Goal: Information Seeking & Learning: Learn about a topic

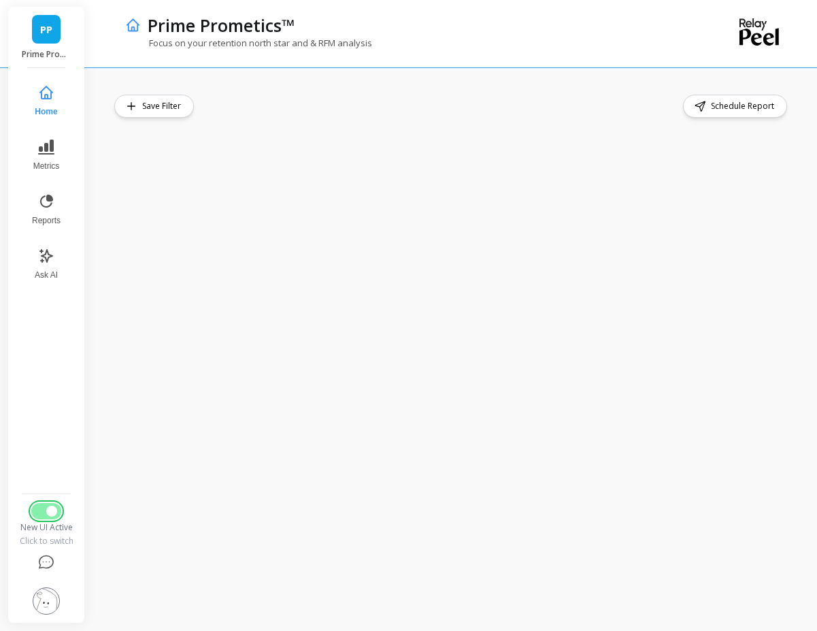
click at [50, 505] on span "Switch to Legacy UI" at bounding box center [51, 510] width 11 height 11
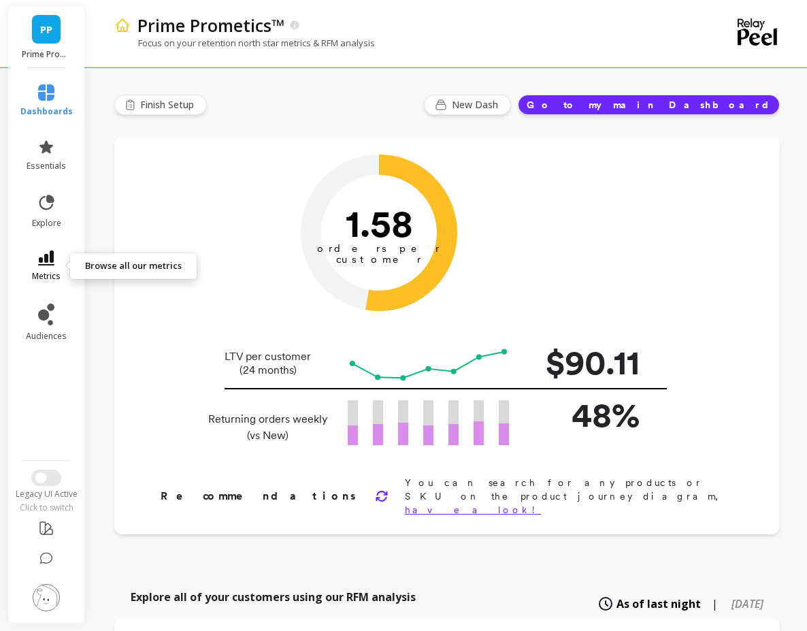
click at [52, 251] on icon at bounding box center [46, 257] width 16 height 15
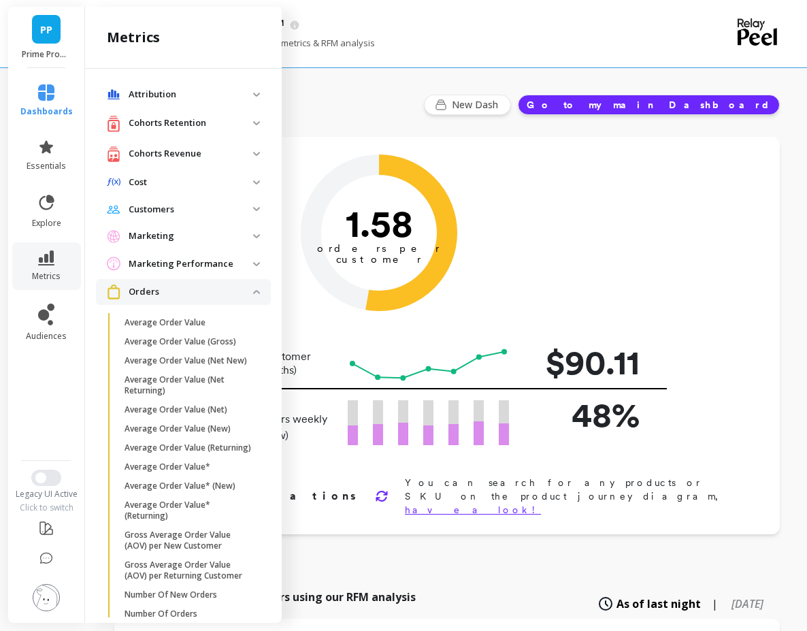
click at [204, 158] on p "Cohorts Revenue" at bounding box center [191, 154] width 124 height 14
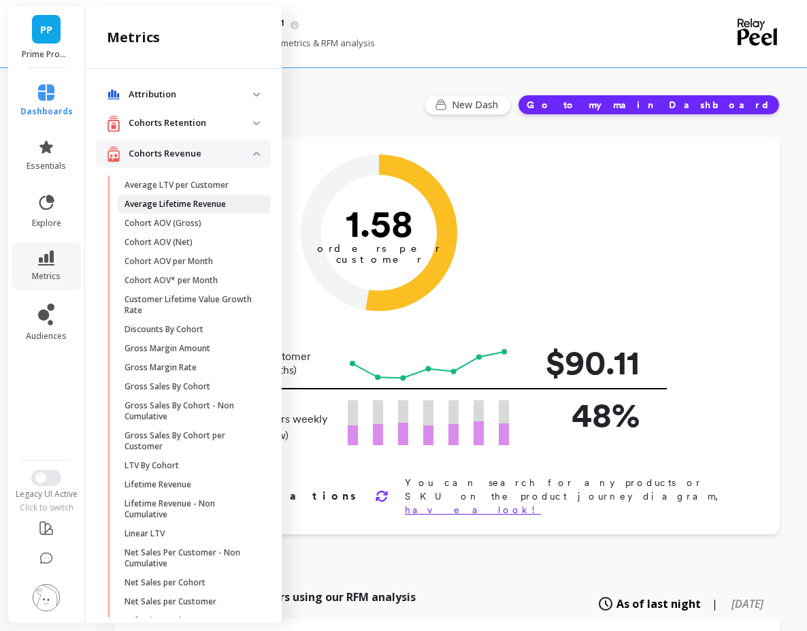
click at [217, 201] on p "Average Lifetime Revenue" at bounding box center [174, 204] width 101 height 11
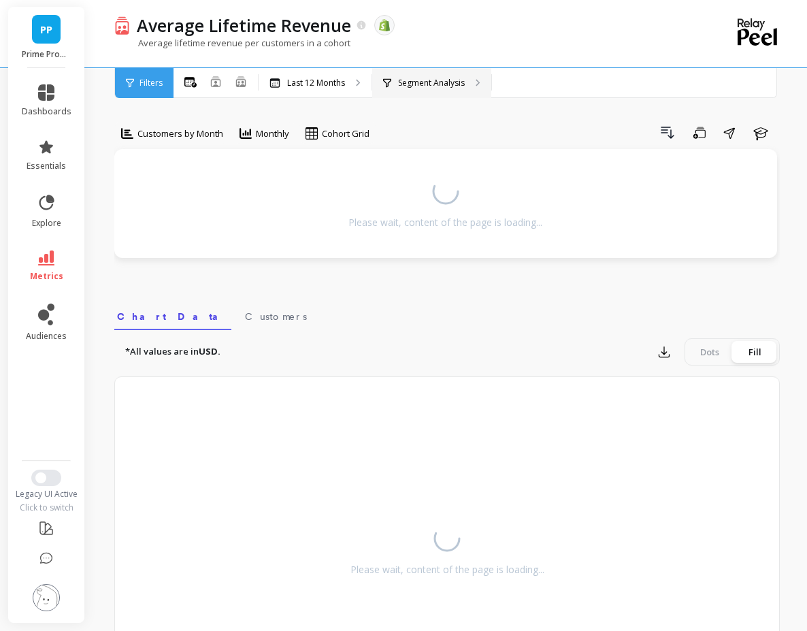
click at [402, 81] on p "Segment Analysis" at bounding box center [431, 83] width 67 height 11
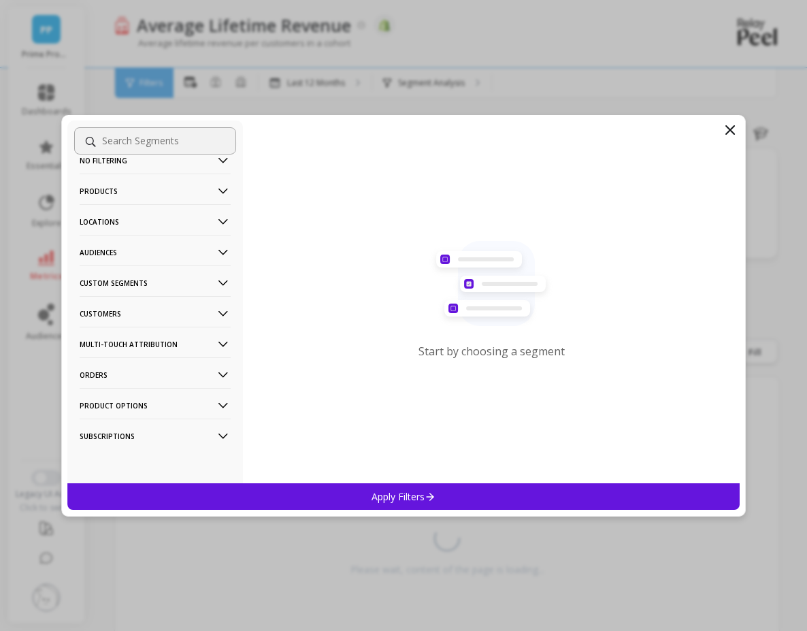
click at [158, 439] on p "Subscriptions" at bounding box center [155, 435] width 151 height 35
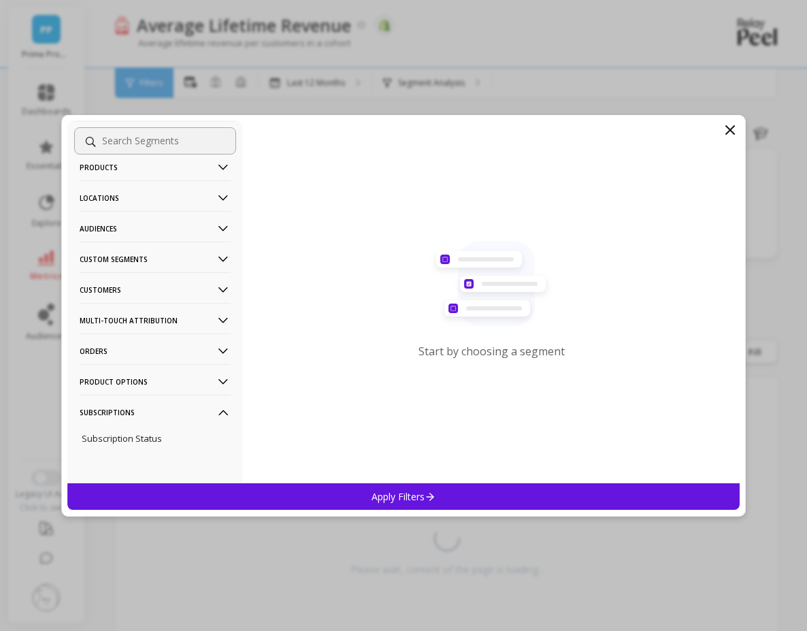
scroll to position [59, 0]
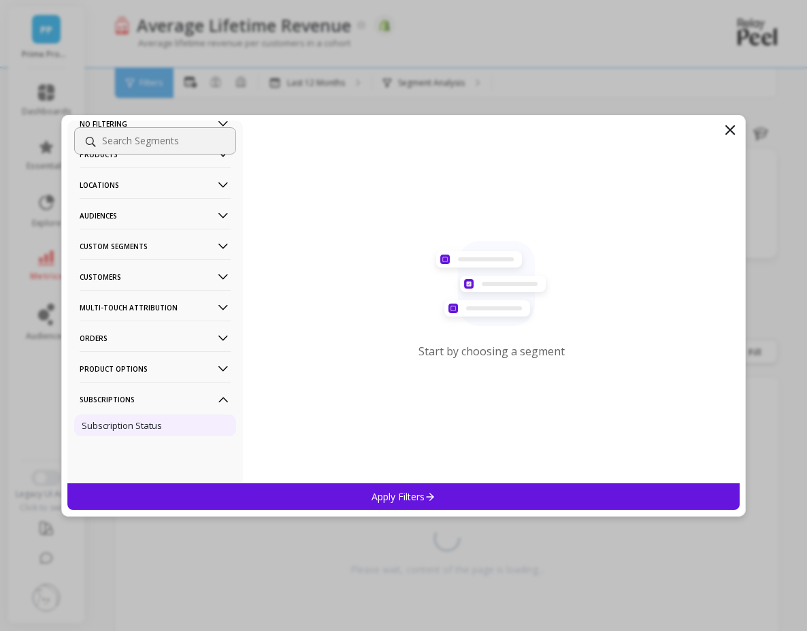
click at [159, 420] on p "Subscription Status" at bounding box center [122, 425] width 80 height 12
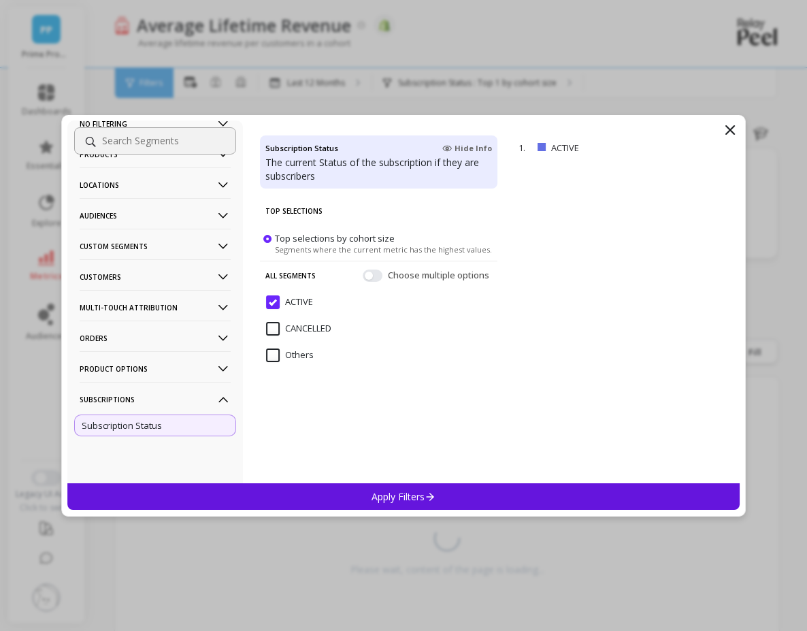
click at [281, 296] on input "ACTIVE" at bounding box center [289, 302] width 47 height 14
click at [272, 305] on input "ACTIVE" at bounding box center [289, 302] width 47 height 14
click at [346, 495] on div "Apply Filters" at bounding box center [403, 496] width 672 height 27
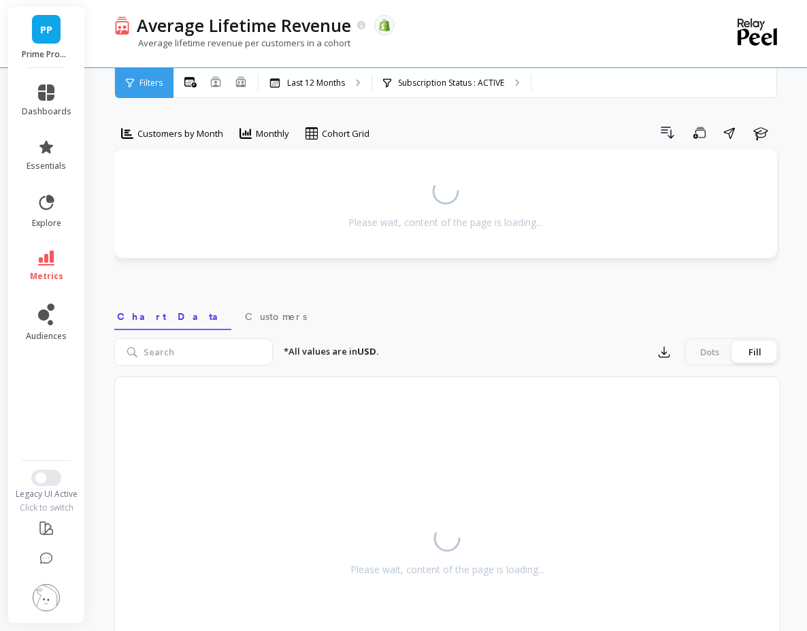
click at [103, 281] on div "Average Lifetime Revenue The data you are viewing comes from: Shopify Average l…" at bounding box center [450, 385] width 714 height 770
click at [527, 31] on div "Average Lifetime Revenue The data you are viewing comes from: Shopify" at bounding box center [399, 25] width 538 height 23
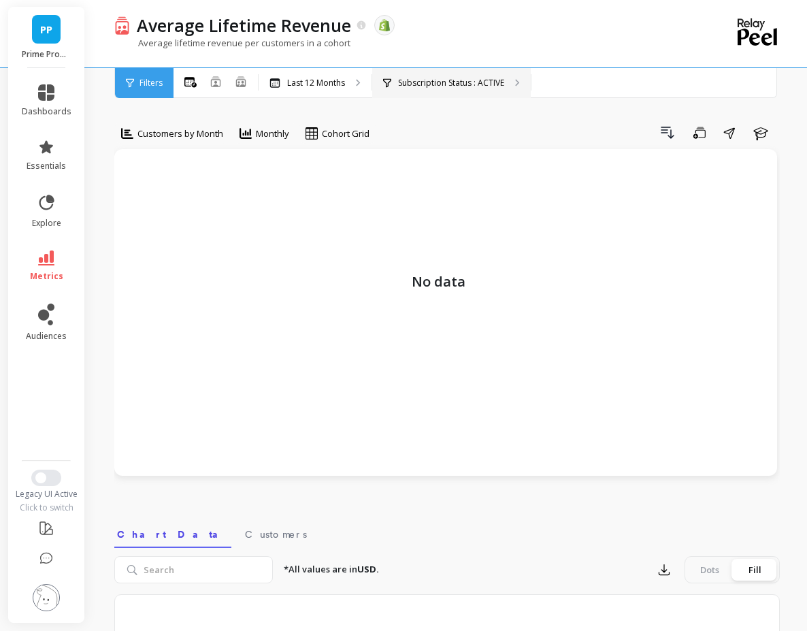
click at [452, 71] on div "Subscription Status : ACTIVE" at bounding box center [451, 83] width 159 height 30
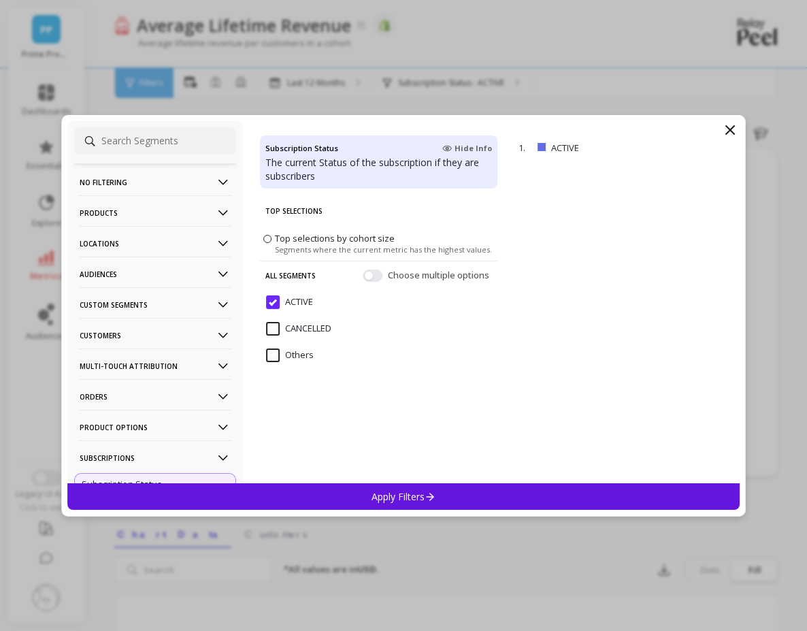
click at [285, 310] on span "ACTIVE" at bounding box center [289, 309] width 47 height 29
click at [283, 322] on input "CANCELLED" at bounding box center [298, 329] width 65 height 14
click at [405, 486] on div "Apply Filters" at bounding box center [403, 496] width 672 height 27
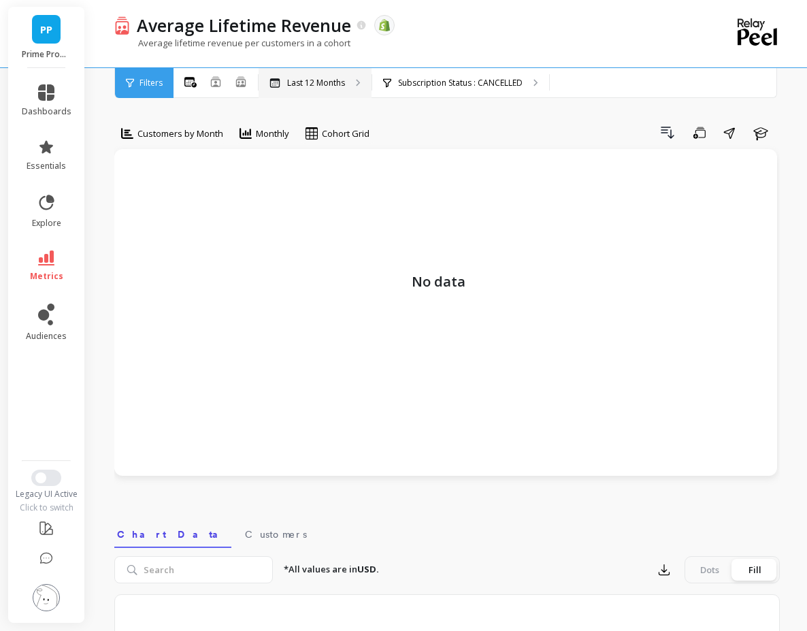
click at [273, 91] on div "Last 12 Months" at bounding box center [315, 83] width 113 height 30
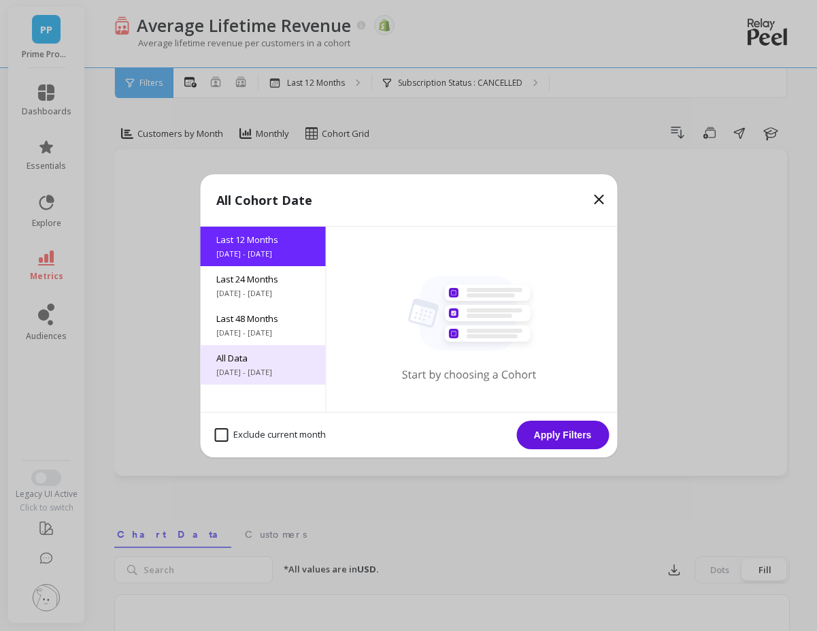
click at [290, 358] on span "All Data" at bounding box center [262, 358] width 93 height 12
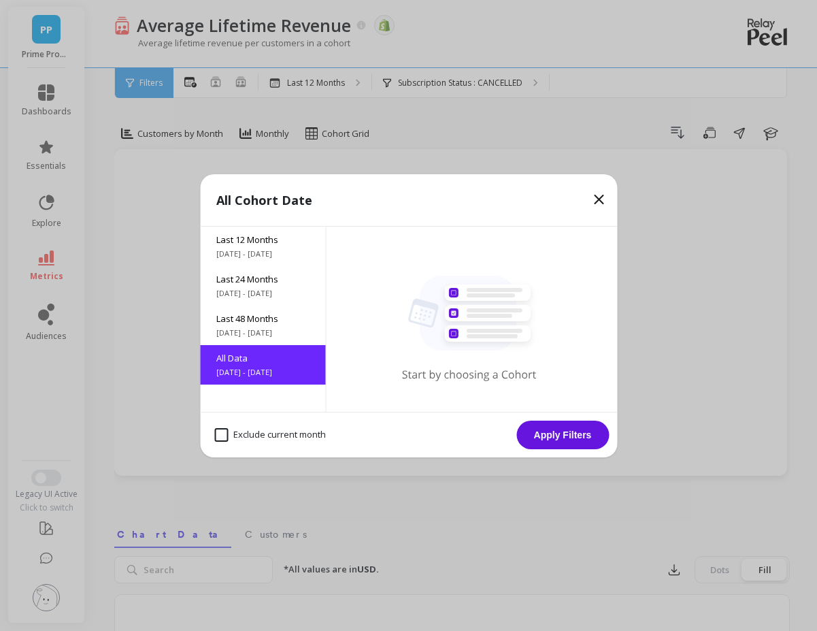
click at [551, 438] on button "Apply Filters" at bounding box center [562, 434] width 93 height 29
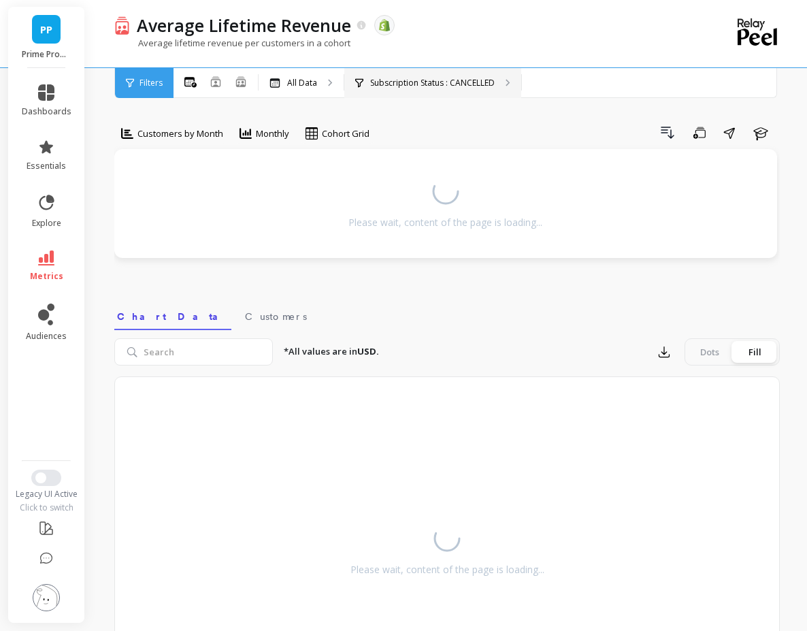
click at [499, 83] on div "Subscription Status : CANCELLED" at bounding box center [432, 83] width 177 height 30
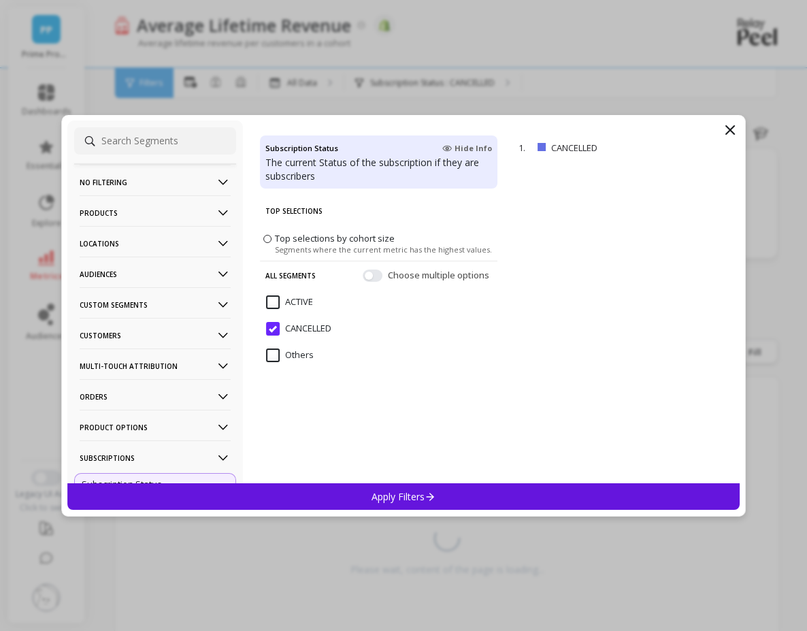
click at [277, 303] on input "ACTIVE" at bounding box center [289, 302] width 47 height 14
click at [269, 356] on input "Others" at bounding box center [290, 355] width 48 height 14
click at [274, 325] on input "CANCELLED" at bounding box center [298, 329] width 65 height 14
click at [267, 357] on input "Others" at bounding box center [290, 355] width 48 height 14
click at [327, 484] on div "Apply Filters" at bounding box center [403, 496] width 672 height 27
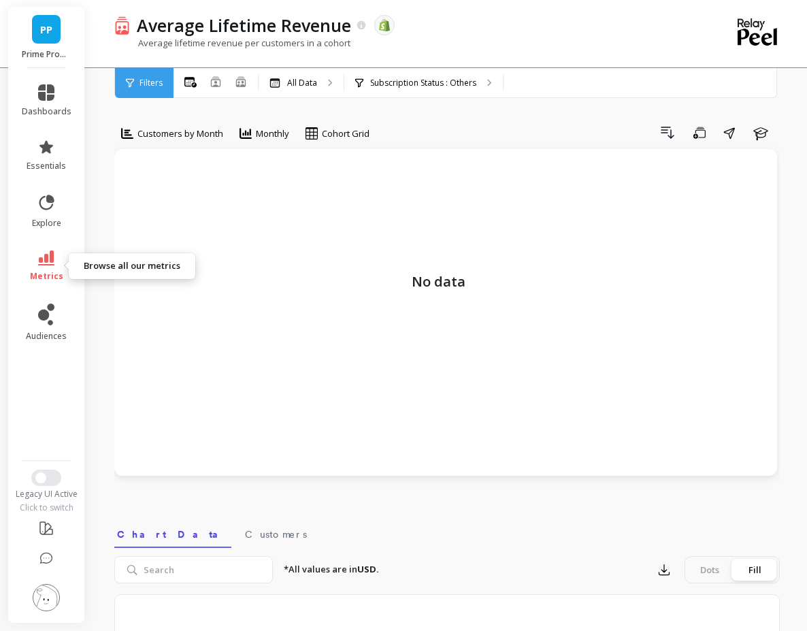
click at [50, 258] on icon at bounding box center [46, 257] width 16 height 15
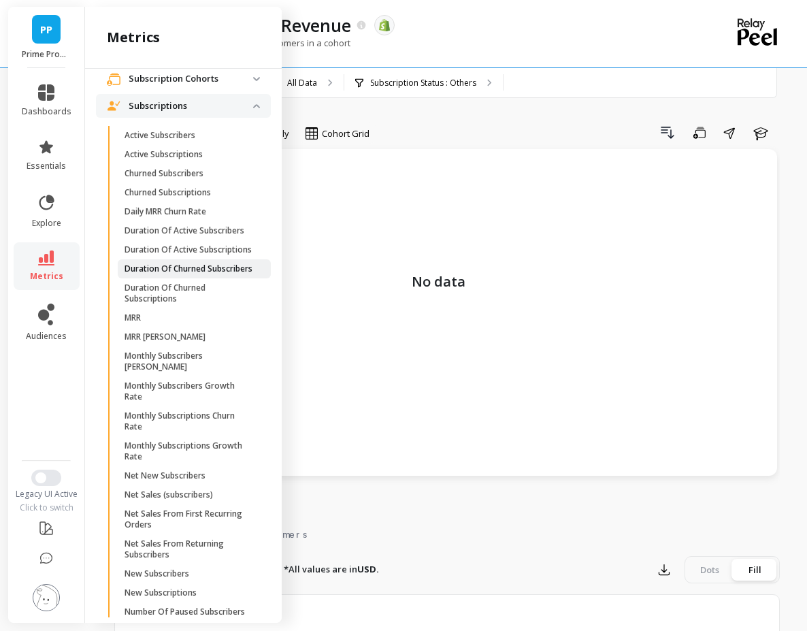
scroll to position [1547, 0]
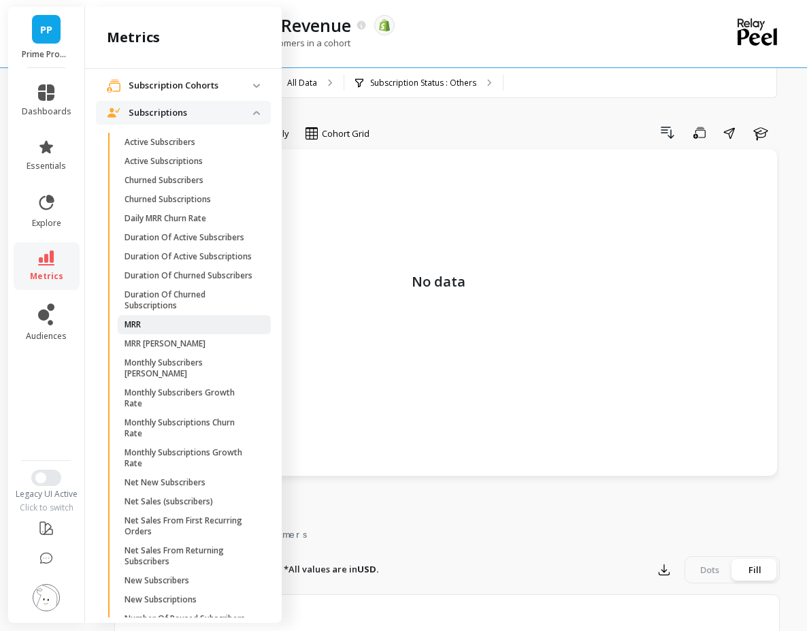
click at [165, 330] on span "MRR" at bounding box center [189, 324] width 130 height 11
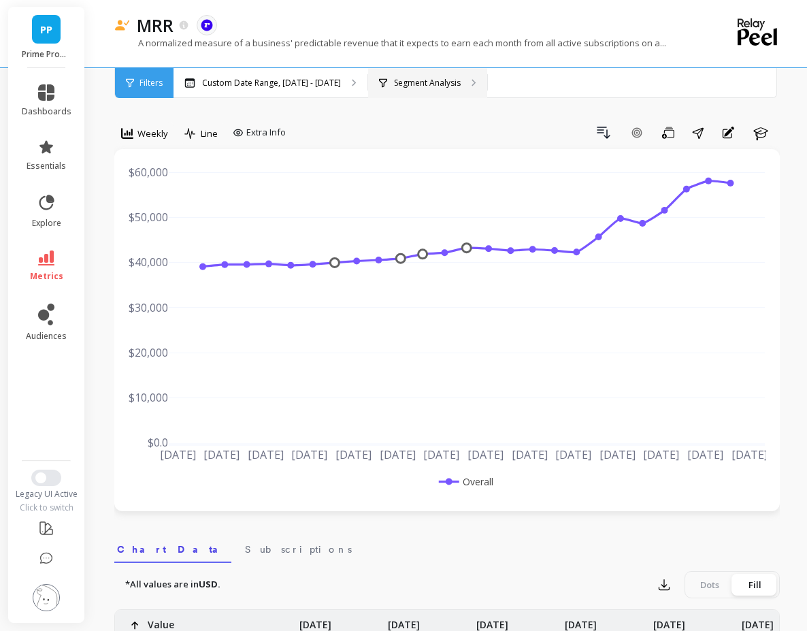
click at [401, 84] on p "Segment Analysis" at bounding box center [427, 83] width 67 height 11
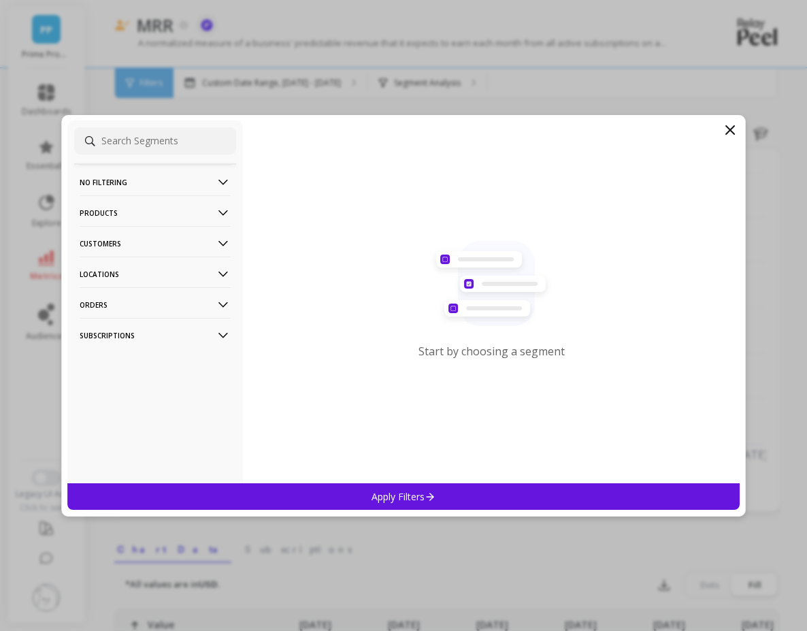
click at [165, 331] on p "Subscriptions" at bounding box center [155, 335] width 151 height 35
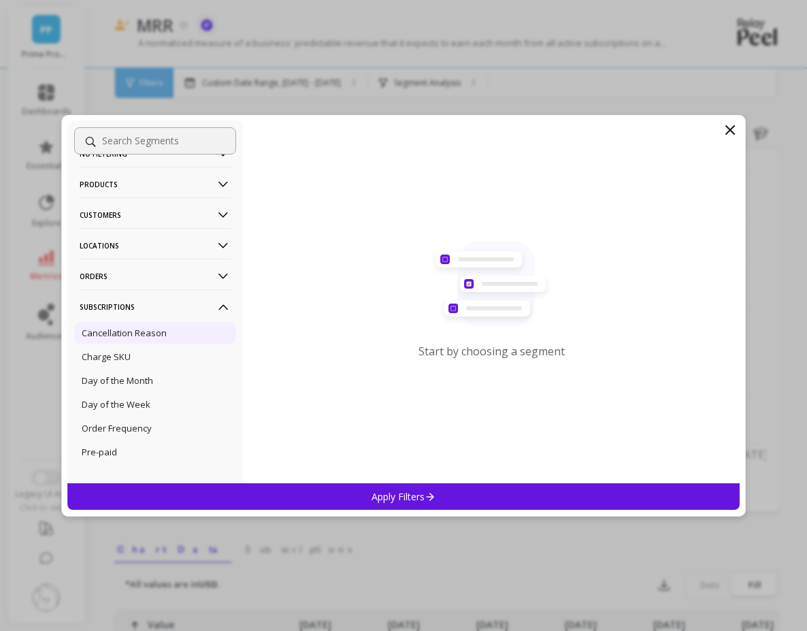
scroll to position [55, 0]
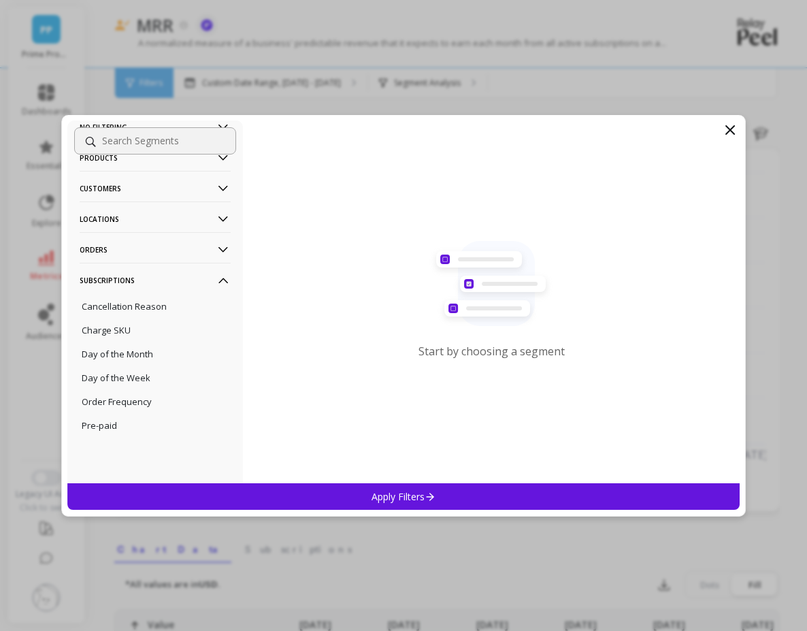
click at [185, 278] on p "Subscriptions" at bounding box center [155, 280] width 151 height 35
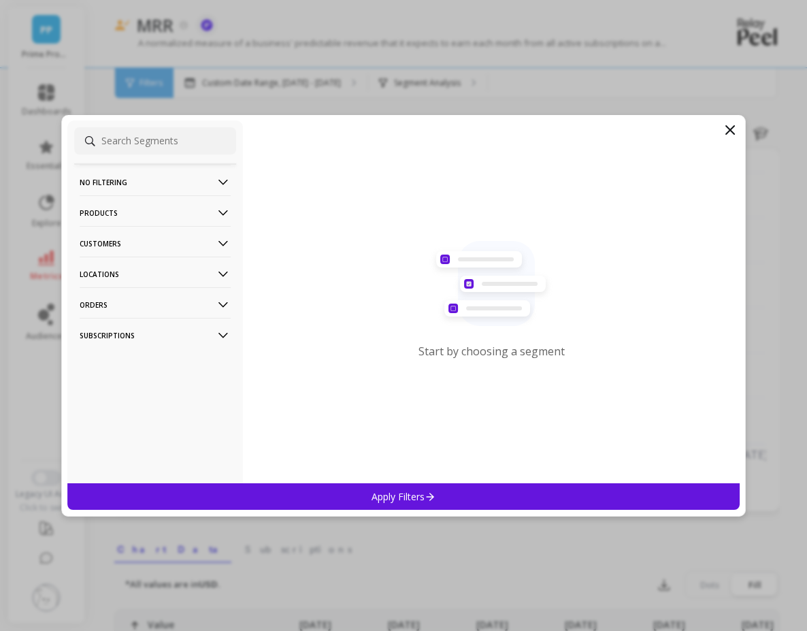
click at [159, 312] on p "Orders" at bounding box center [155, 304] width 151 height 35
click at [159, 307] on p "Orders" at bounding box center [155, 304] width 151 height 35
click at [155, 291] on p "Orders" at bounding box center [155, 304] width 151 height 35
click at [155, 274] on p "Locations" at bounding box center [155, 273] width 151 height 35
click at [150, 283] on p "Locations" at bounding box center [155, 273] width 151 height 35
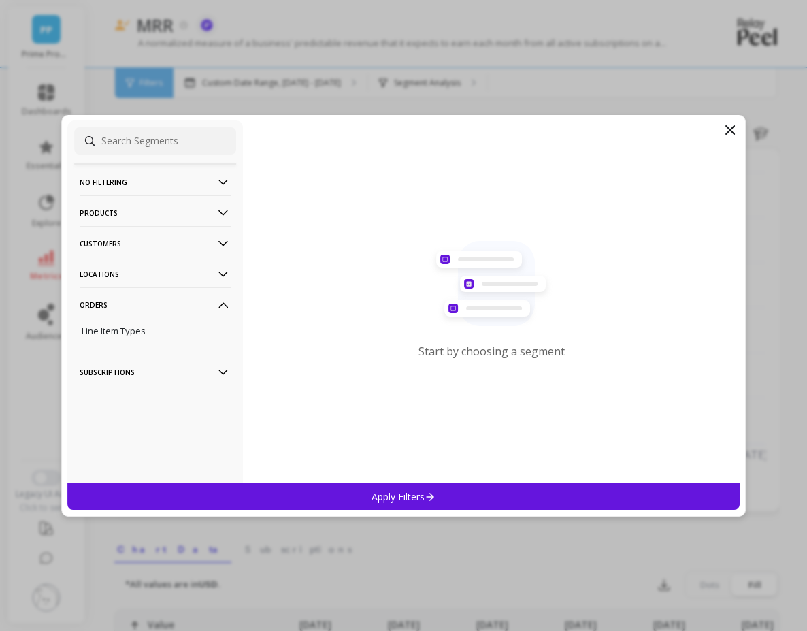
click at [139, 296] on p "Orders" at bounding box center [155, 304] width 151 height 35
click at [134, 240] on p "Customers" at bounding box center [155, 243] width 151 height 35
click at [150, 220] on p "Products" at bounding box center [155, 212] width 151 height 35
click at [720, 132] on div "Start by choosing a segment" at bounding box center [491, 301] width 497 height 363
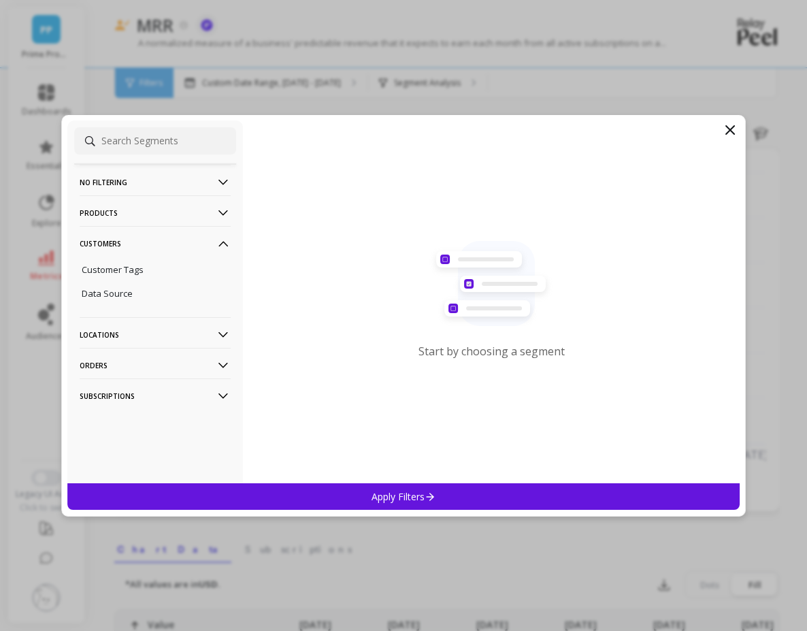
click at [722, 129] on icon at bounding box center [730, 130] width 16 height 16
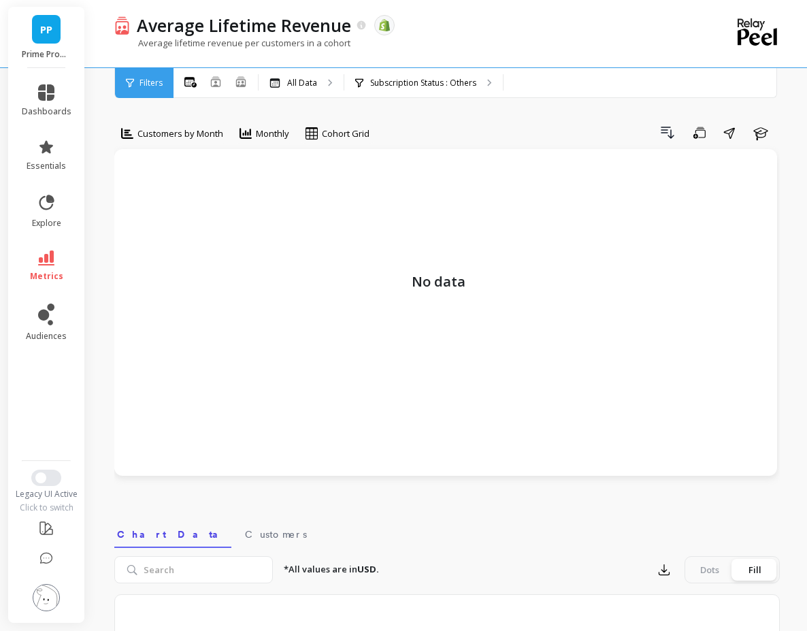
click at [58, 250] on li "metrics" at bounding box center [47, 266] width 66 height 48
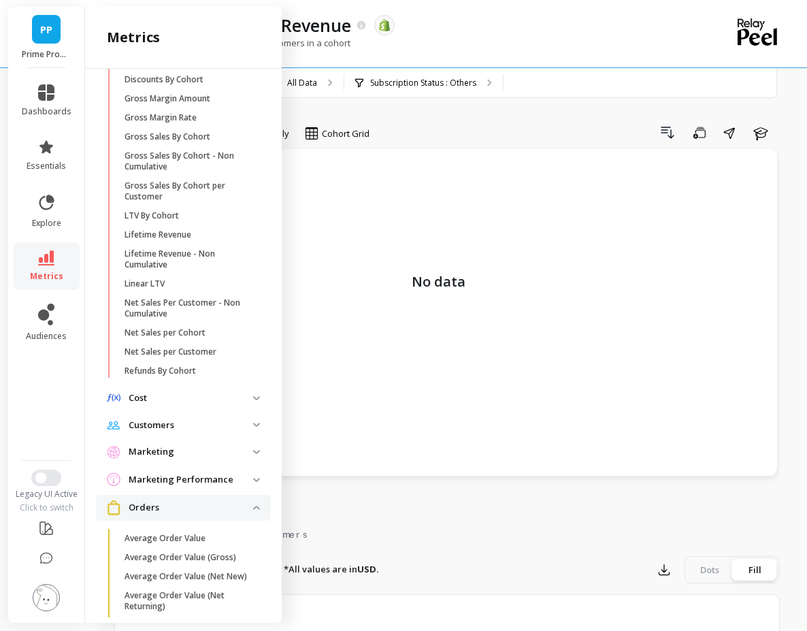
scroll to position [327, 0]
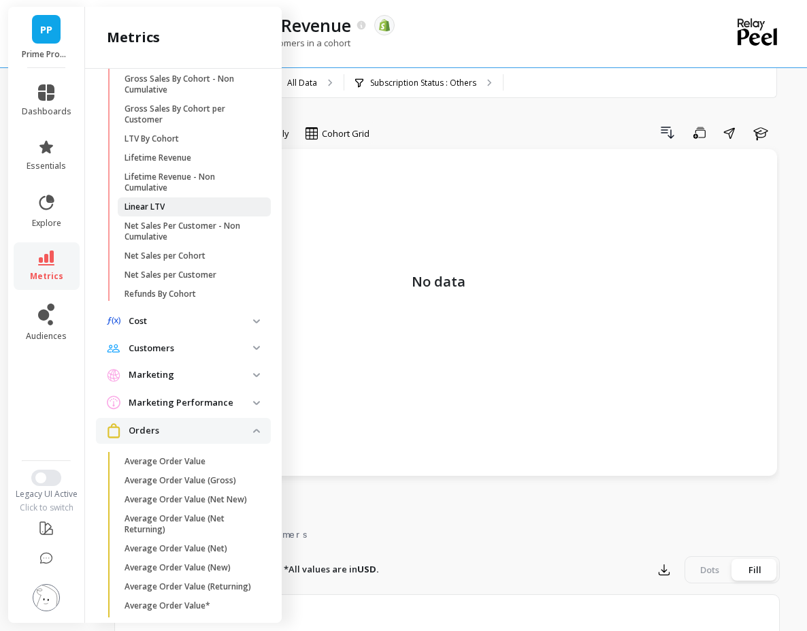
click at [193, 205] on span "Linear LTV" at bounding box center [189, 206] width 130 height 11
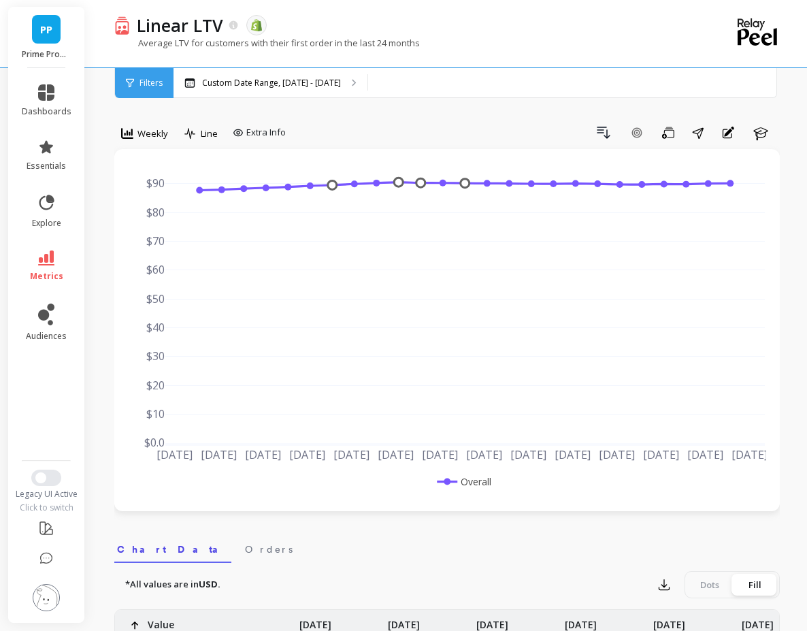
click at [366, 97] on div "Custom Date Range, [DATE] - [DATE]" at bounding box center [503, 83] width 661 height 30
click at [400, 71] on div "Custom Date Range, May 1 - Oct 14" at bounding box center [503, 83] width 661 height 30
click at [139, 85] on span "Filters" at bounding box center [150, 83] width 23 height 11
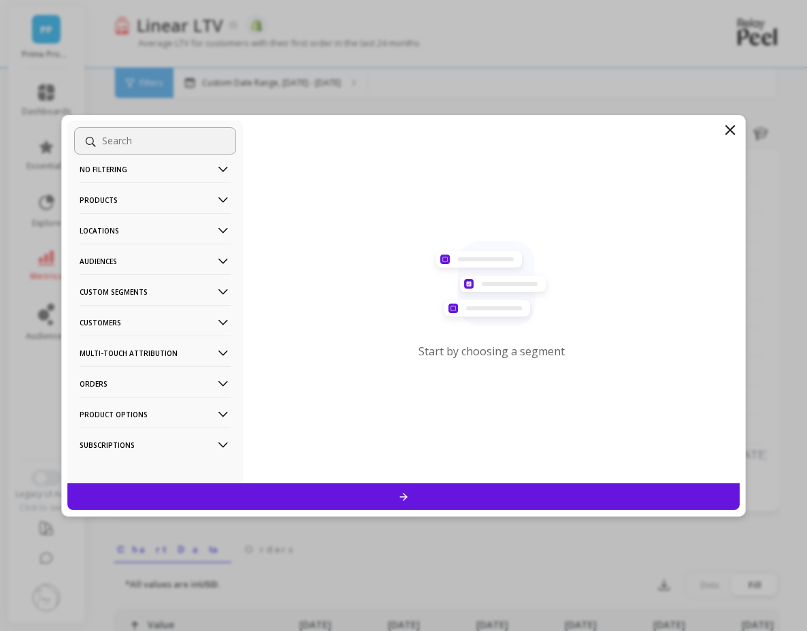
scroll to position [22, 0]
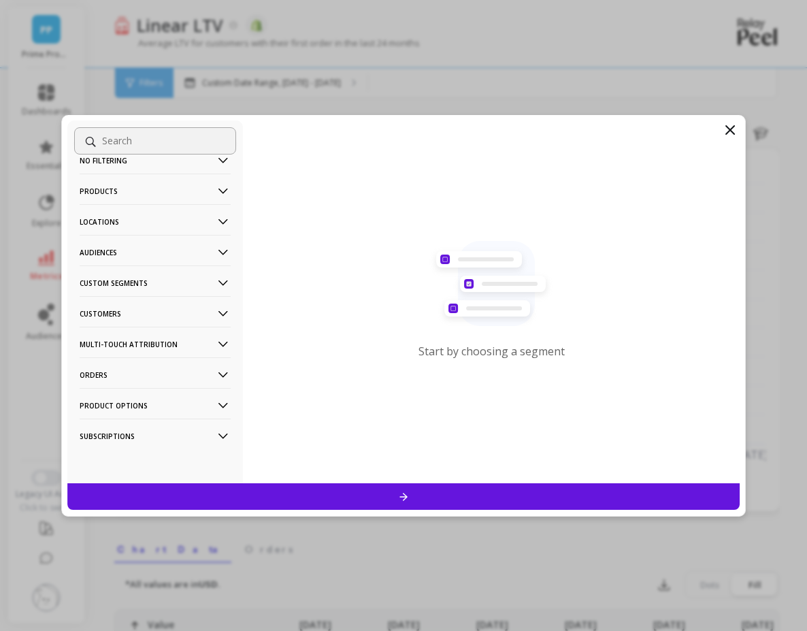
click at [133, 437] on p "Subscriptions" at bounding box center [155, 435] width 151 height 35
click at [130, 462] on p "Subscription Status" at bounding box center [122, 462] width 80 height 12
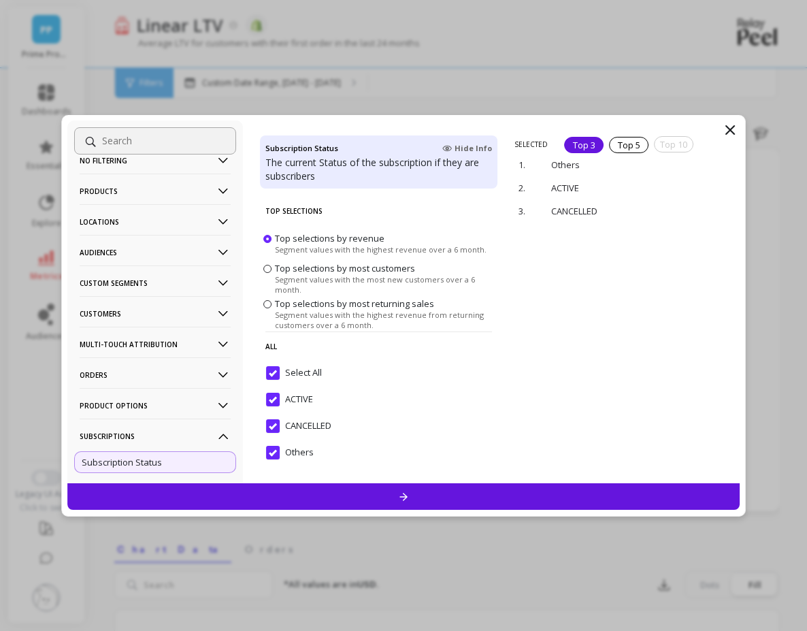
click at [344, 499] on div at bounding box center [403, 496] width 672 height 27
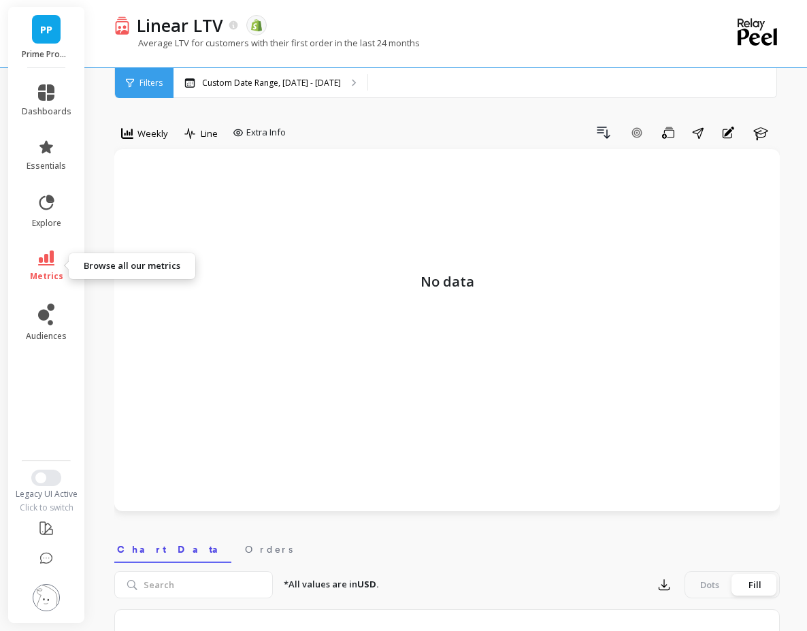
click at [54, 259] on icon at bounding box center [46, 257] width 16 height 15
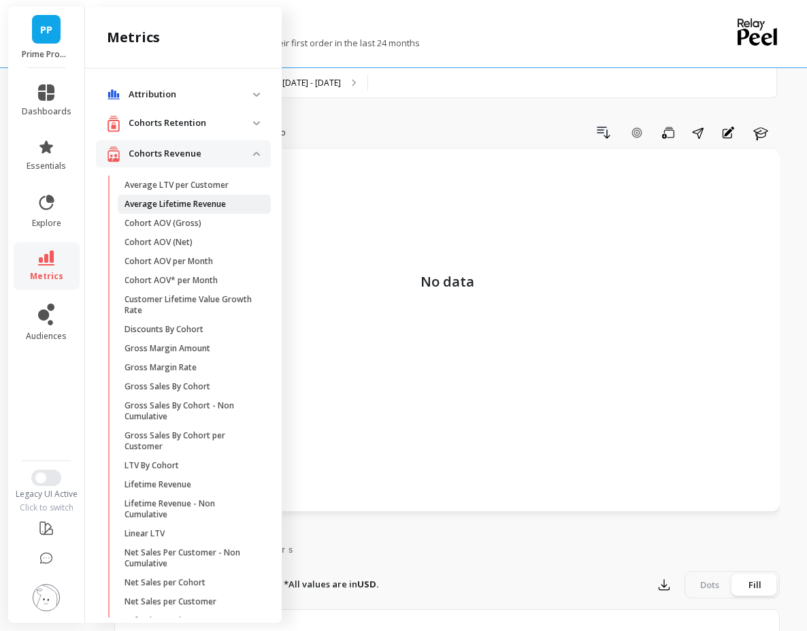
click at [178, 203] on p "Average Lifetime Revenue" at bounding box center [174, 204] width 101 height 11
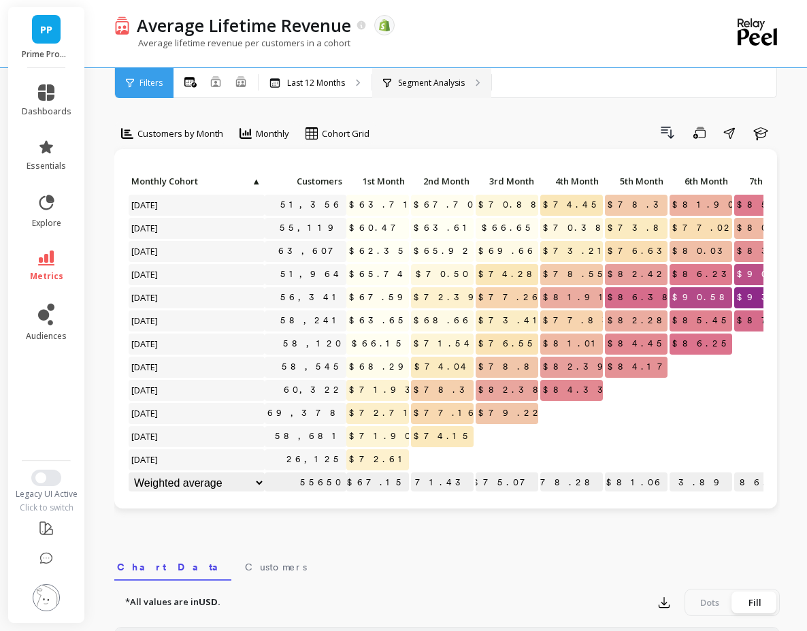
click at [416, 88] on p "Segment Analysis" at bounding box center [431, 83] width 67 height 11
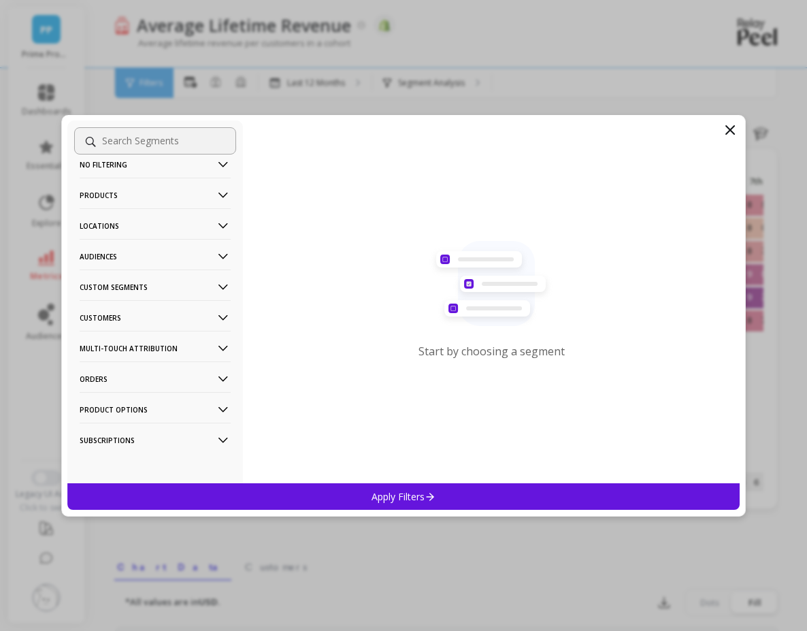
scroll to position [22, 0]
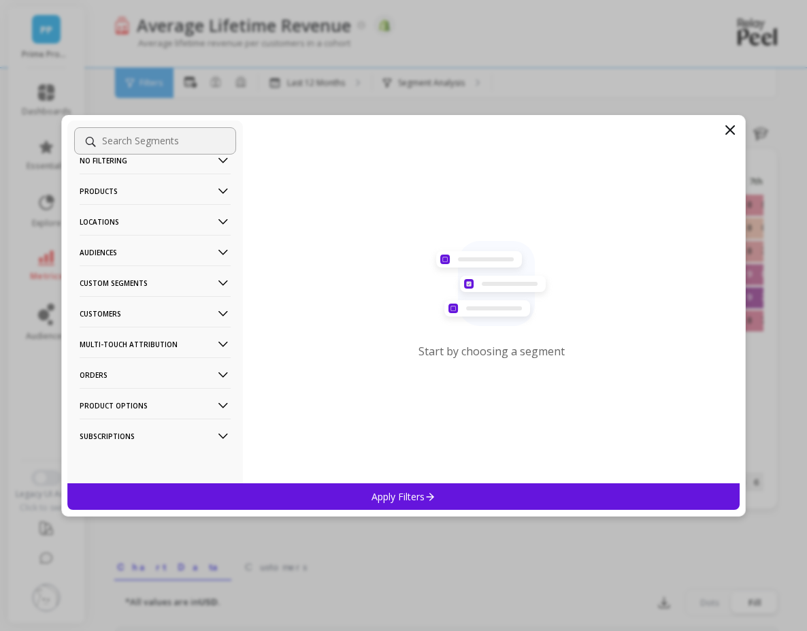
click at [137, 449] on p "Subscriptions" at bounding box center [155, 435] width 151 height 35
click at [134, 458] on p "Subscription Status" at bounding box center [122, 462] width 80 height 12
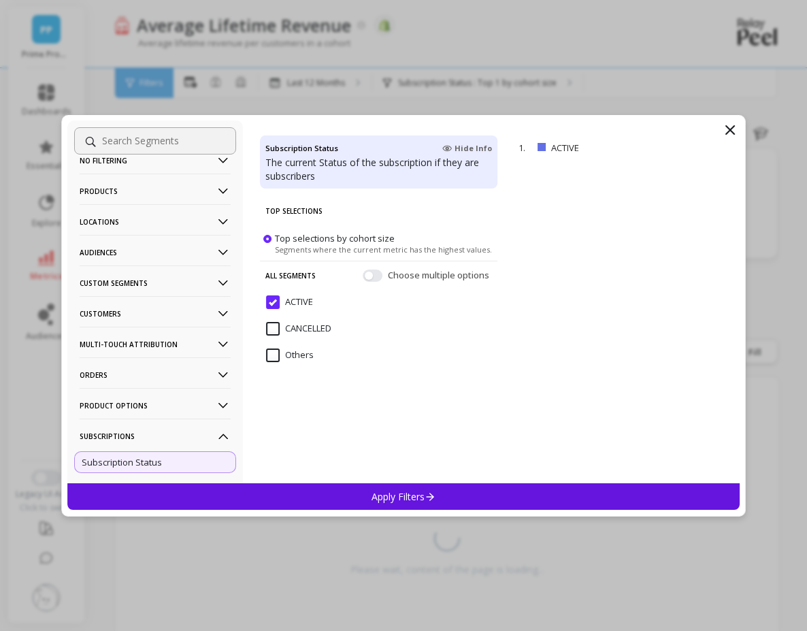
click at [416, 499] on p "Apply Filters" at bounding box center [403, 496] width 65 height 13
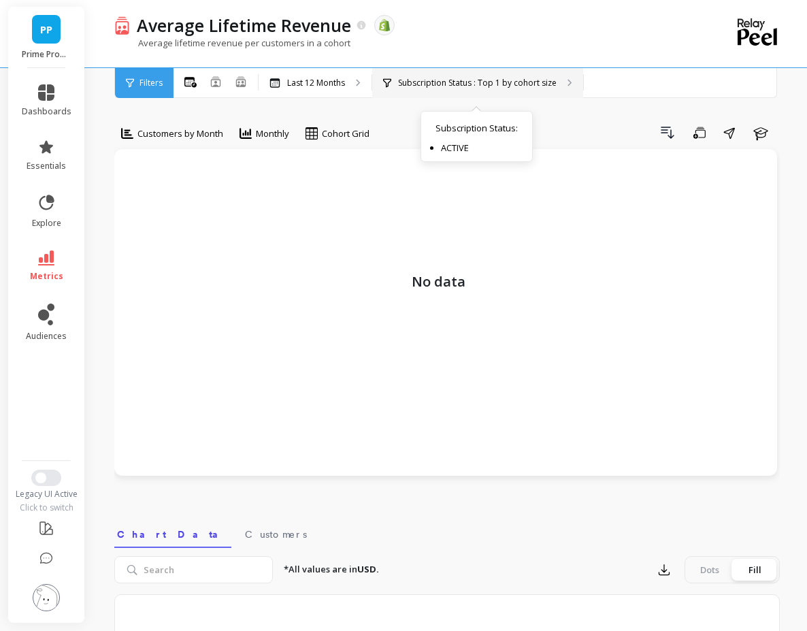
click at [414, 74] on div "Subscription Status : Top 1 by cohort size Subscription Status : ACTIVE" at bounding box center [477, 83] width 211 height 30
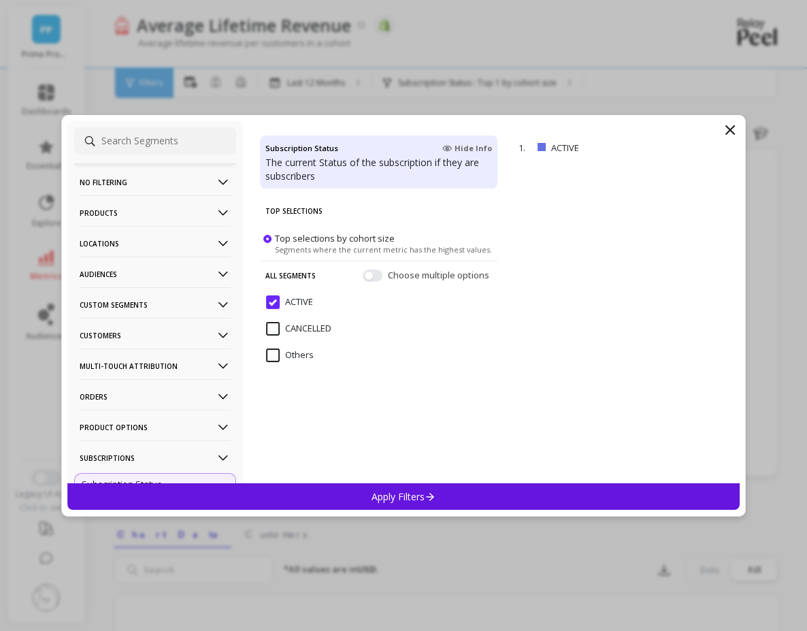
click at [180, 364] on p "Multi-Touch Attribution" at bounding box center [155, 365] width 151 height 35
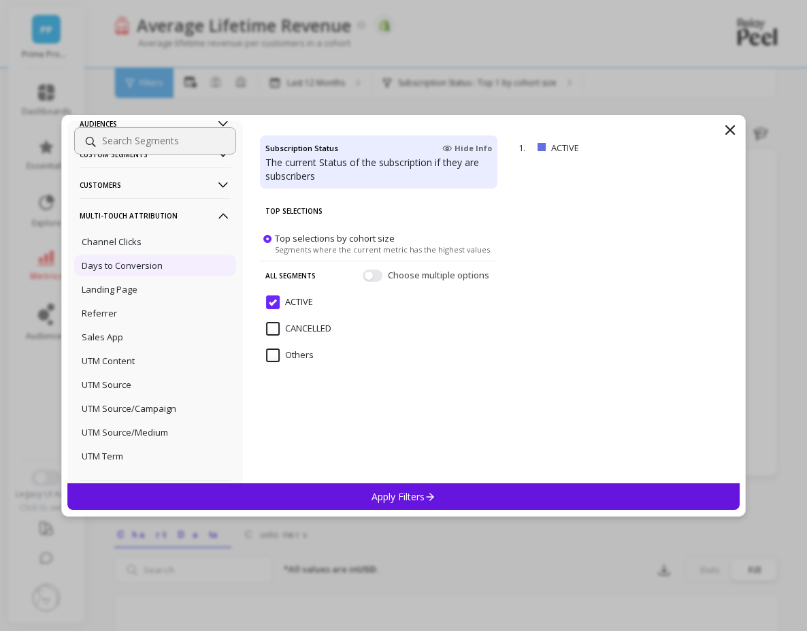
scroll to position [163, 0]
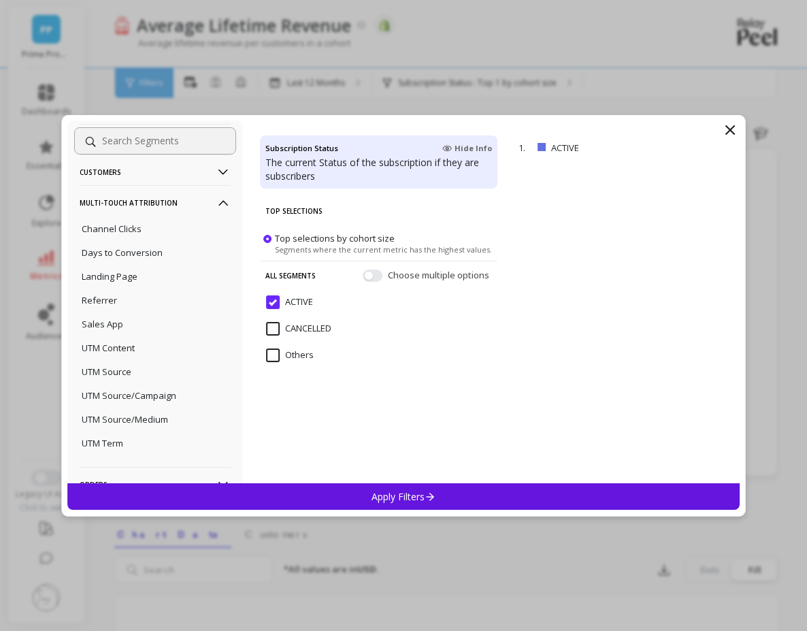
click at [733, 128] on icon at bounding box center [730, 130] width 16 height 16
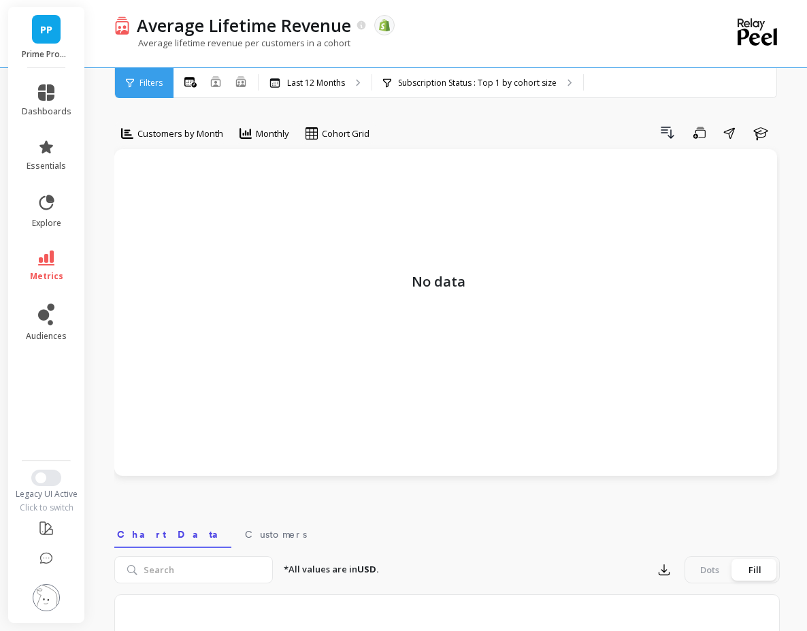
click at [785, 201] on div "Average Lifetime Revenue The data you are viewing comes from: Shopify Average l…" at bounding box center [450, 494] width 714 height 988
click at [405, 82] on p "Subscription Status : Top 1 by cohort size" at bounding box center [477, 83] width 159 height 11
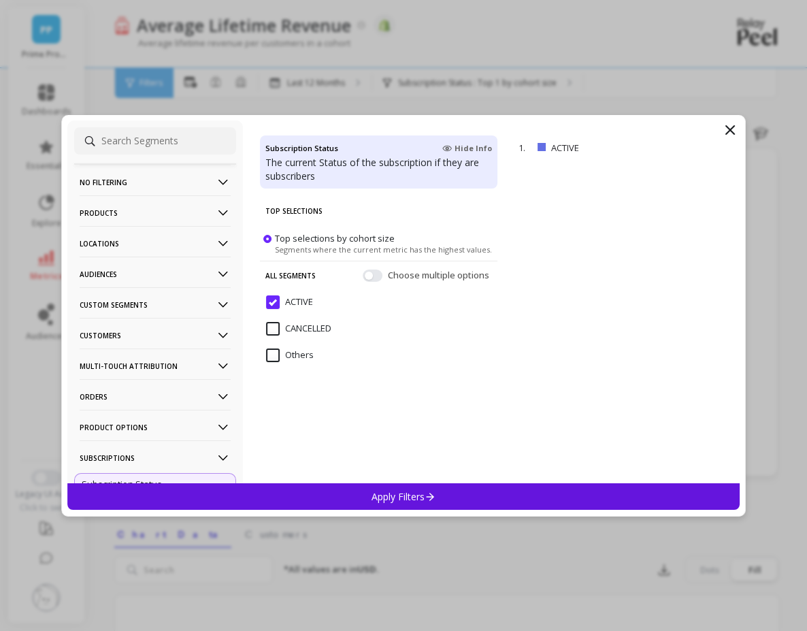
click at [180, 215] on p "Products" at bounding box center [155, 212] width 151 height 35
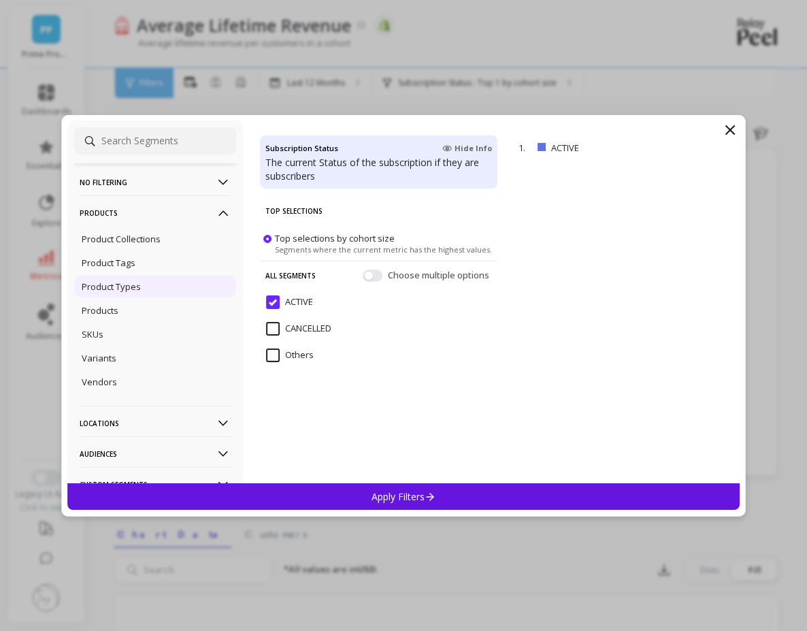
click at [126, 288] on p "Product Types" at bounding box center [111, 286] width 59 height 12
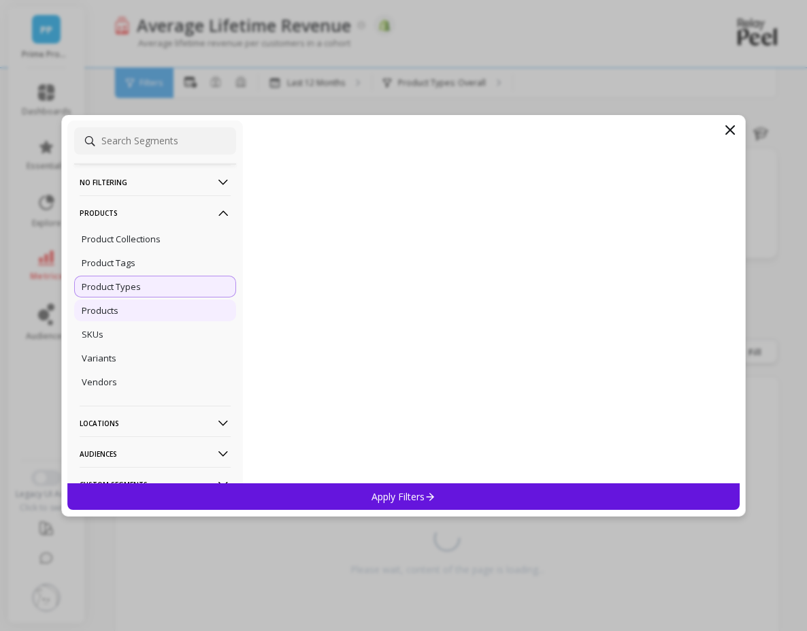
click at [195, 305] on div "Products" at bounding box center [155, 310] width 162 height 22
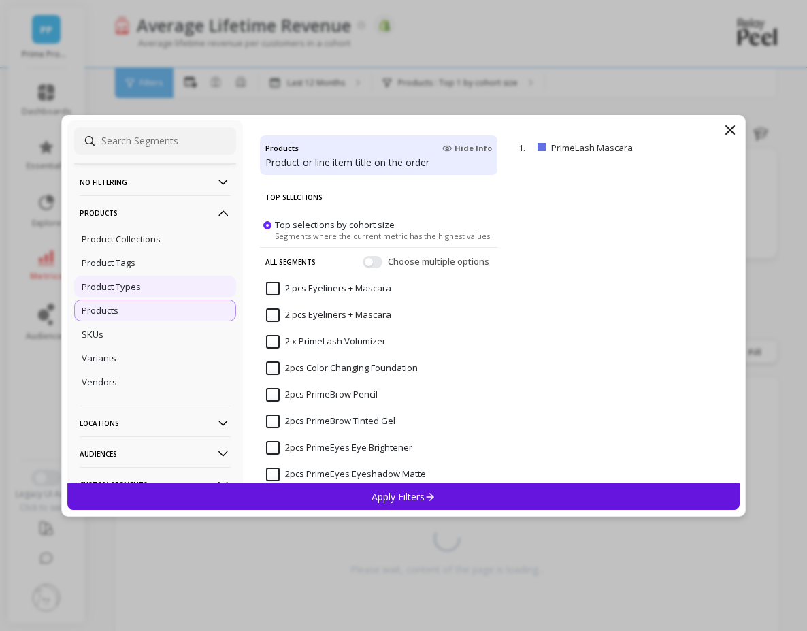
click at [184, 276] on div "Product Types" at bounding box center [155, 287] width 162 height 22
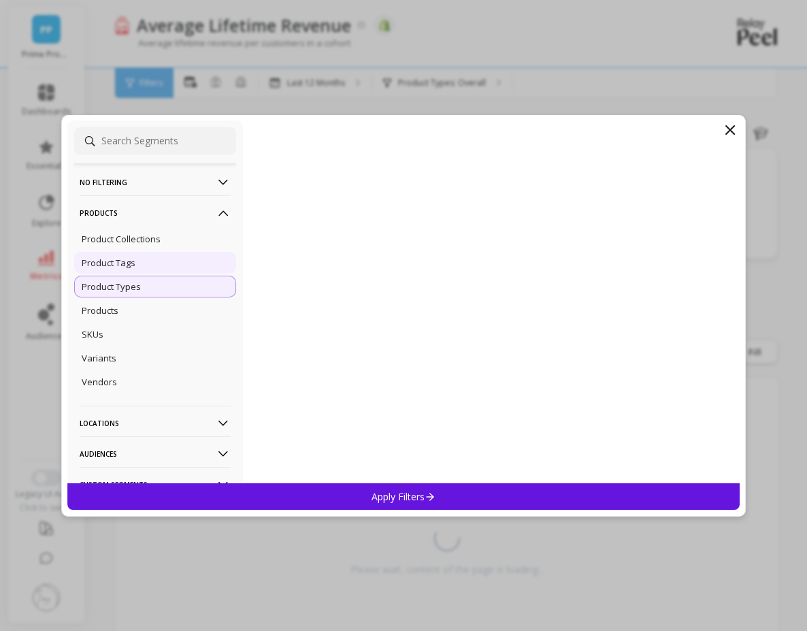
click at [181, 269] on div "Product Tags" at bounding box center [155, 263] width 162 height 22
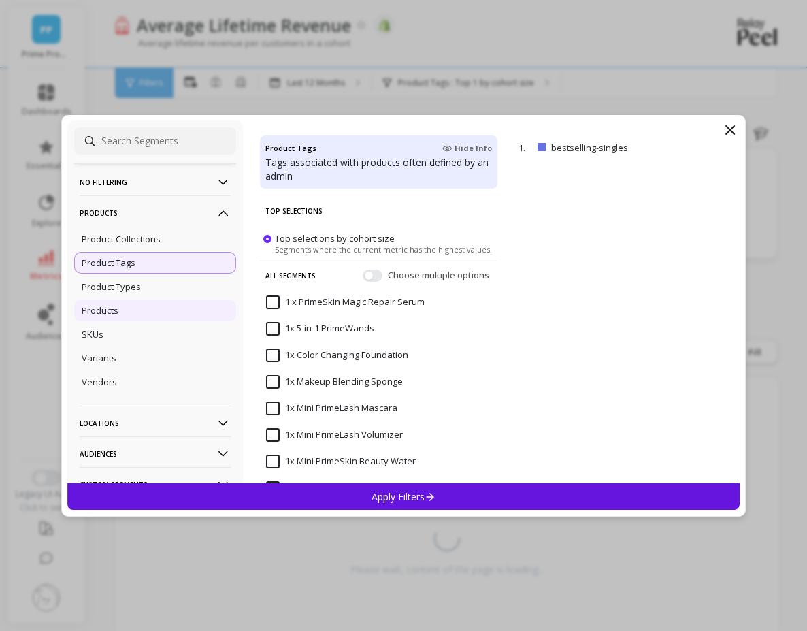
click at [159, 305] on div "Products" at bounding box center [155, 310] width 162 height 22
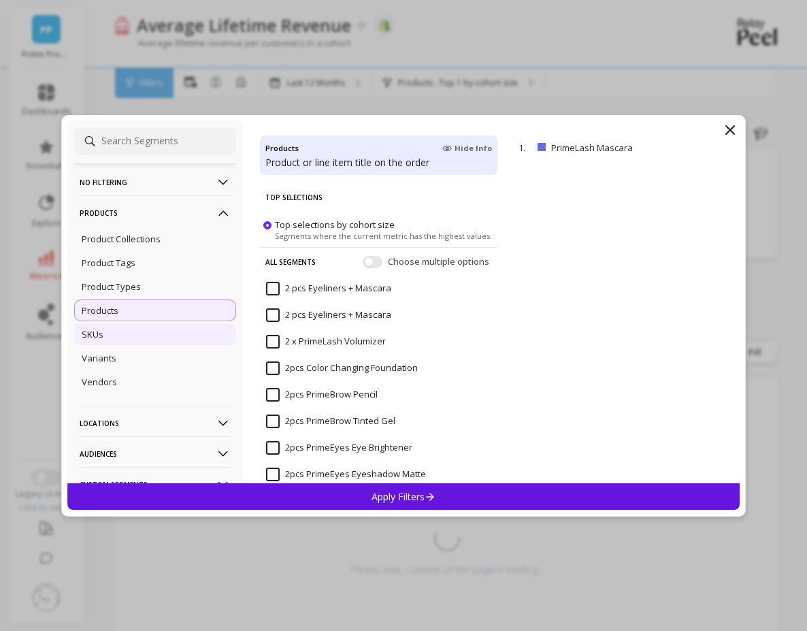
click at [169, 337] on div "SKUs" at bounding box center [155, 334] width 162 height 22
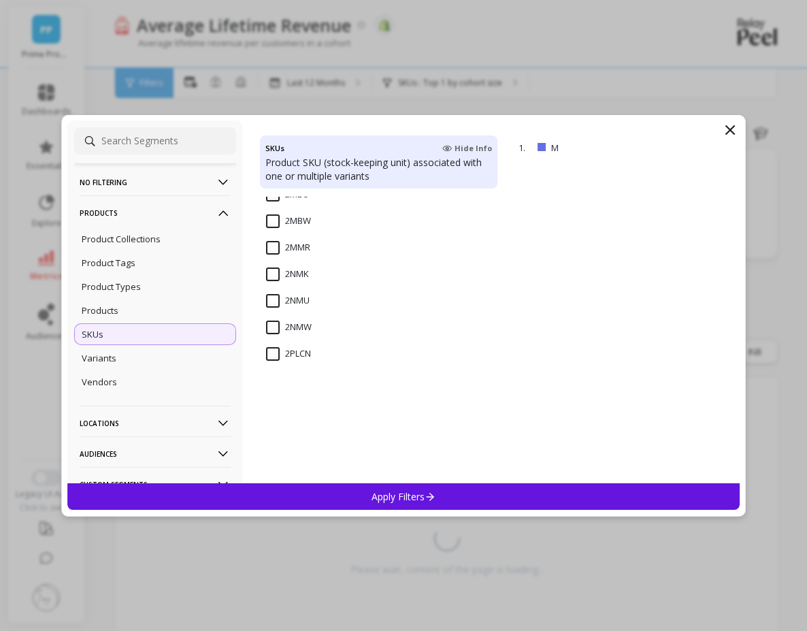
scroll to position [490, 0]
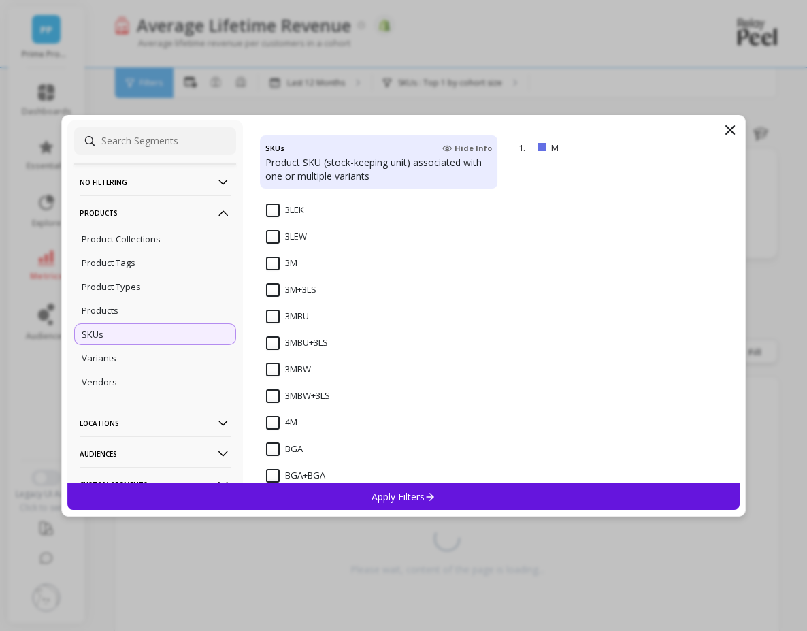
click at [728, 133] on icon at bounding box center [730, 130] width 16 height 16
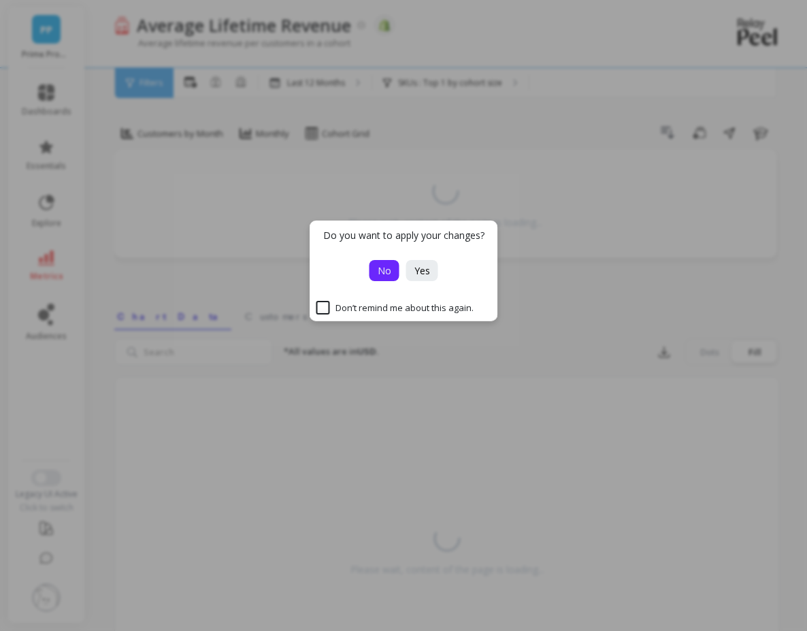
click at [392, 273] on button "No" at bounding box center [384, 270] width 30 height 21
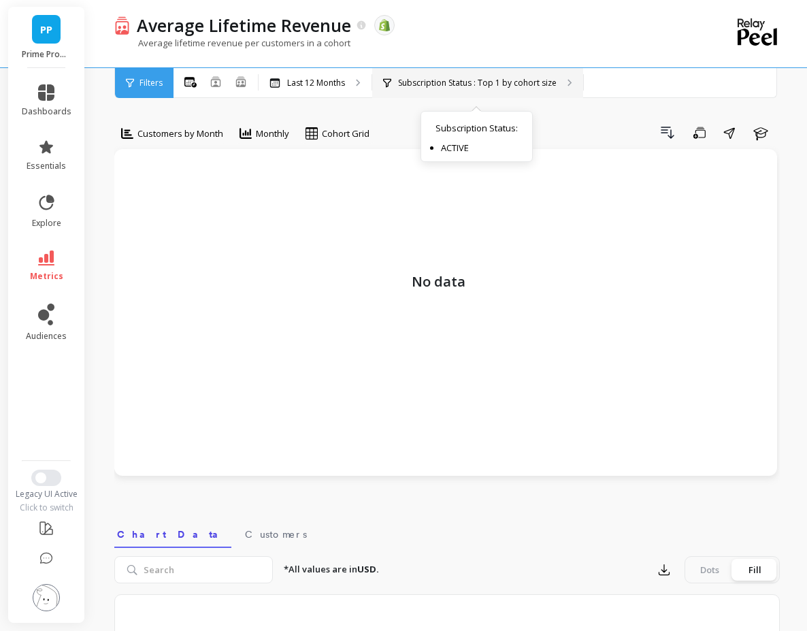
click at [410, 86] on p "Subscription Status : Top 1 by cohort size" at bounding box center [477, 83] width 159 height 11
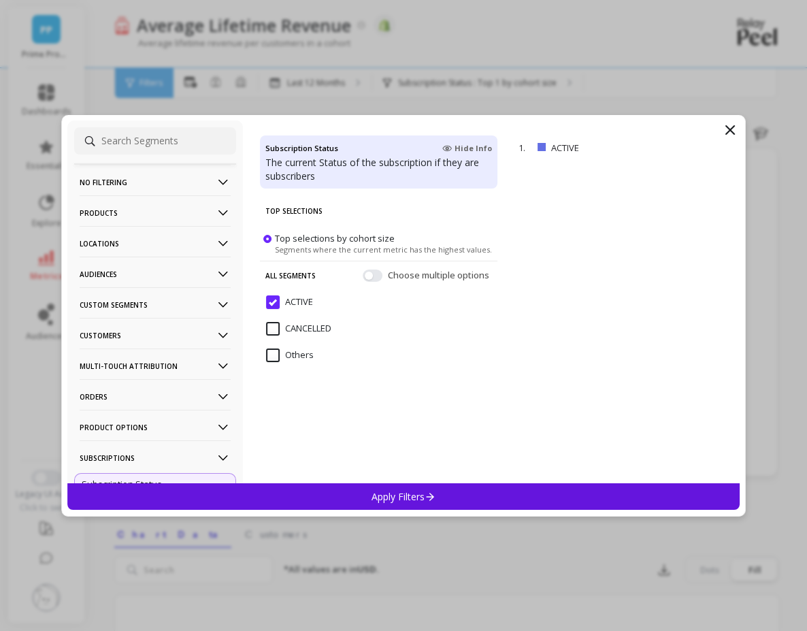
click at [130, 207] on p "Products" at bounding box center [155, 212] width 151 height 35
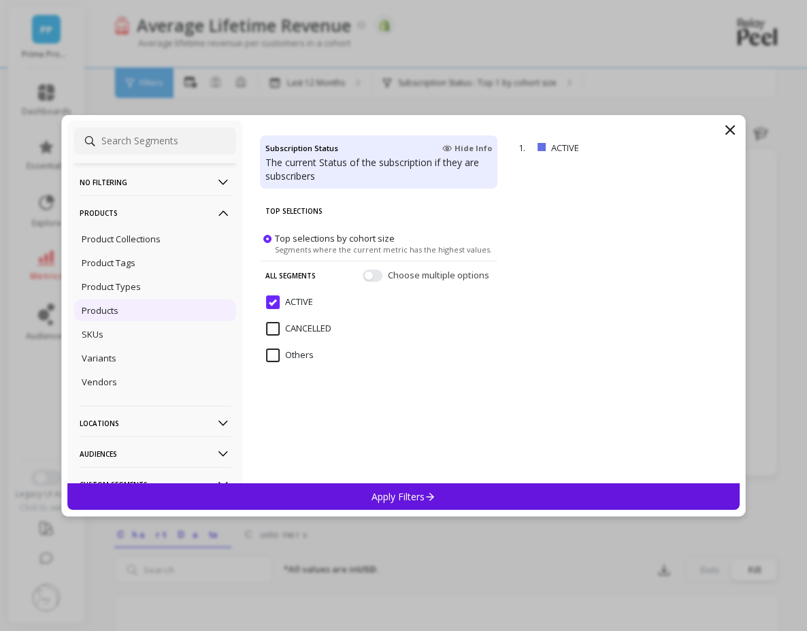
click at [163, 314] on div "Products" at bounding box center [155, 310] width 162 height 22
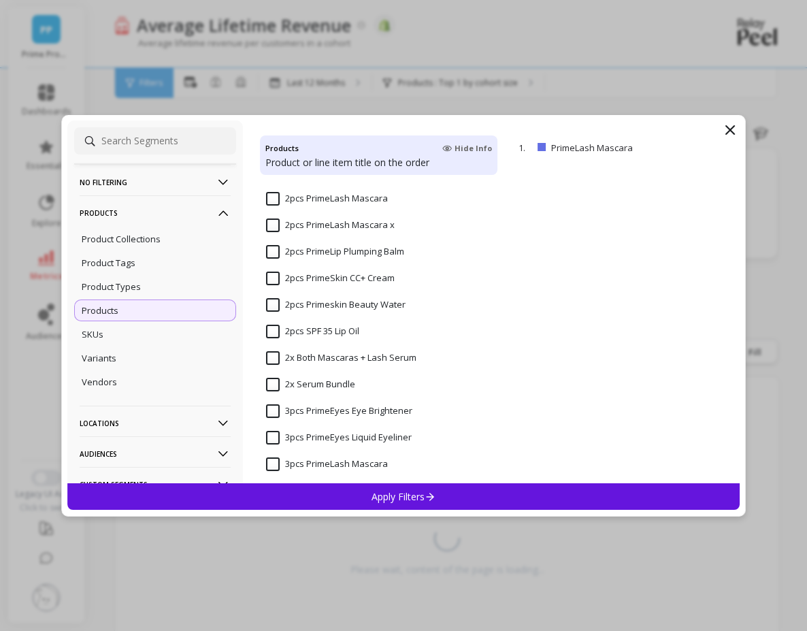
scroll to position [653, 0]
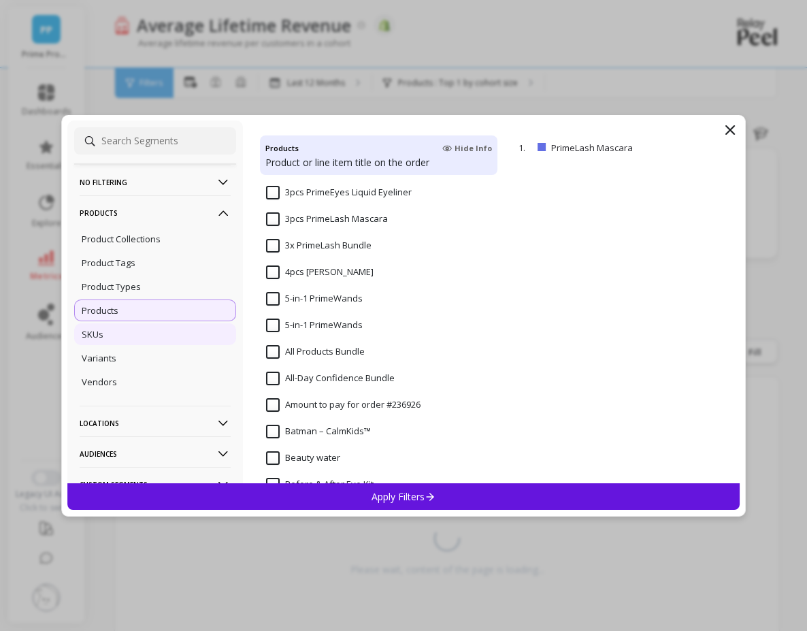
click at [106, 327] on div "SKUs" at bounding box center [155, 334] width 162 height 22
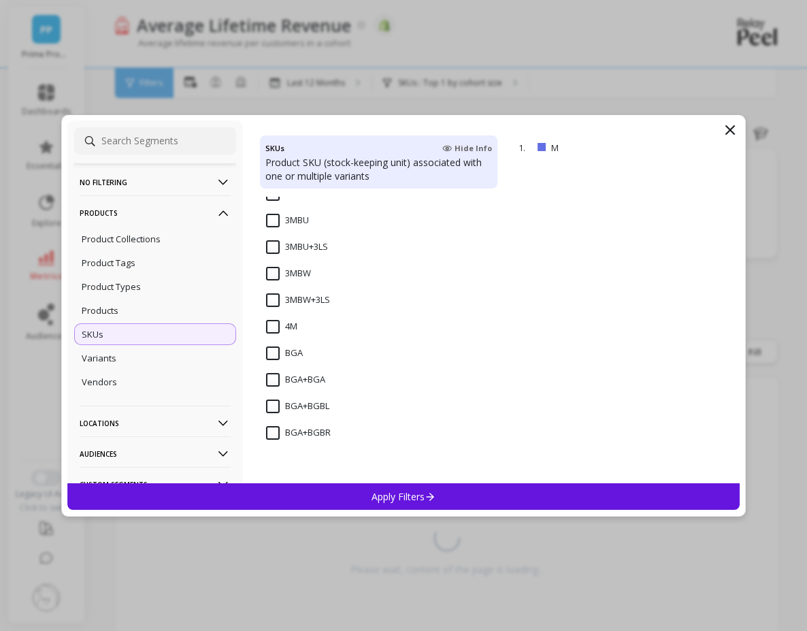
scroll to position [490, 0]
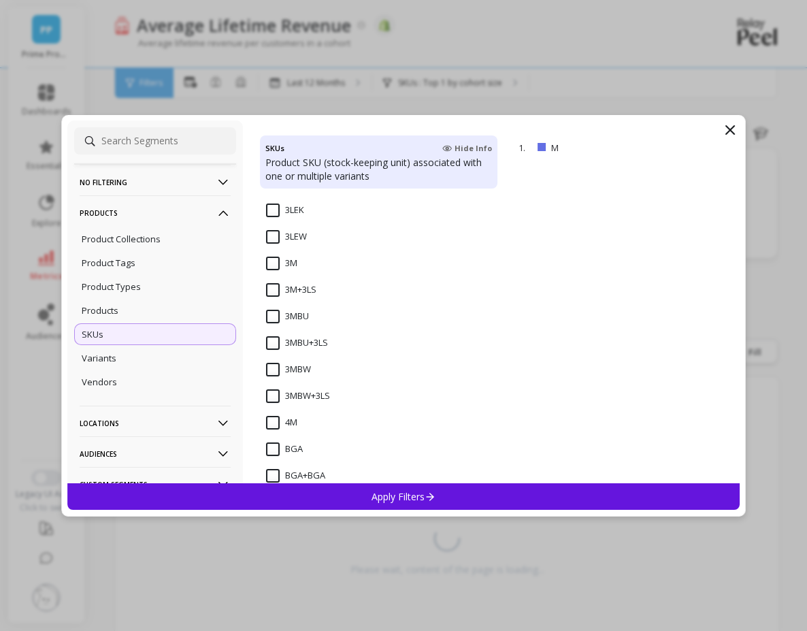
click at [288, 310] on input "3MBU" at bounding box center [287, 317] width 43 height 14
click at [398, 505] on div "Apply Filters" at bounding box center [403, 496] width 672 height 27
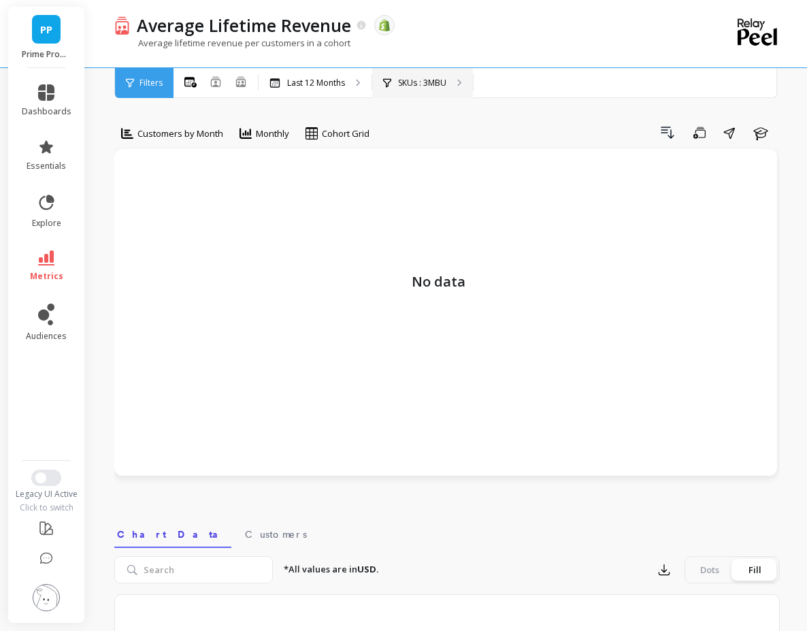
click at [412, 93] on div "SKUs : 3MBU" at bounding box center [422, 83] width 101 height 30
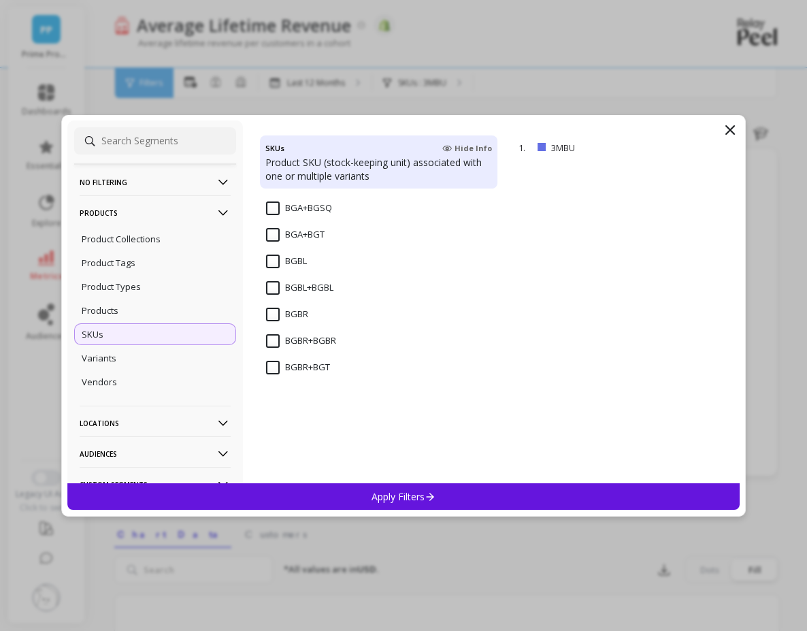
scroll to position [1225, 0]
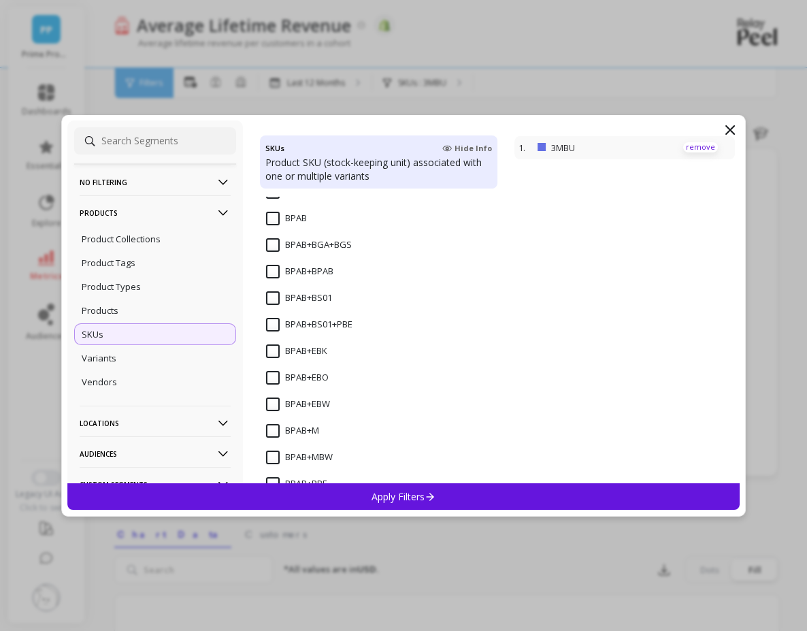
click at [695, 144] on p "remove" at bounding box center [700, 147] width 35 height 10
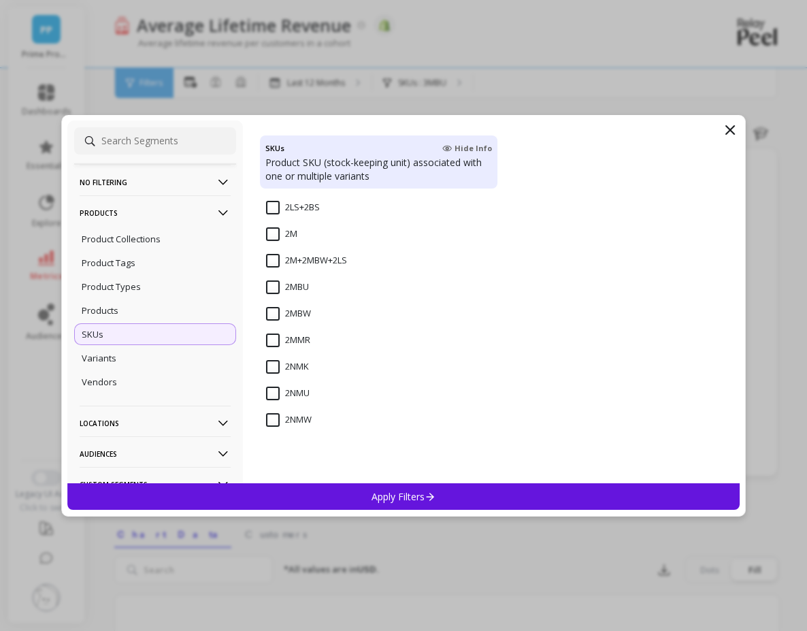
scroll to position [0, 0]
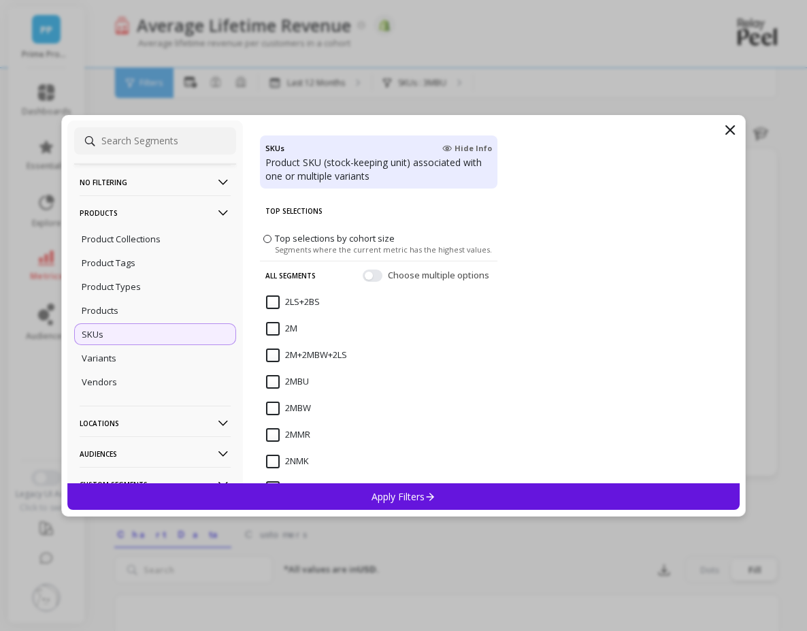
click at [312, 232] on span "Top selections by cohort size" at bounding box center [335, 237] width 120 height 12
click at [0, 0] on input "Top selections by cohort size Segments where the current metric has the highest…" at bounding box center [0, 0] width 0 height 0
click at [453, 486] on div "Apply Filters" at bounding box center [403, 496] width 672 height 27
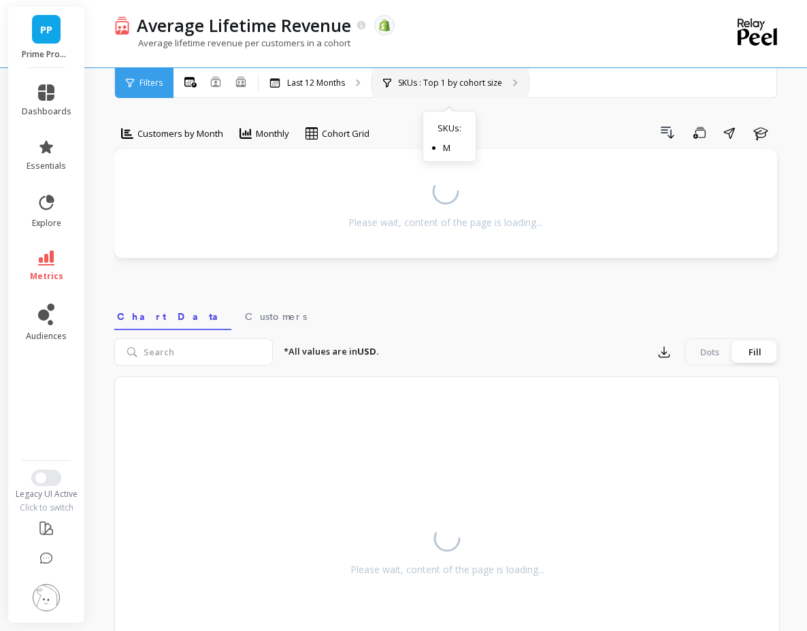
click at [446, 93] on div "SKUs : Top 1 by cohort size SKUs : M" at bounding box center [450, 83] width 156 height 30
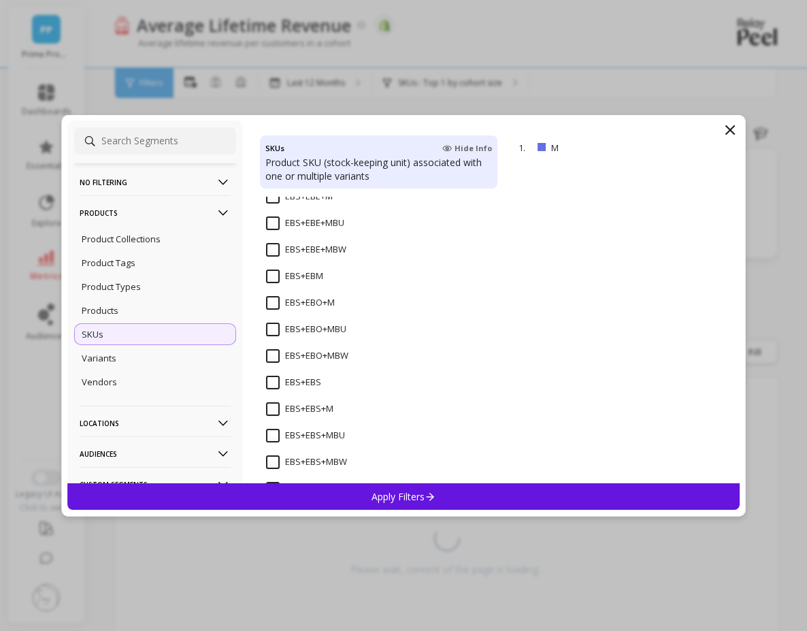
scroll to position [7463, 0]
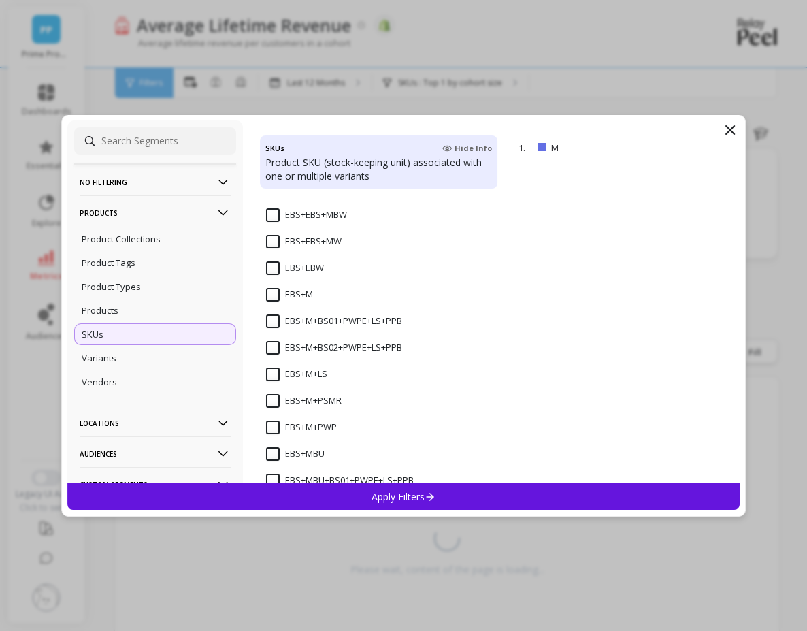
click at [305, 273] on input "EBS+EBW" at bounding box center [295, 268] width 58 height 14
click at [308, 294] on input "EBS+M" at bounding box center [289, 295] width 47 height 14
click at [315, 322] on input "EBS+M+BS01+PWPE+LS+PPB" at bounding box center [334, 321] width 136 height 14
click at [425, 497] on icon at bounding box center [431, 496] width 12 height 12
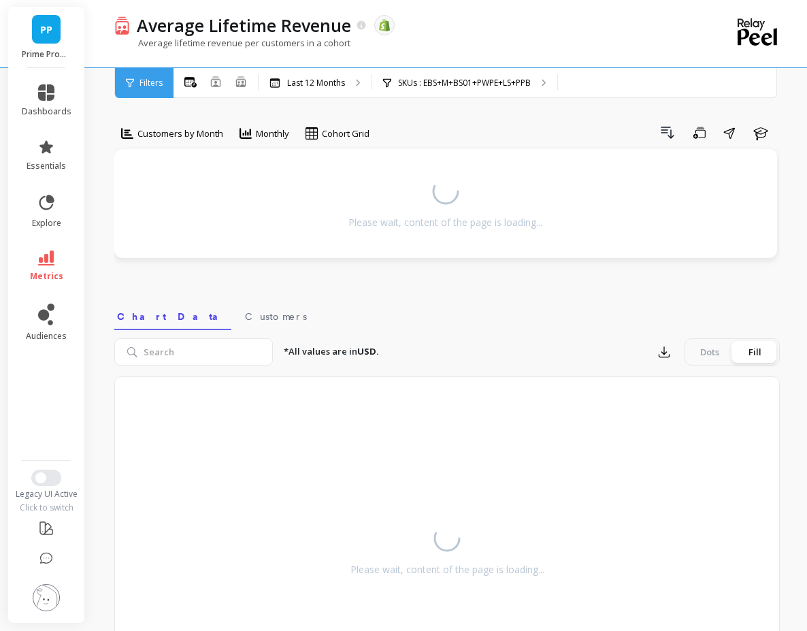
click at [449, 451] on div "Please wait, content of the page is loading..." at bounding box center [446, 546] width 665 height 340
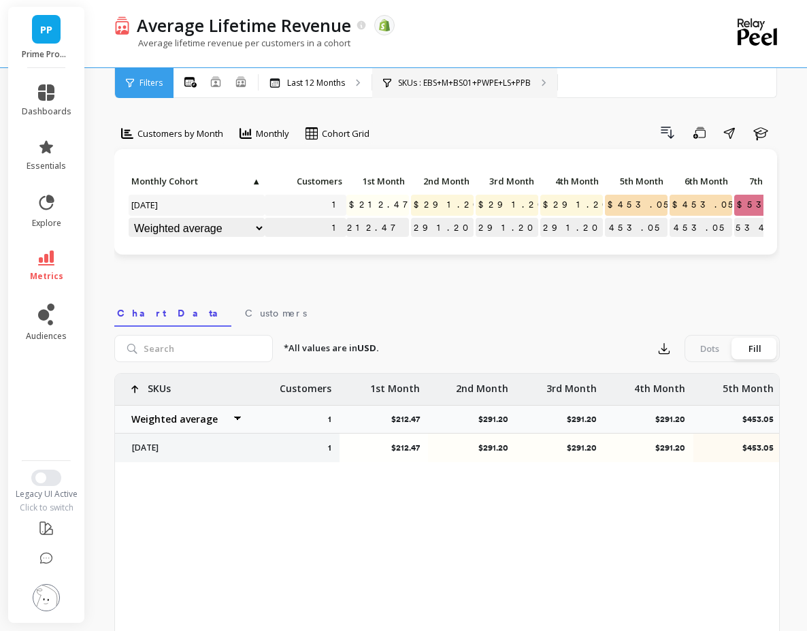
click at [435, 93] on div "SKUs : EBS+M+BS01+PWPE+LS+PPB" at bounding box center [464, 83] width 185 height 30
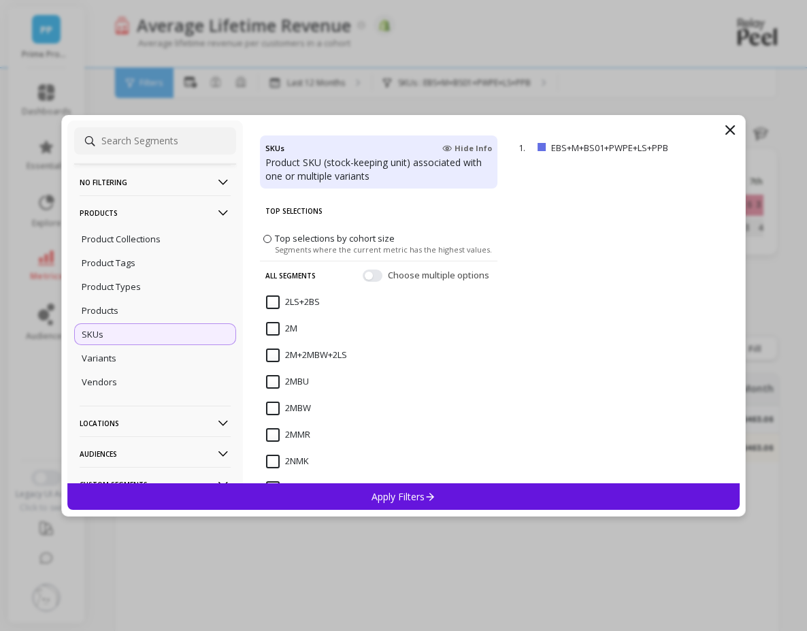
drag, startPoint x: 701, startPoint y: 149, endPoint x: 612, endPoint y: 178, distance: 94.2
click at [0, 0] on p "remove" at bounding box center [0, 0] width 0 height 0
click at [152, 265] on div "Product Tags" at bounding box center [155, 263] width 162 height 22
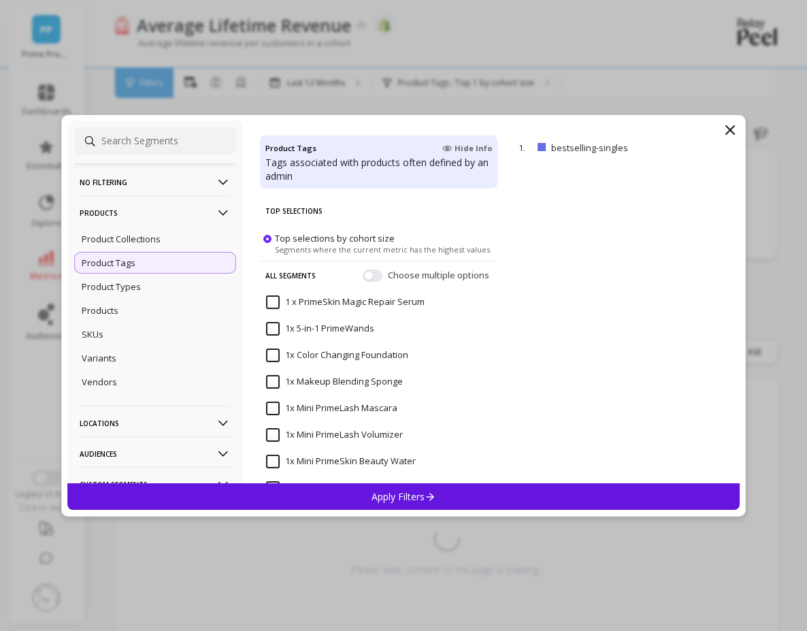
click at [459, 497] on div "Apply Filters" at bounding box center [403, 496] width 672 height 27
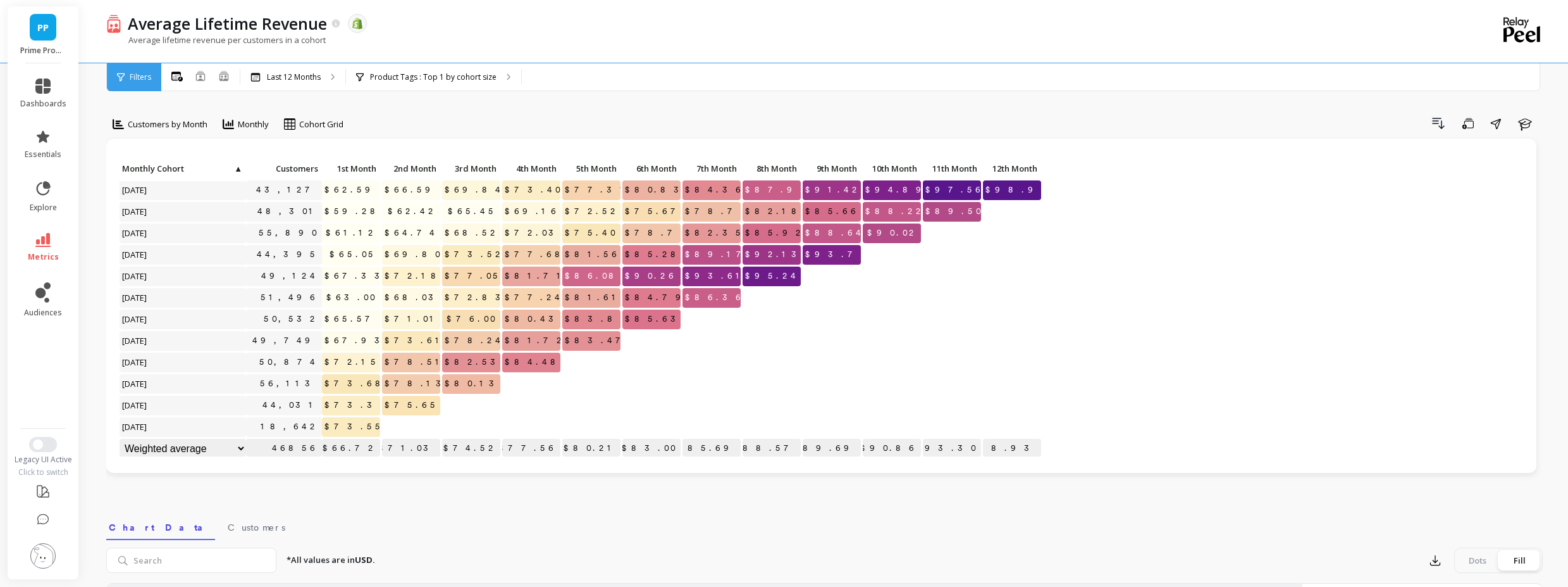
scroll to position [1, 0]
click at [50, 548] on img at bounding box center [43, 555] width 25 height 25
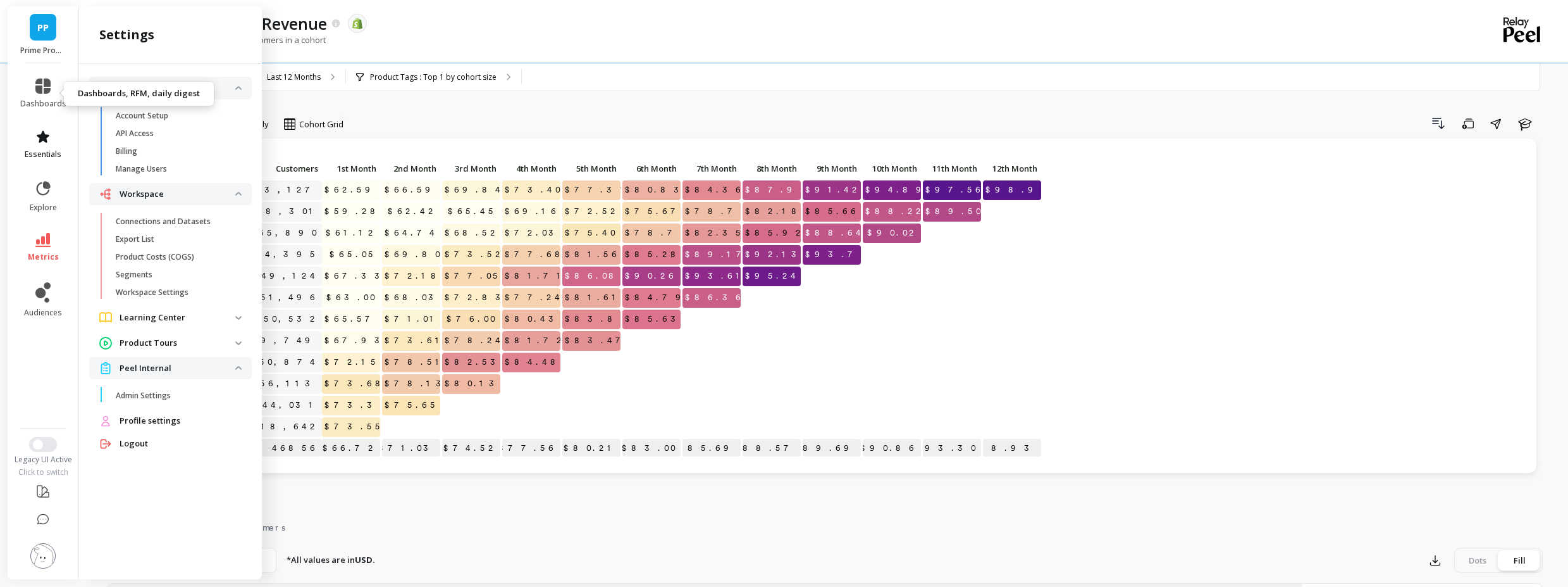
drag, startPoint x: 41, startPoint y: 95, endPoint x: 42, endPoint y: 150, distance: 55.0
click at [42, 95] on link "dashboards" at bounding box center [44, 93] width 47 height 31
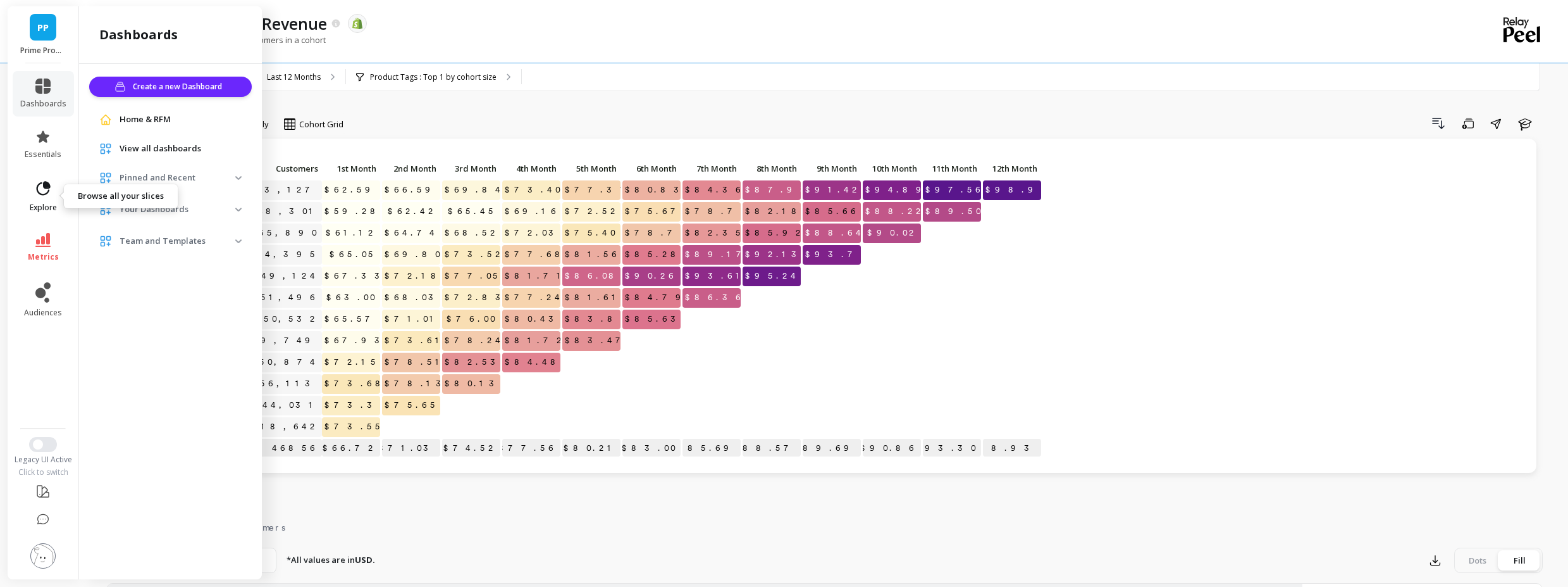
click at [47, 192] on icon at bounding box center [43, 188] width 14 height 14
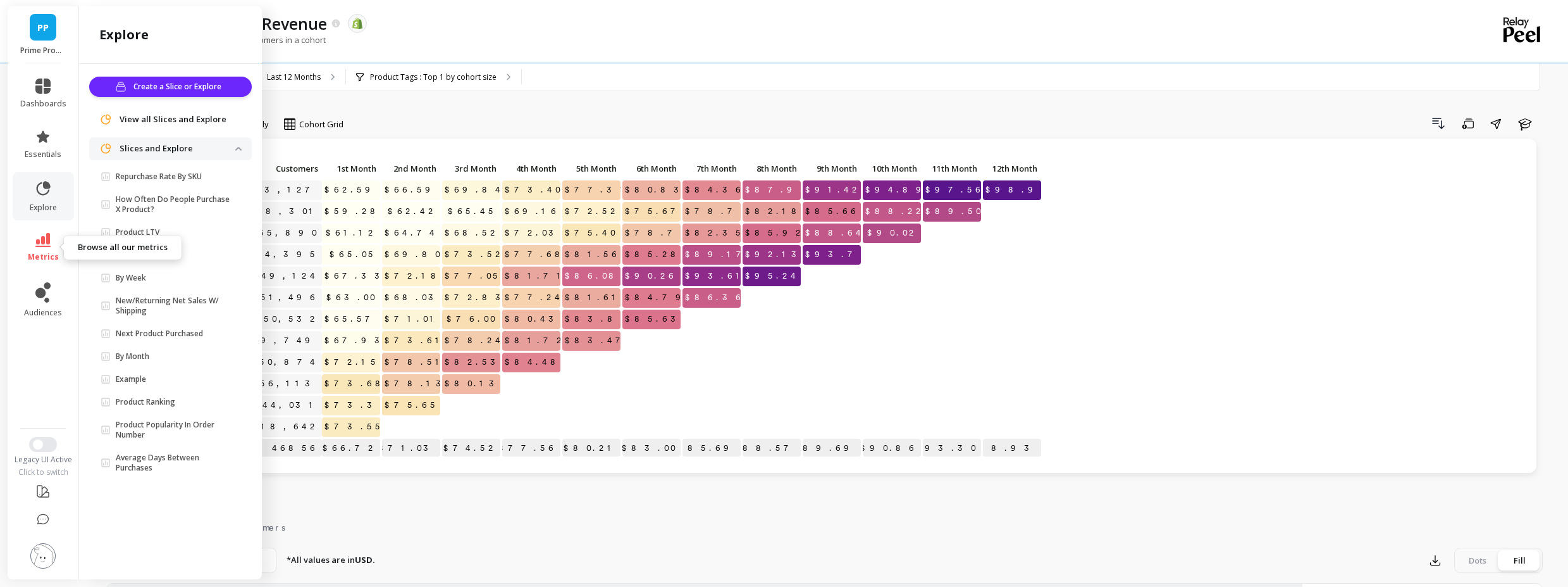
click at [43, 245] on icon at bounding box center [43, 239] width 15 height 14
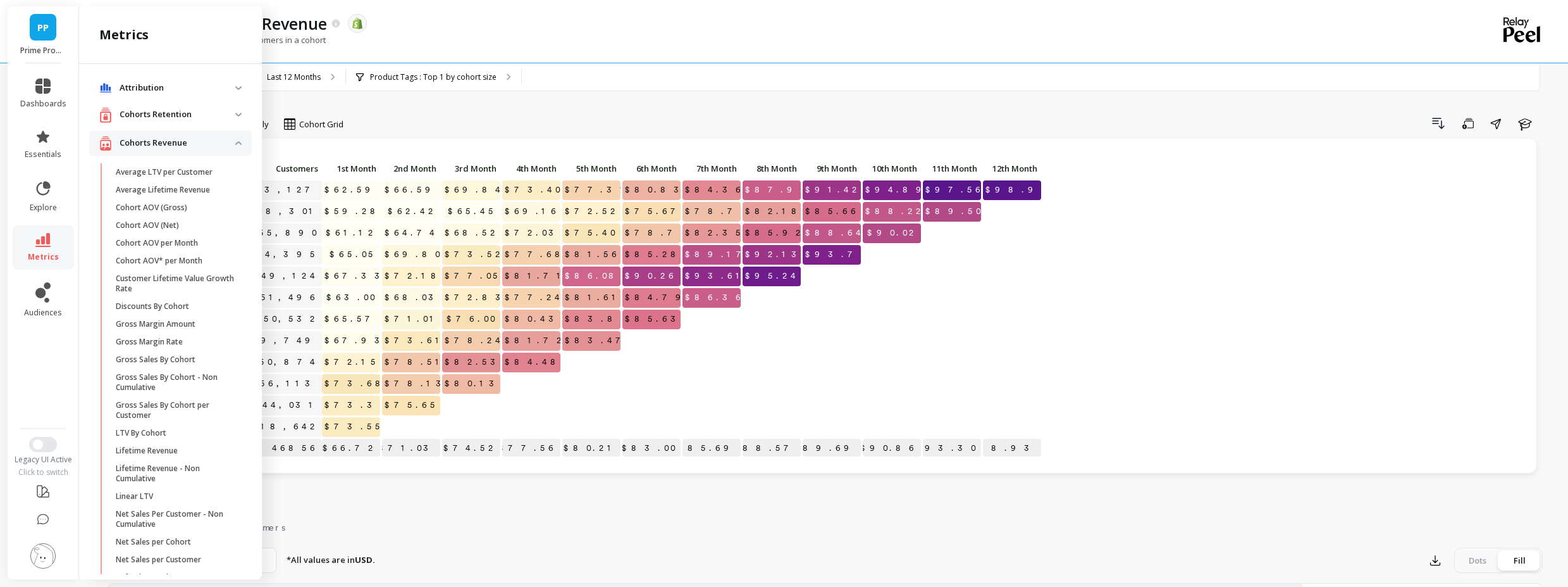
drag, startPoint x: 193, startPoint y: 124, endPoint x: 182, endPoint y: 151, distance: 29.2
click at [184, 150] on div "Cohorts Revenue" at bounding box center [167, 143] width 136 height 16
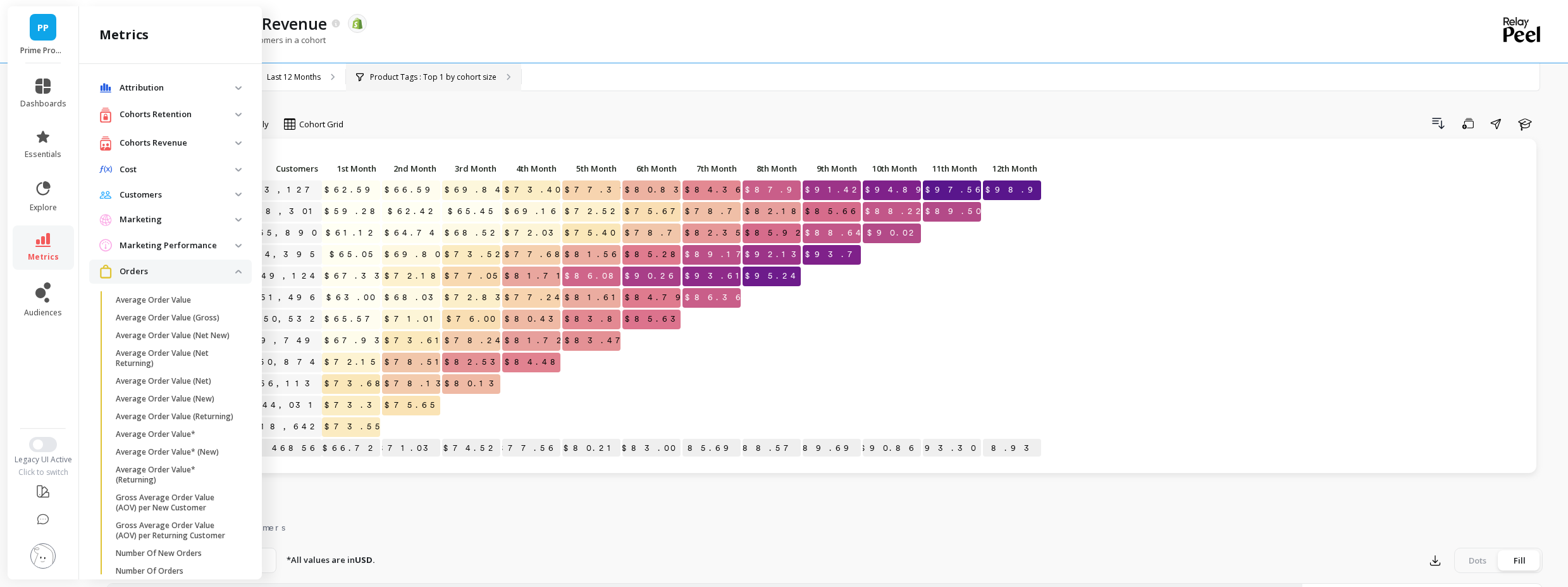
drag, startPoint x: 547, startPoint y: 85, endPoint x: 506, endPoint y: 87, distance: 41.0
click at [547, 84] on div "All Months Single Cohort Combined Cohorts Last 12 Months Product Tags : Top 1 b…" at bounding box center [877, 77] width 1433 height 28
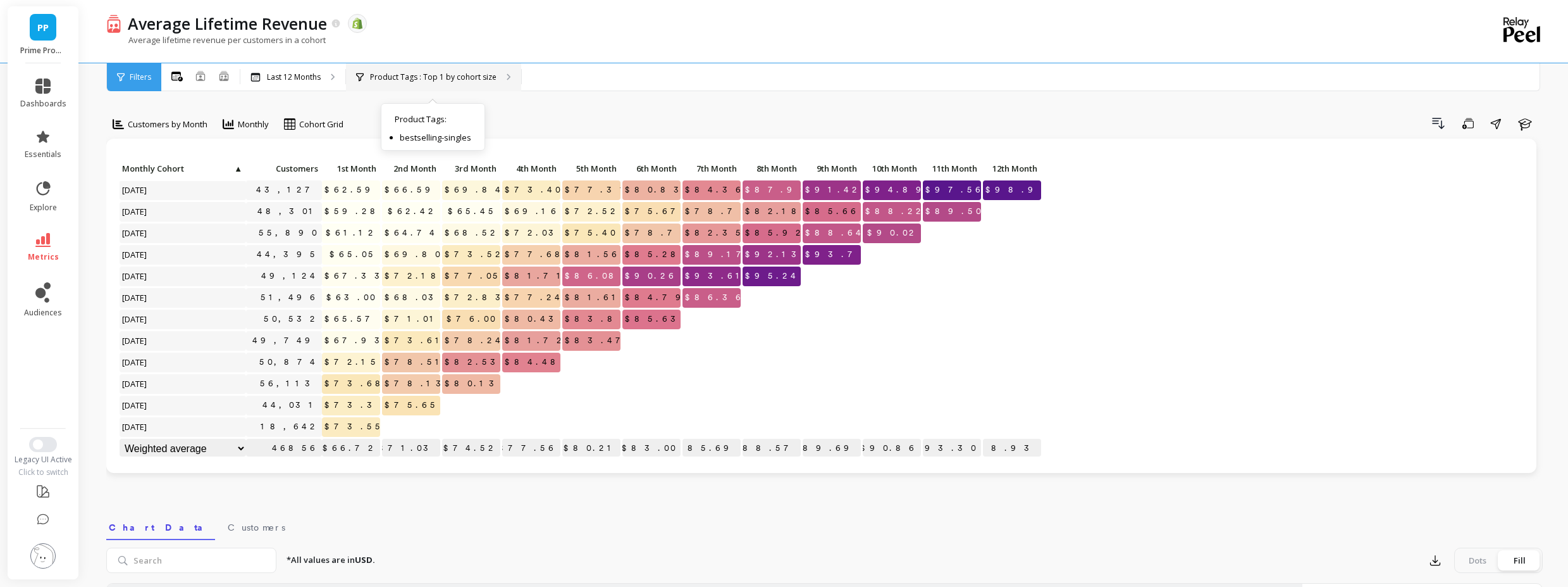
click at [484, 77] on p "Product Tags : Top 1 by cohort size" at bounding box center [433, 77] width 126 height 10
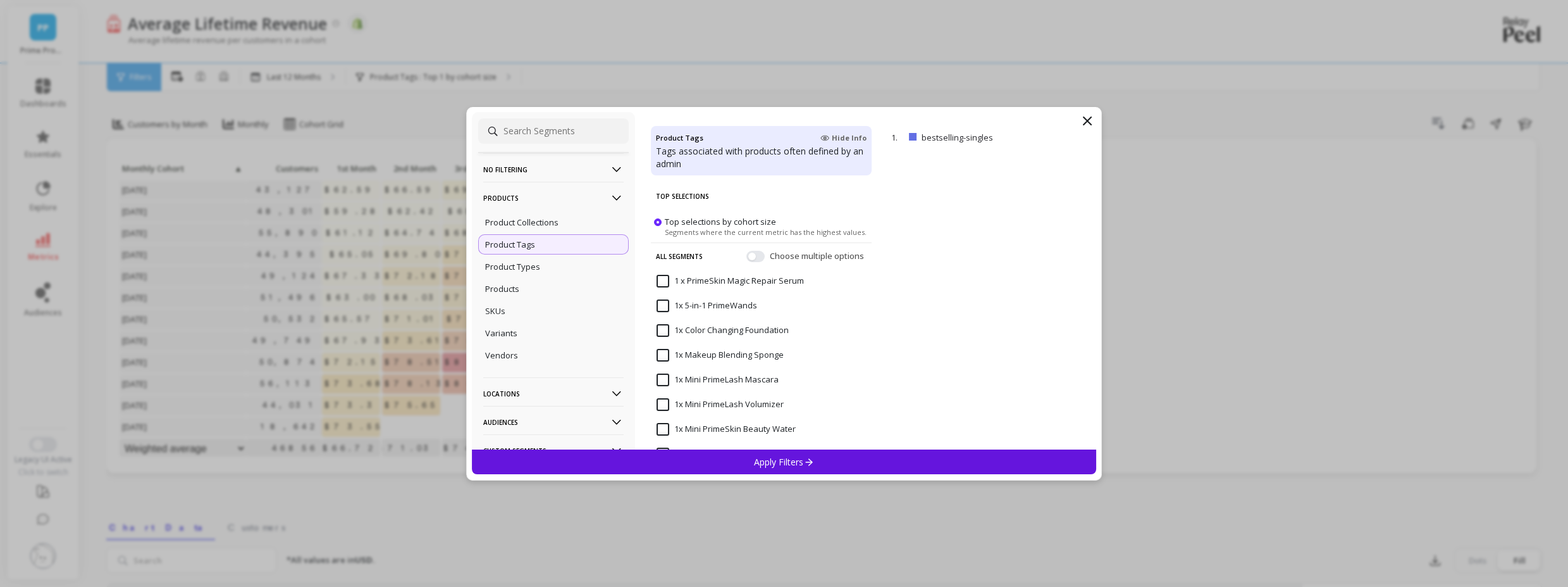
click at [610, 197] on icon at bounding box center [617, 197] width 14 height 14
click at [535, 282] on p "Custom Segments" at bounding box center [553, 283] width 140 height 33
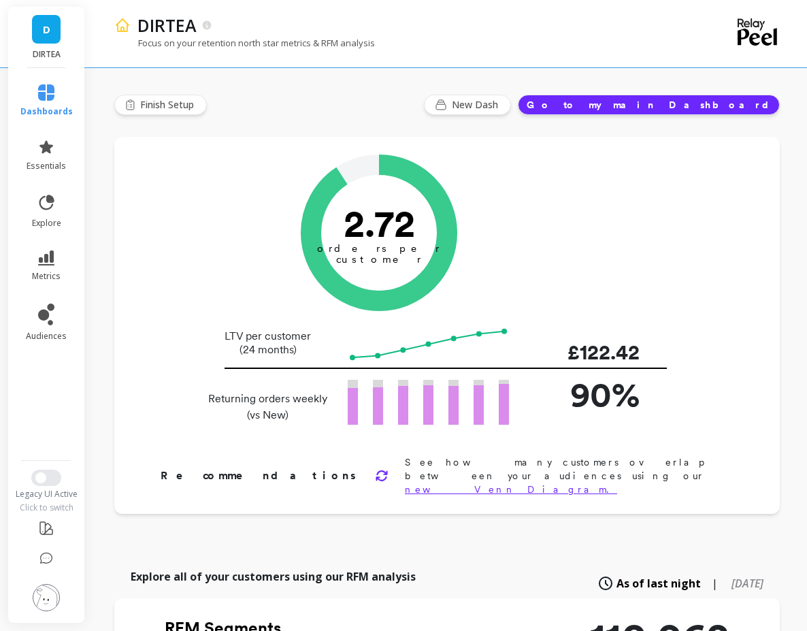
click at [71, 258] on li "metrics" at bounding box center [46, 266] width 69 height 48
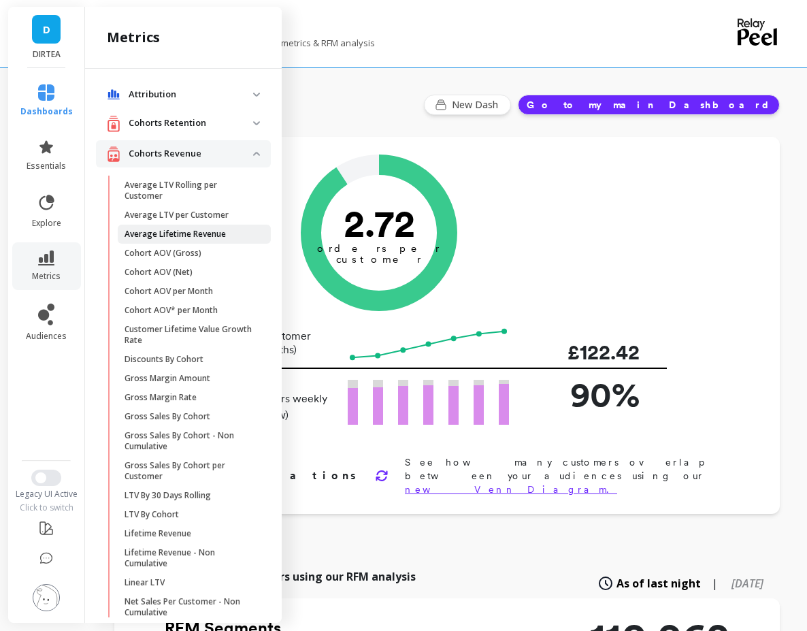
click at [199, 233] on p "Average Lifetime Revenue" at bounding box center [174, 234] width 101 height 11
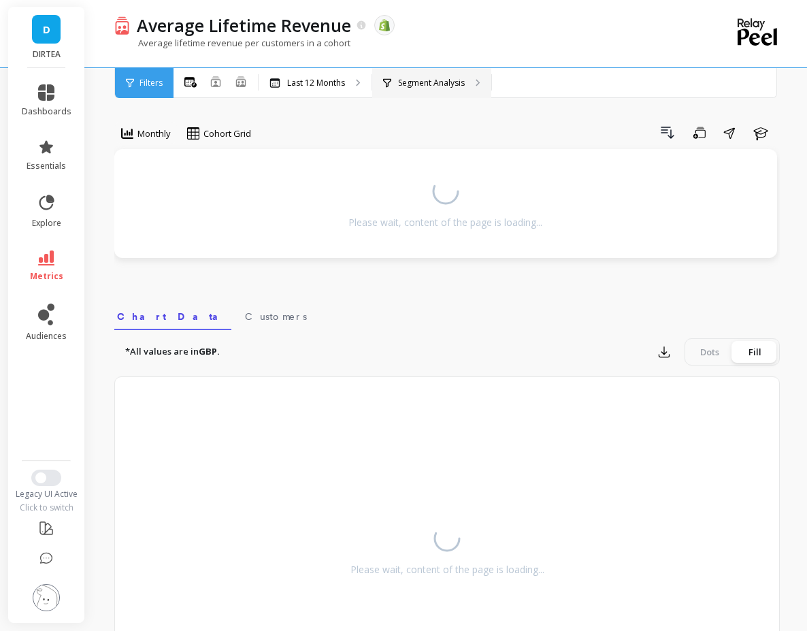
click at [428, 71] on div "Segment Analysis" at bounding box center [431, 83] width 119 height 30
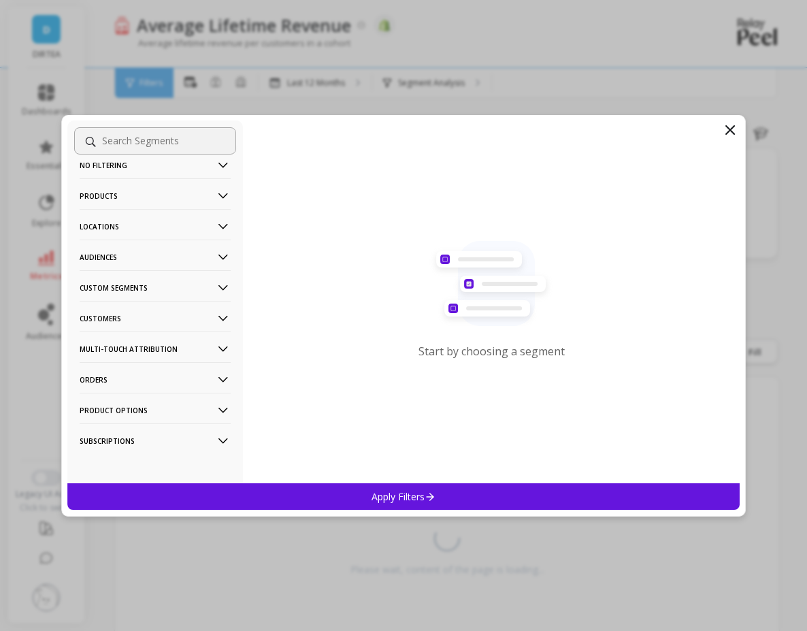
scroll to position [22, 0]
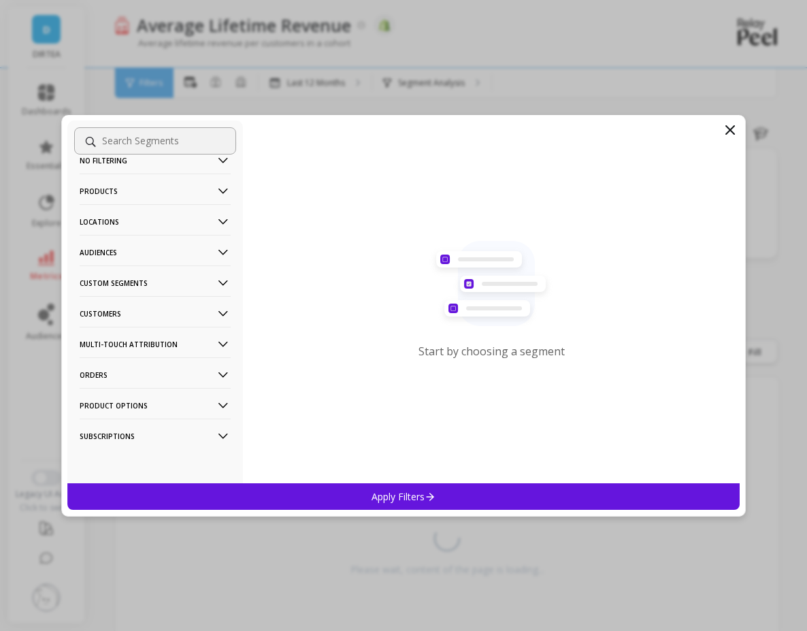
click at [127, 438] on p "Subscriptions" at bounding box center [155, 435] width 151 height 35
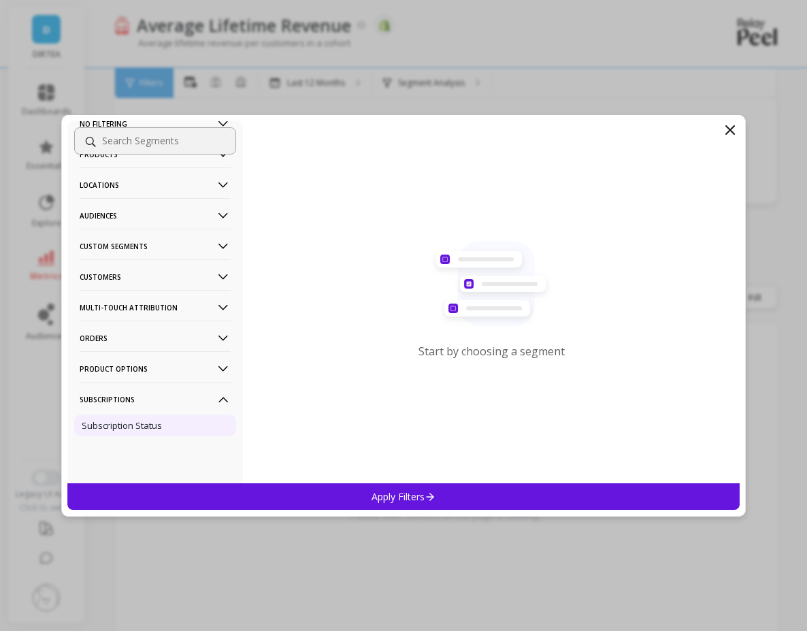
scroll to position [82, 0]
click at [131, 433] on div "Subscription Status" at bounding box center [155, 425] width 162 height 22
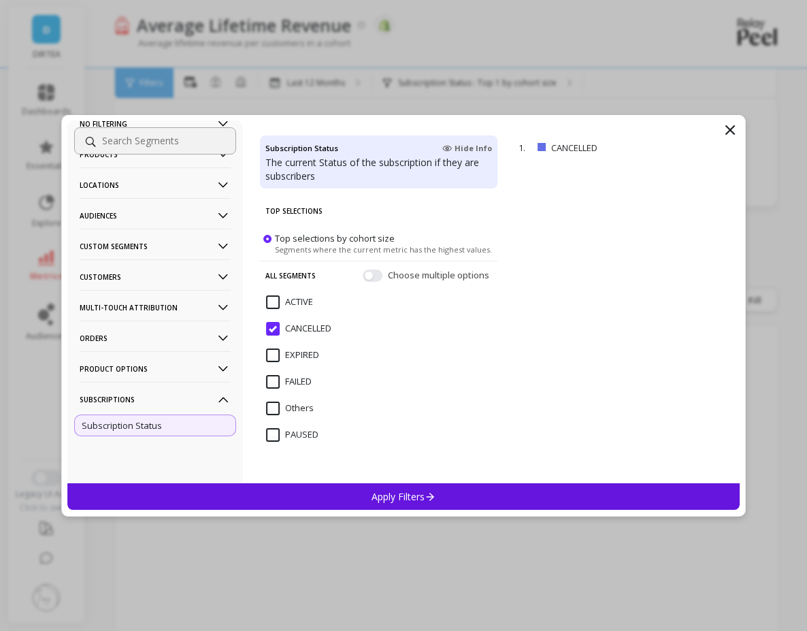
scroll to position [82, 0]
click at [273, 300] on input "ACTIVE" at bounding box center [289, 302] width 47 height 14
click at [273, 327] on input "CANCELLED" at bounding box center [298, 329] width 65 height 14
click at [279, 303] on input "ACTIVE" at bounding box center [289, 302] width 47 height 14
click at [378, 281] on button "button" at bounding box center [373, 275] width 20 height 12
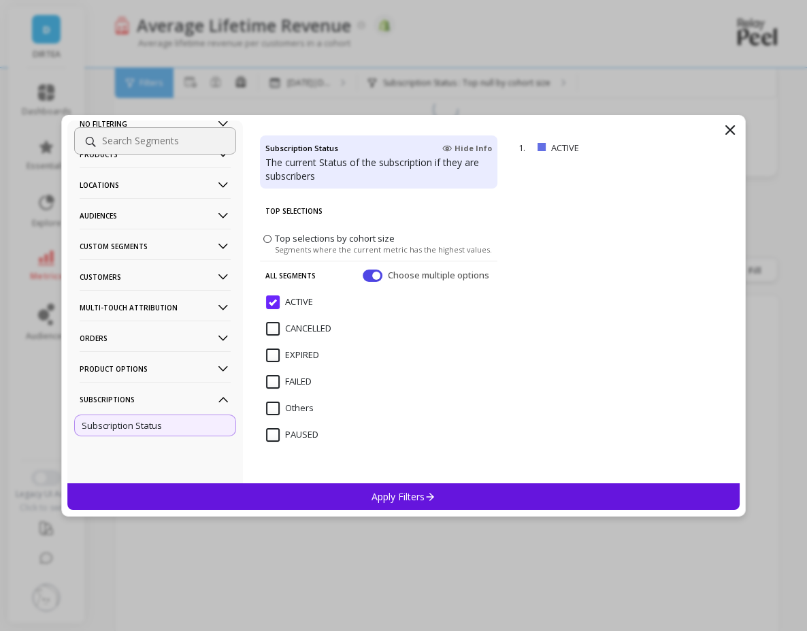
click at [298, 321] on div "CANCELLED" at bounding box center [378, 336] width 237 height 41
click at [343, 488] on div "Apply Filters" at bounding box center [403, 496] width 672 height 27
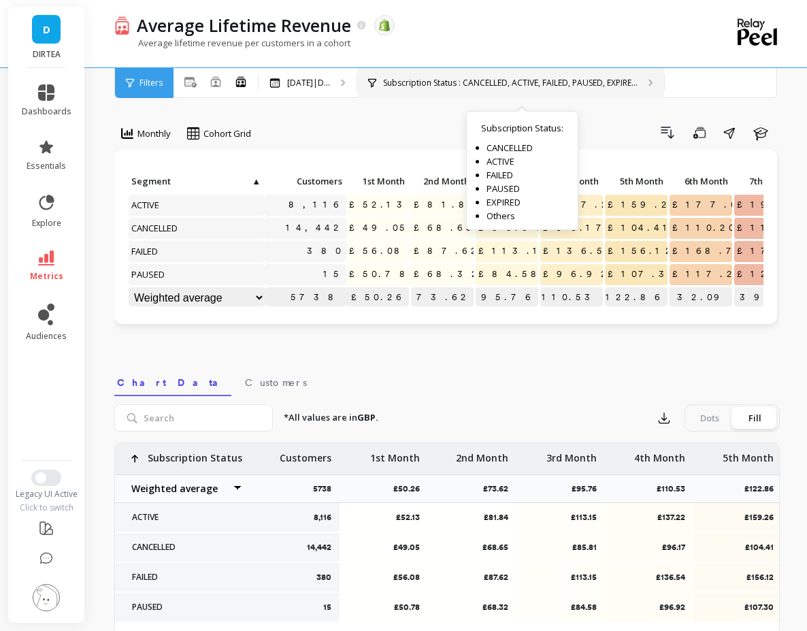
click at [520, 78] on p "Subscription Status : CANCELLED, ACTIVE, FAILED, PAUSED, EXPIRE..." at bounding box center [510, 83] width 254 height 11
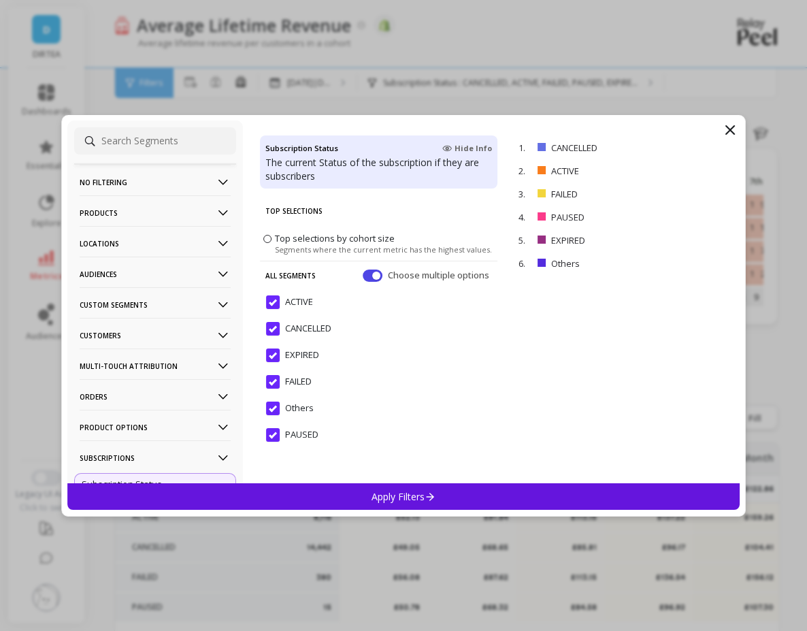
click at [282, 302] on input "ACTIVE" at bounding box center [289, 302] width 47 height 14
click at [282, 327] on input "CANCELLED" at bounding box center [298, 329] width 65 height 14
click at [705, 147] on p "remove" at bounding box center [700, 147] width 35 height 10
click at [700, 148] on p "remove" at bounding box center [700, 147] width 35 height 10
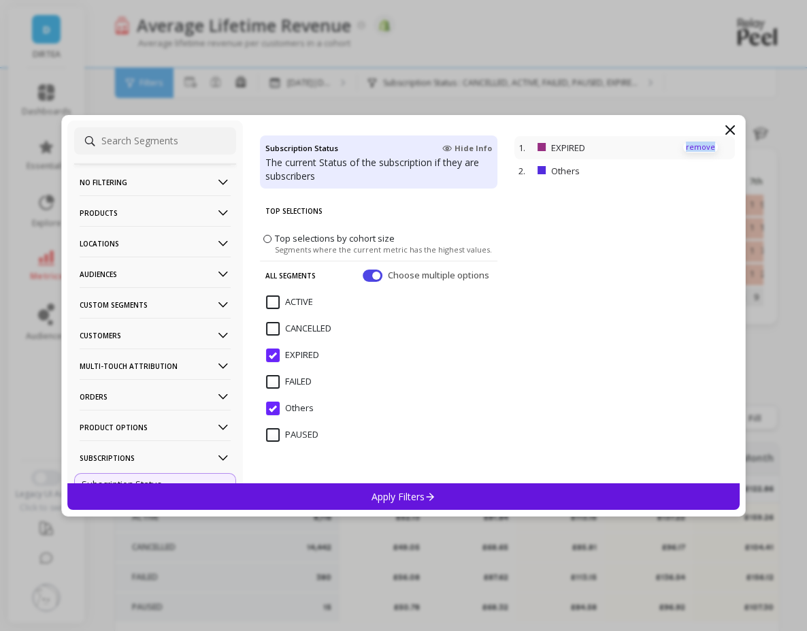
click at [700, 148] on p "remove" at bounding box center [700, 147] width 35 height 10
click at [484, 490] on div "Apply Filters" at bounding box center [403, 496] width 672 height 27
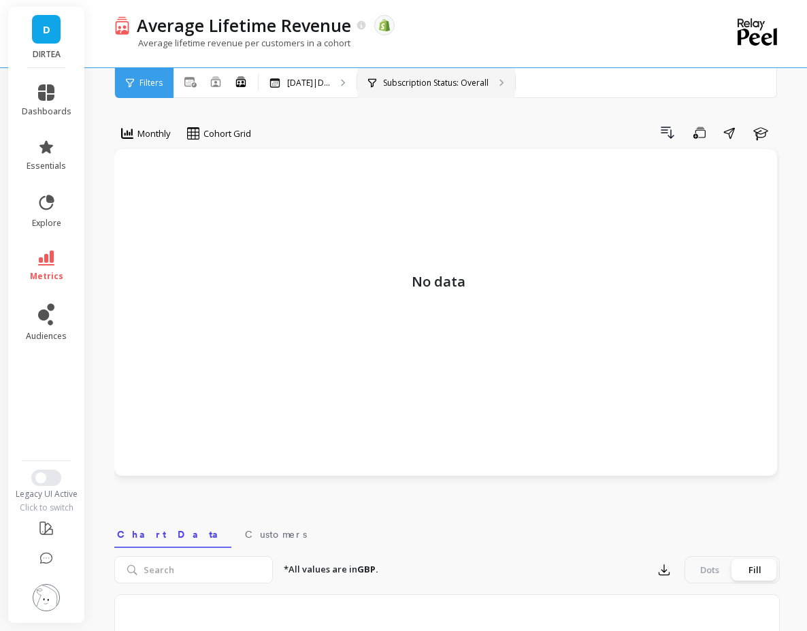
click at [437, 93] on div "Subscription Status: Overall" at bounding box center [436, 83] width 158 height 30
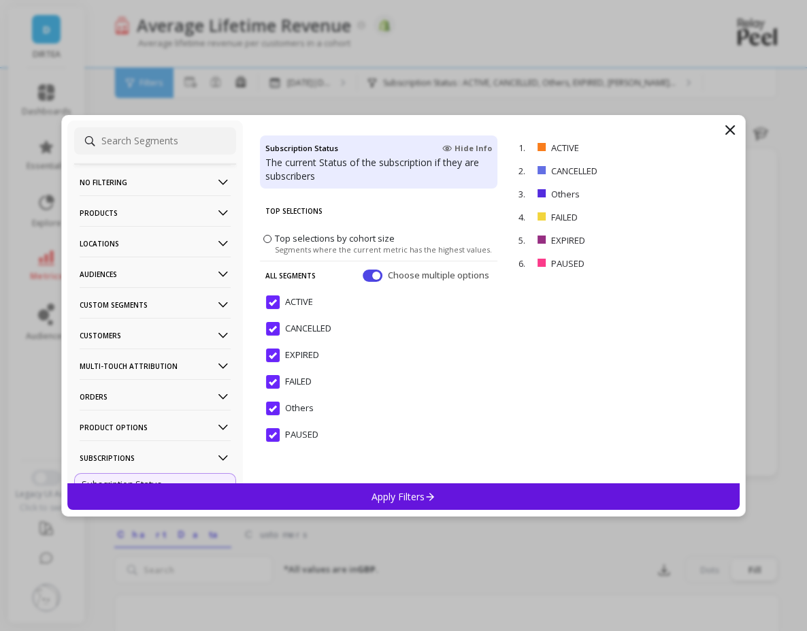
click at [166, 186] on p "No filtering" at bounding box center [155, 182] width 151 height 35
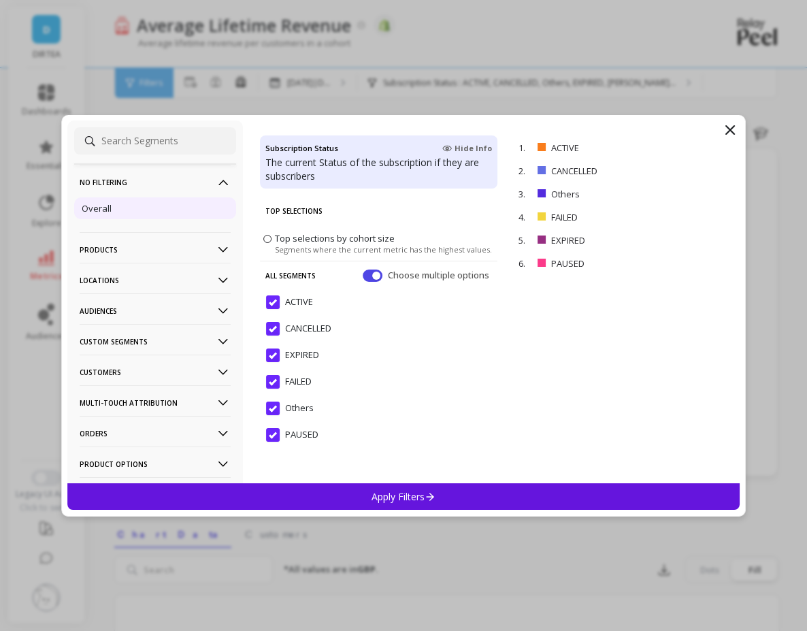
click at [139, 216] on div "Overall" at bounding box center [155, 208] width 162 height 22
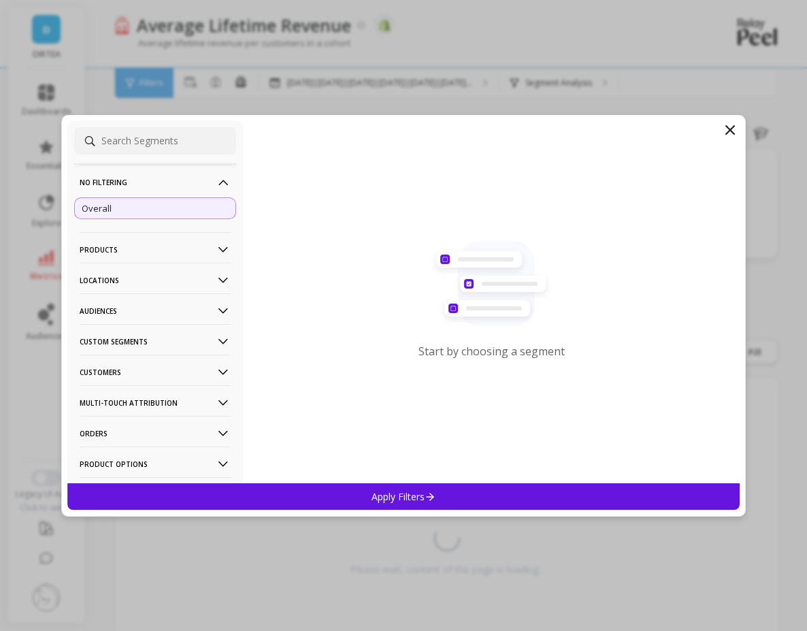
click at [364, 496] on div "Apply Filters" at bounding box center [403, 496] width 672 height 27
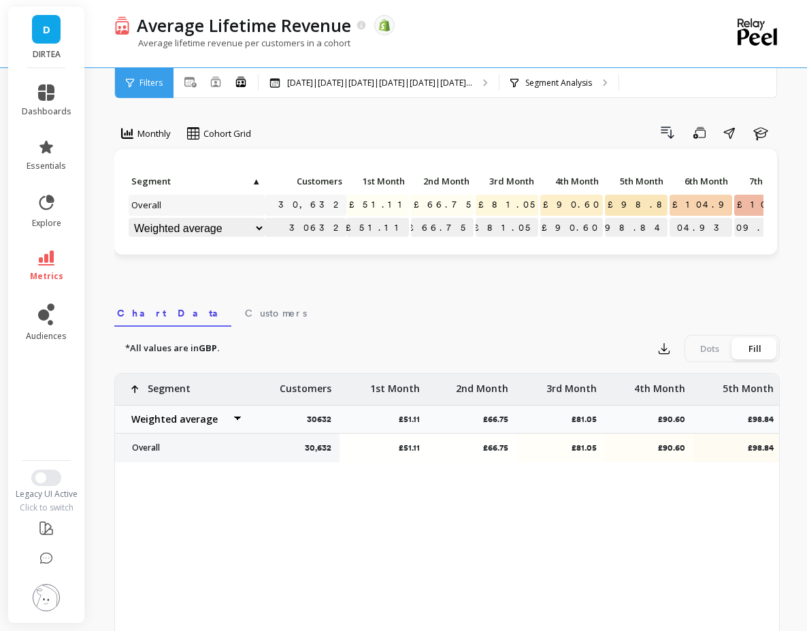
click at [158, 145] on div "Monthly" at bounding box center [145, 135] width 63 height 27
click at [255, 127] on div "Cohort Grid" at bounding box center [219, 133] width 72 height 23
click at [347, 118] on div "Monthly Cohort Grid Drill Down Save Share Learn Click to create an audience 30,…" at bounding box center [446, 446] width 665 height 785
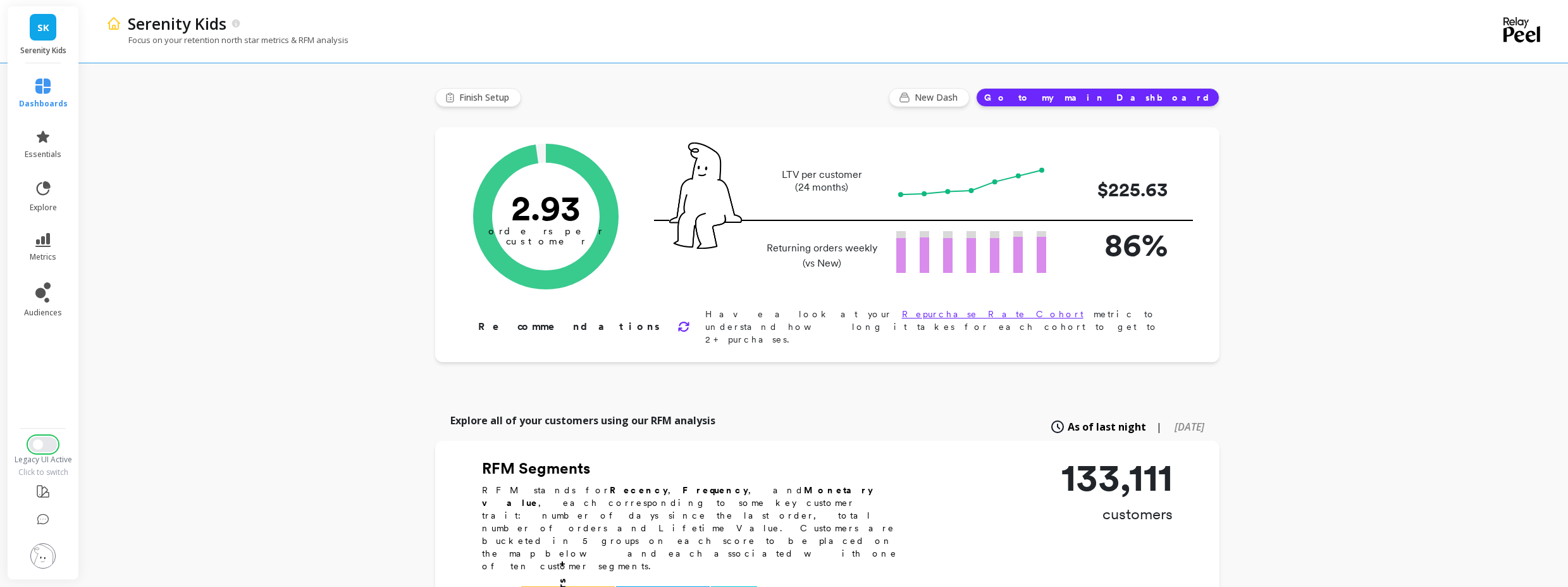
click at [47, 450] on button "Switch to New UI" at bounding box center [43, 444] width 28 height 15
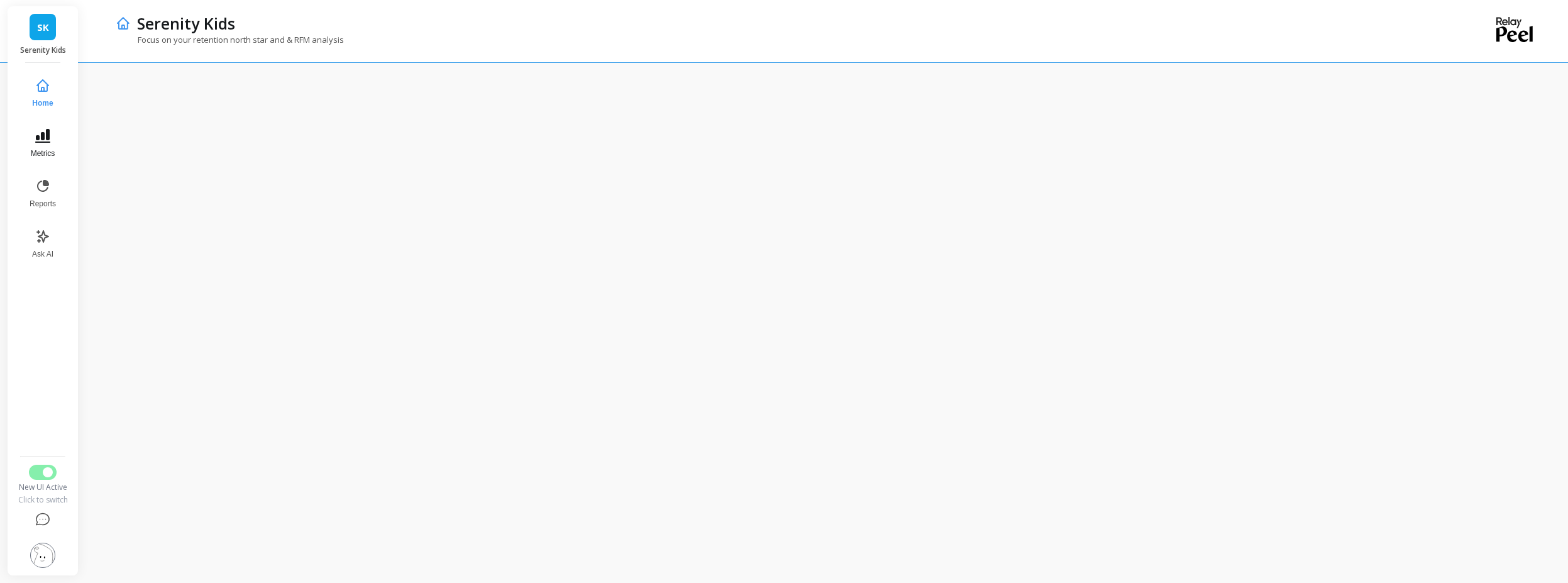
click at [56, 135] on button "Metrics" at bounding box center [43, 143] width 42 height 45
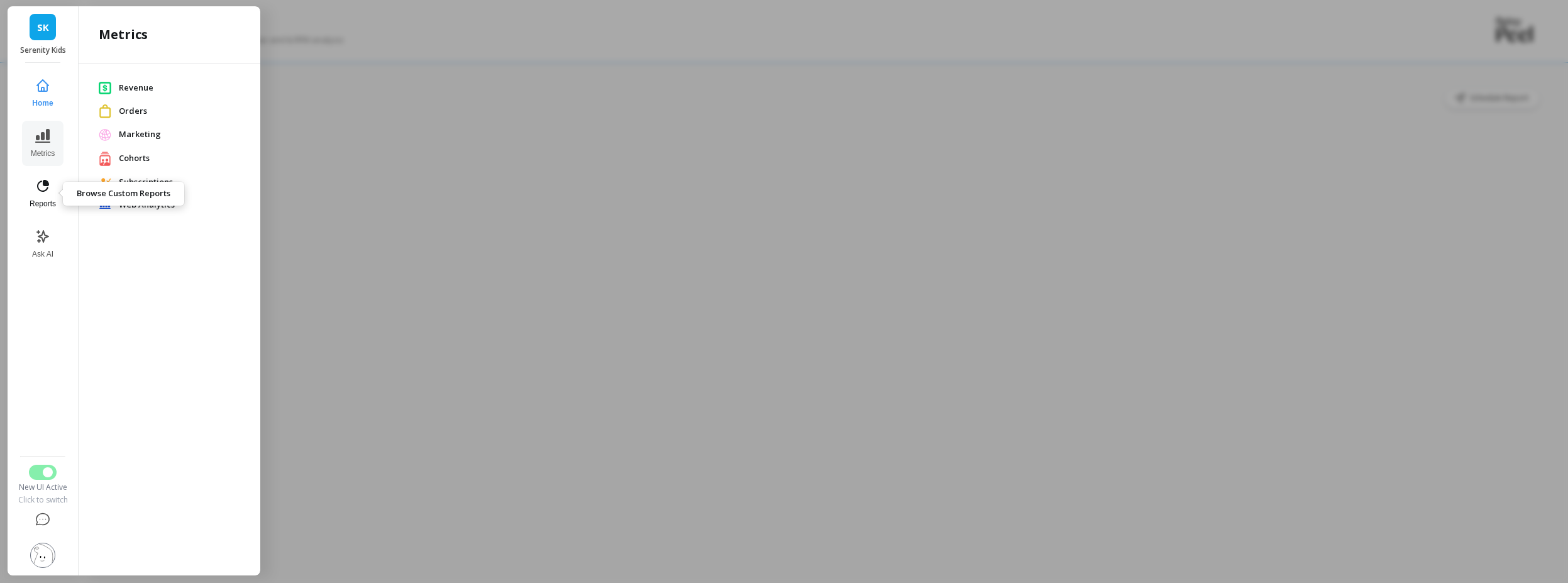
click at [50, 200] on span "Reports" at bounding box center [43, 203] width 27 height 10
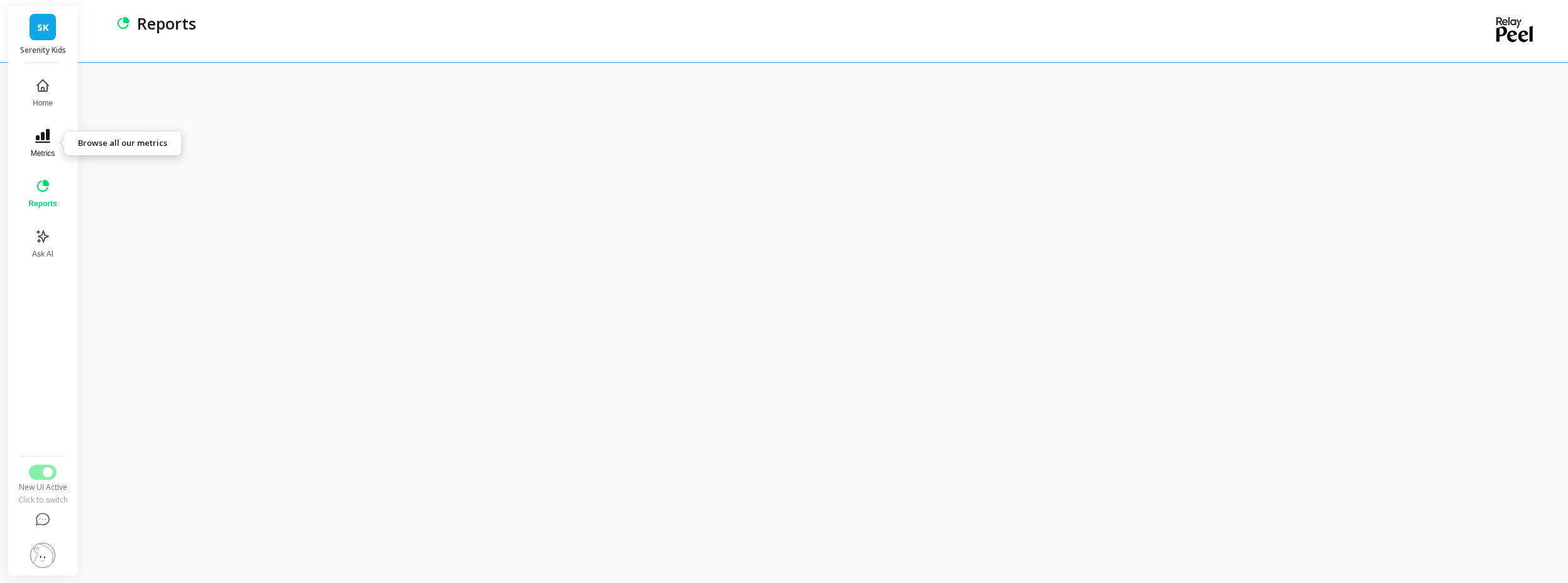
click at [48, 146] on button "Metrics" at bounding box center [42, 143] width 43 height 45
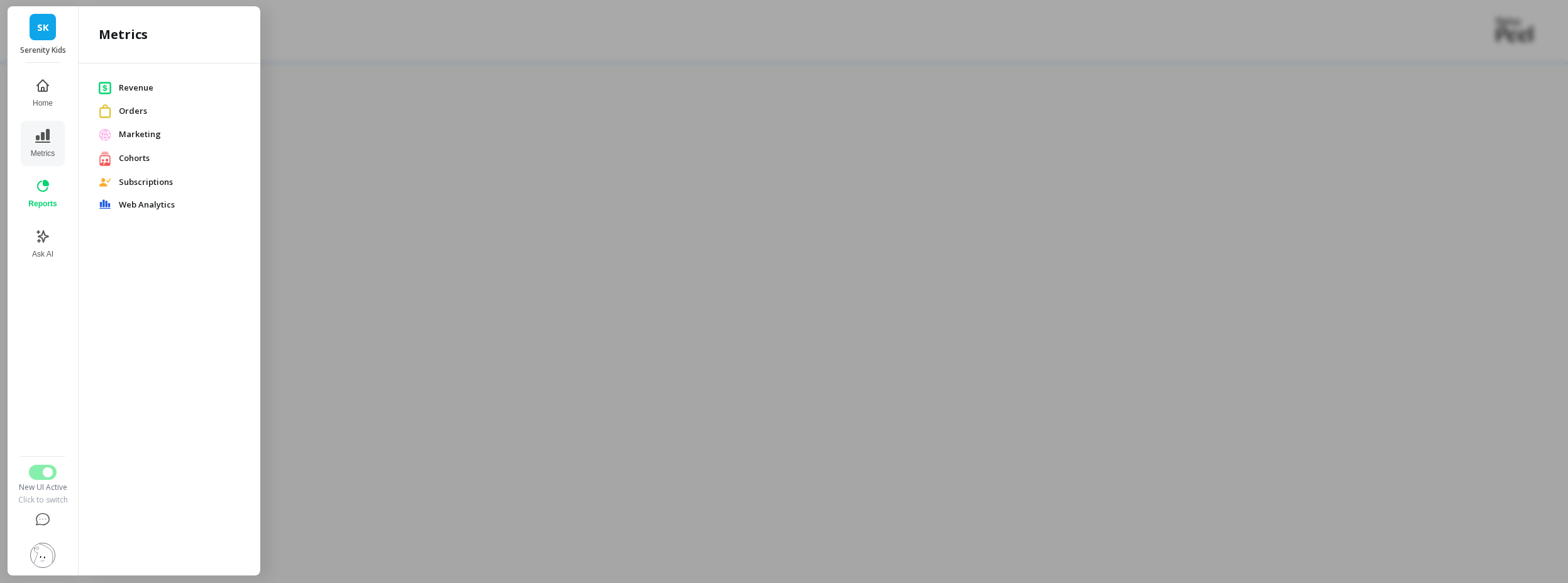
click at [131, 91] on span "Revenue" at bounding box center [179, 88] width 121 height 13
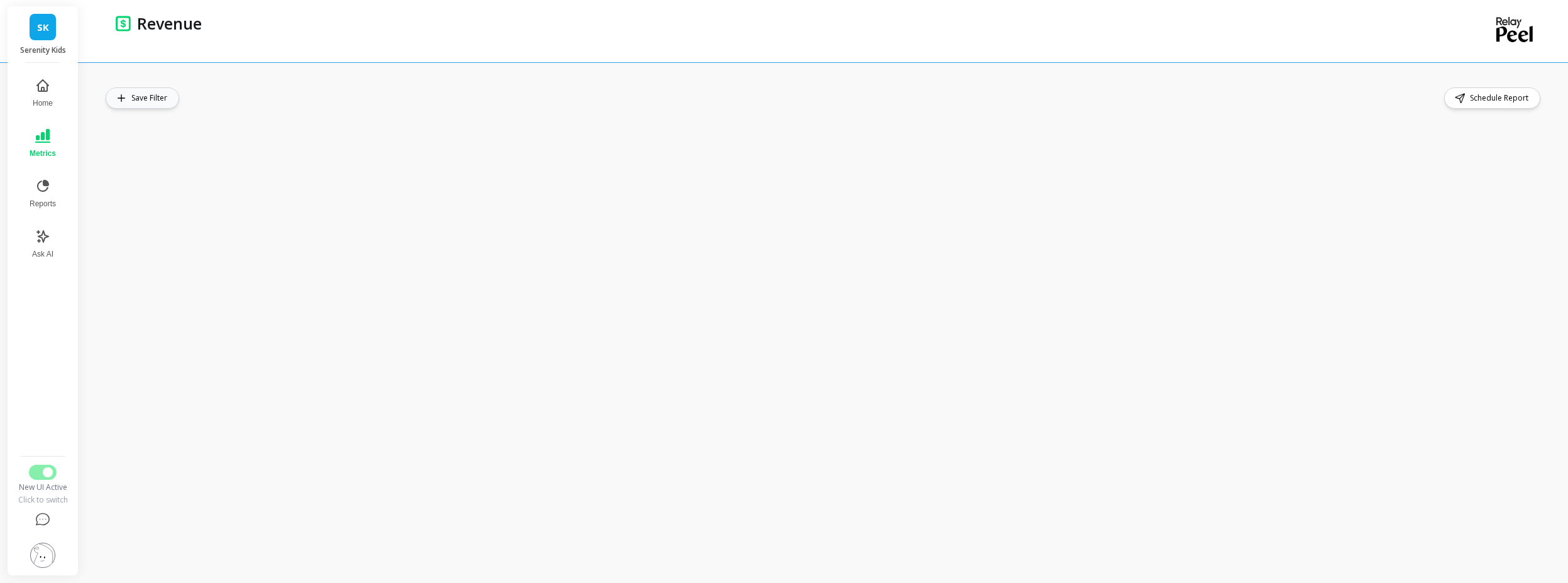
click at [142, 99] on span "Save Filter" at bounding box center [151, 98] width 40 height 13
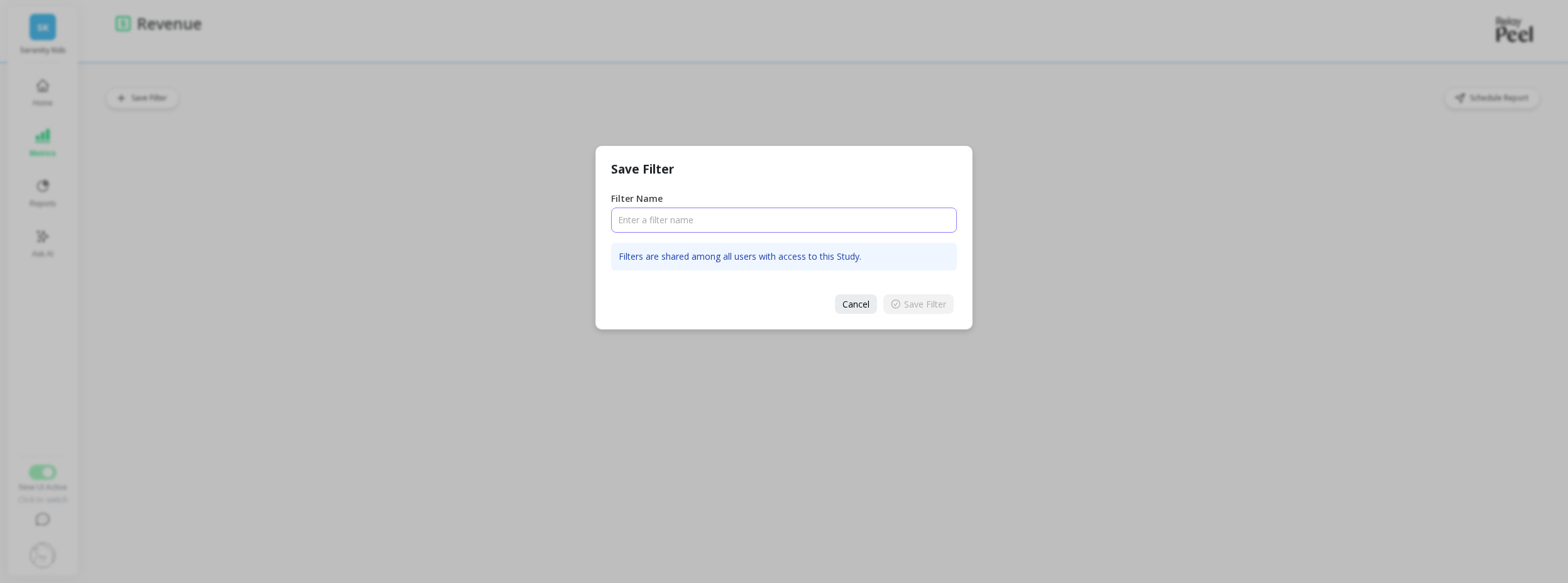
click at [646, 221] on input "Filter Name" at bounding box center [784, 219] width 346 height 25
type input "Segment A"
click at [917, 308] on span "Save Filter" at bounding box center [925, 303] width 43 height 12
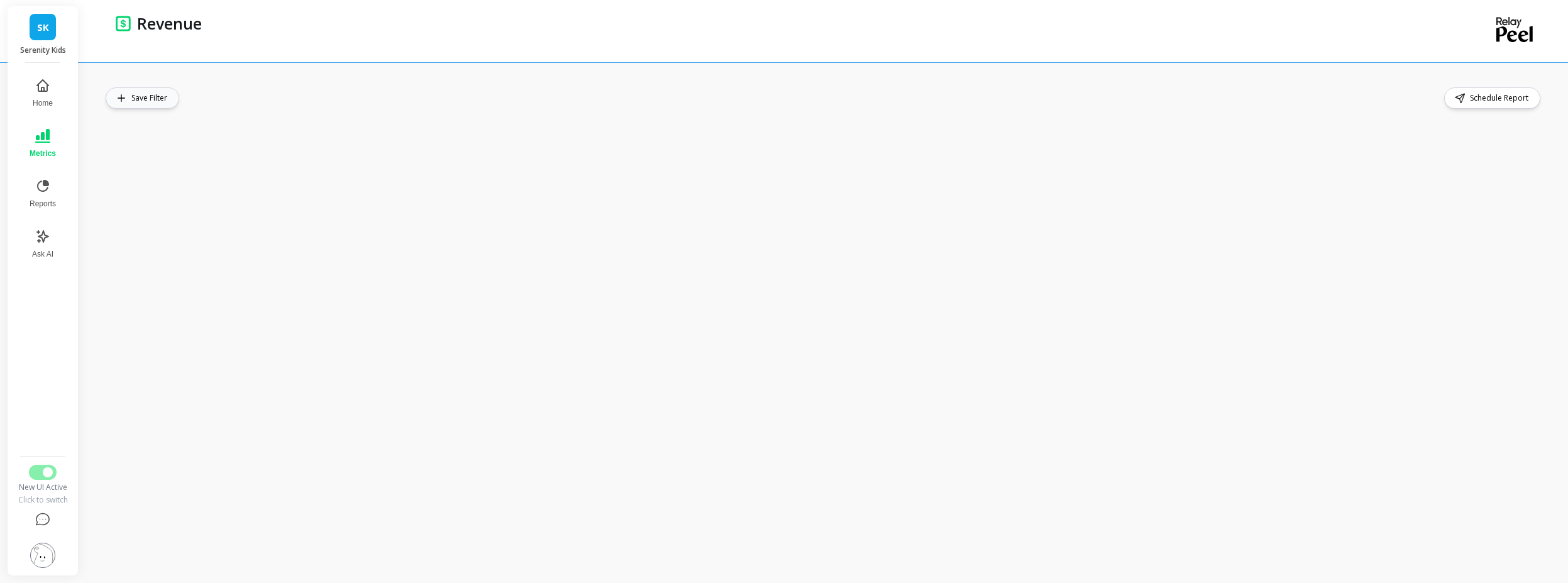
click at [142, 101] on span "Save Filter" at bounding box center [151, 98] width 40 height 13
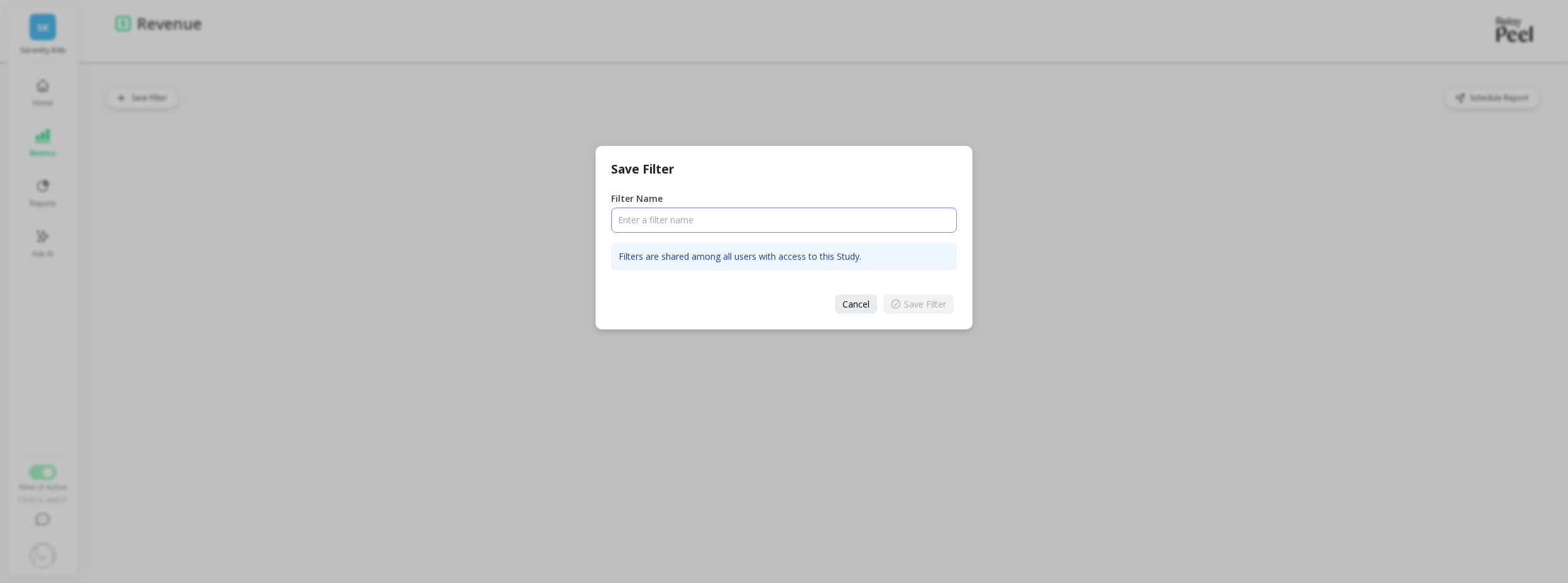
click at [707, 219] on input "Filter Name" at bounding box center [784, 219] width 346 height 25
type input "bbb"
click at [895, 310] on button "Save Filter" at bounding box center [918, 303] width 70 height 19
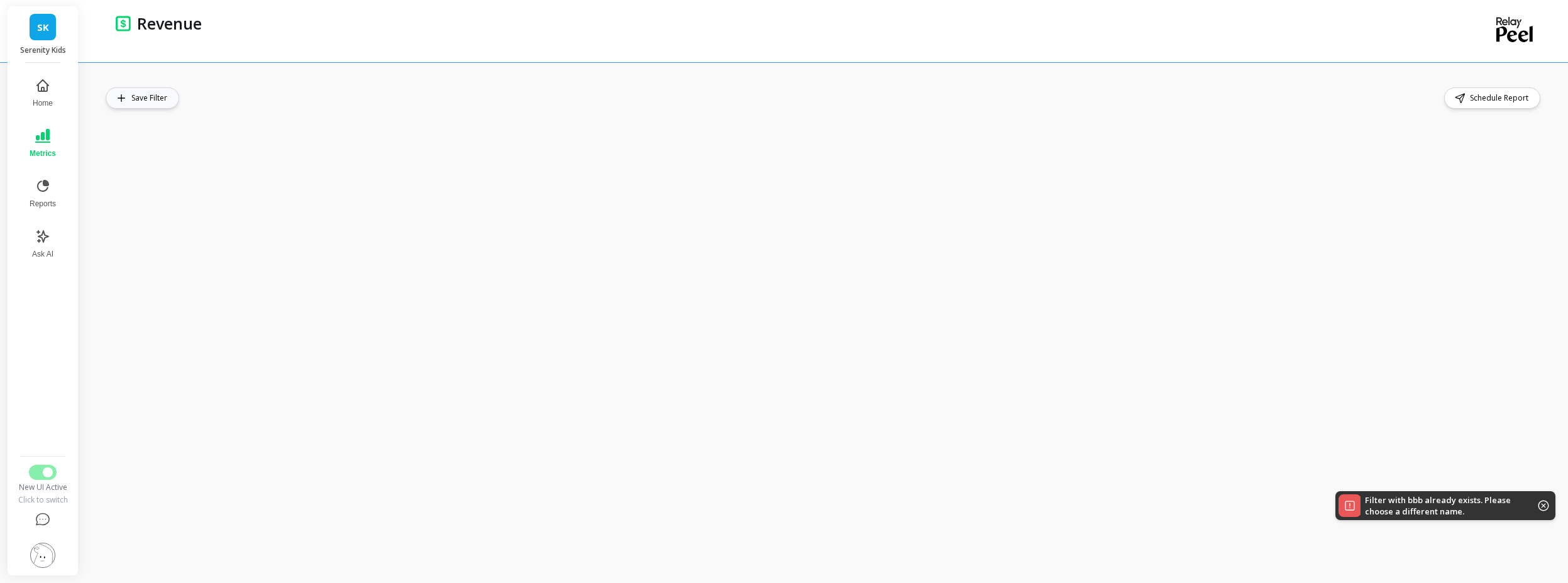
click at [157, 103] on span "Save Filter" at bounding box center [151, 98] width 40 height 13
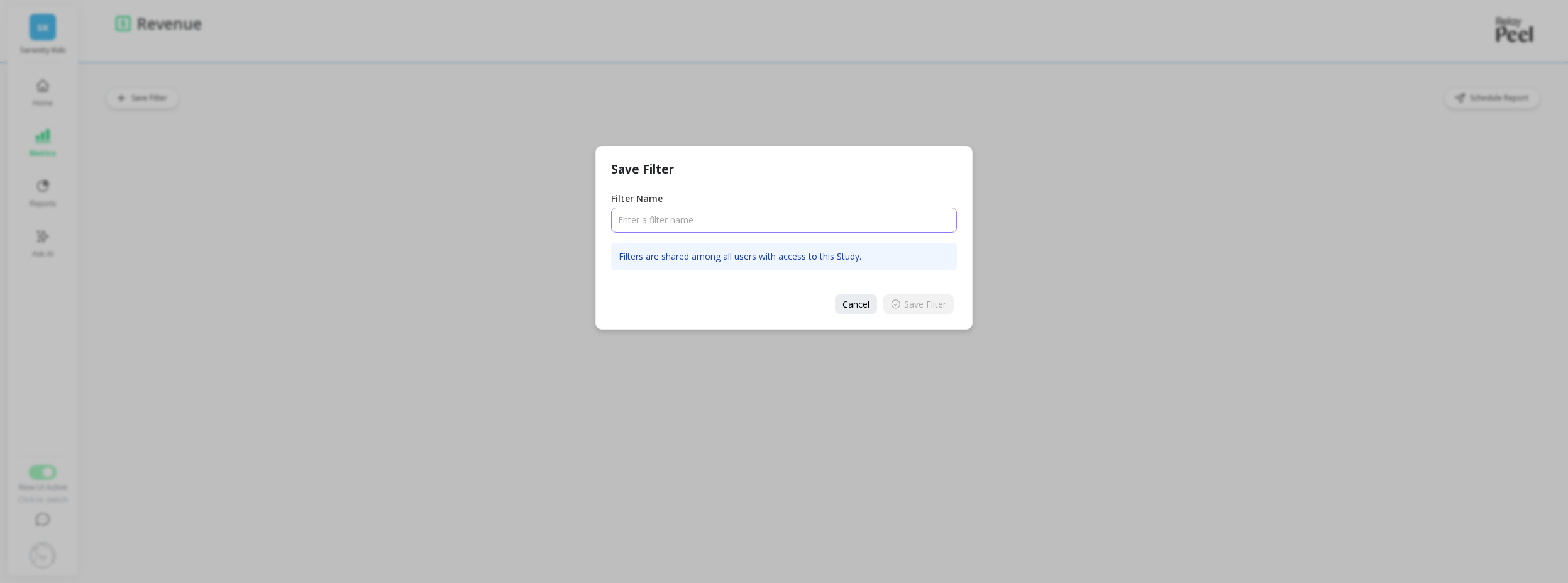
click at [656, 210] on input "Filter Name" at bounding box center [784, 219] width 346 height 25
type input "aaa"
click at [936, 305] on span "Save Filter" at bounding box center [925, 303] width 43 height 12
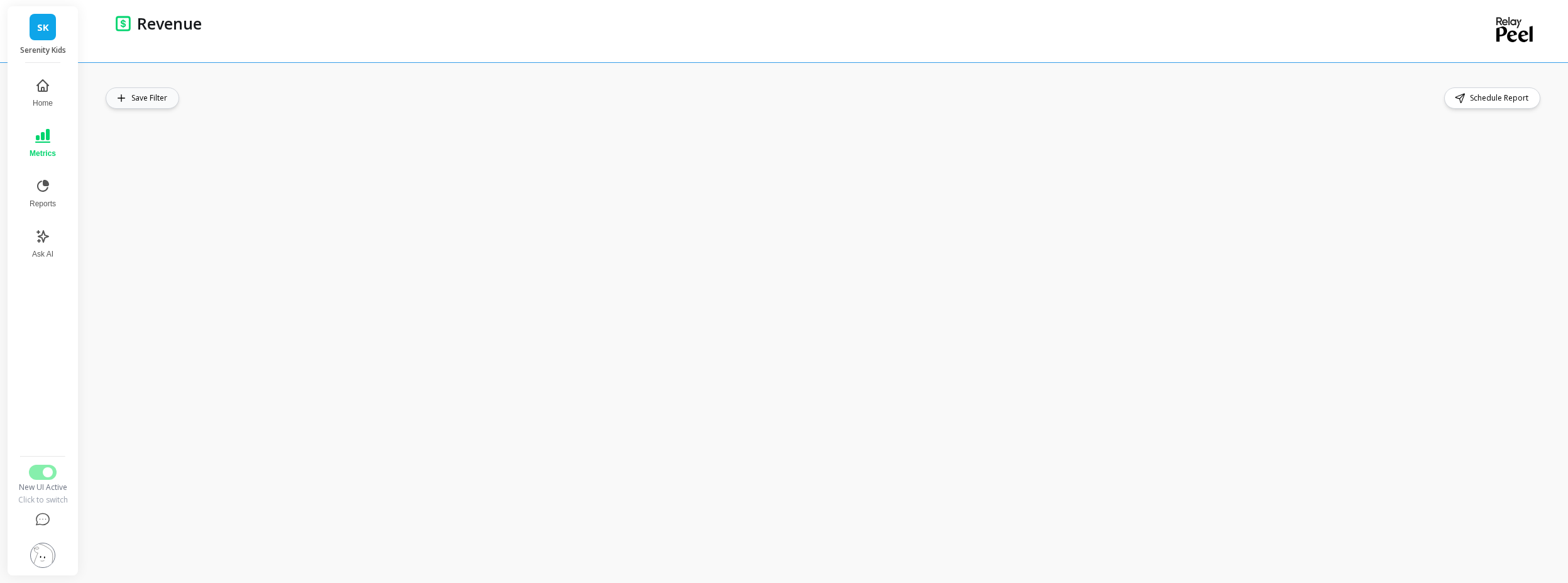
click at [154, 102] on span "Save Filter" at bounding box center [151, 98] width 40 height 13
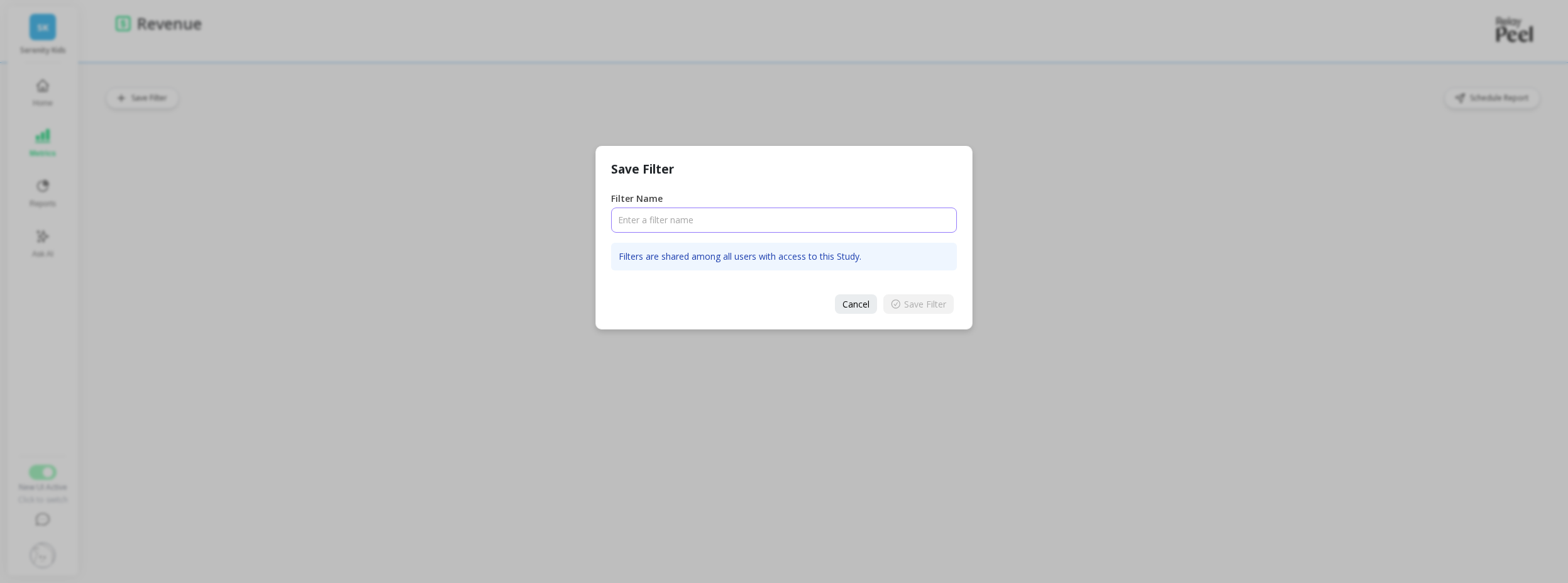
click at [650, 225] on input "Filter Name" at bounding box center [784, 219] width 346 height 25
type input "aaaa"
click at [918, 301] on span "Save Filter" at bounding box center [925, 303] width 43 height 12
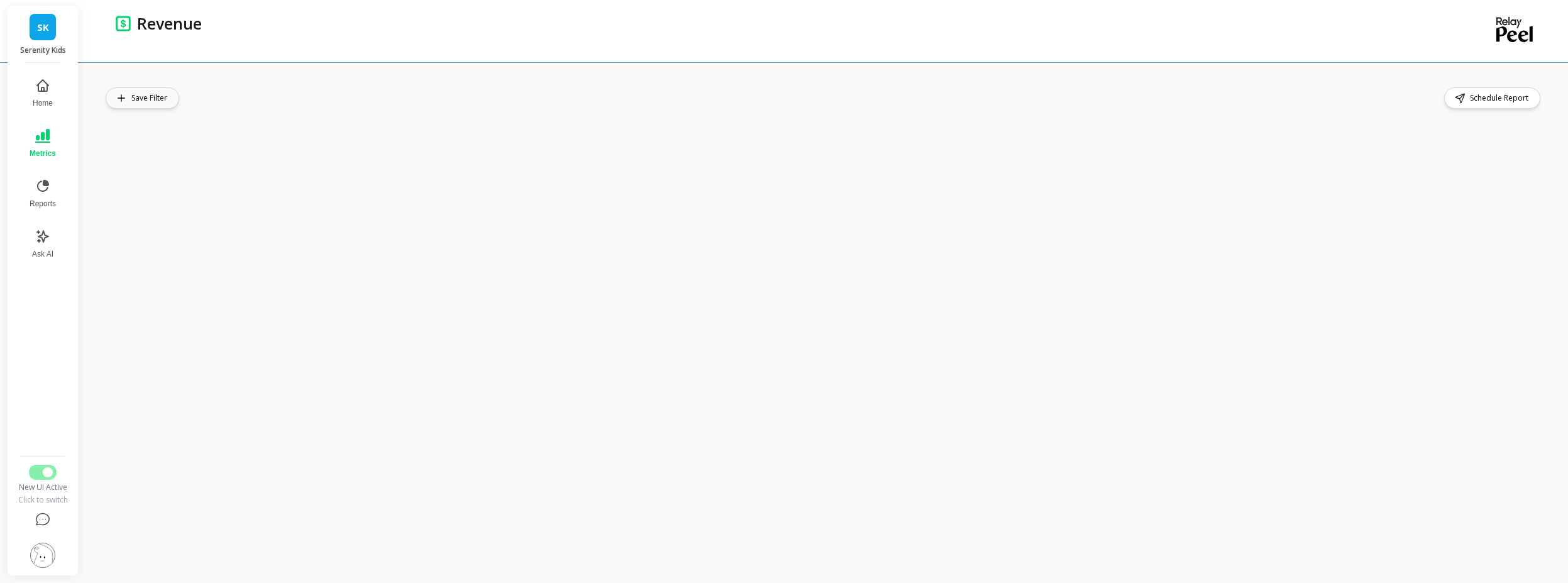
click at [158, 102] on span "Save Filter" at bounding box center [151, 98] width 40 height 13
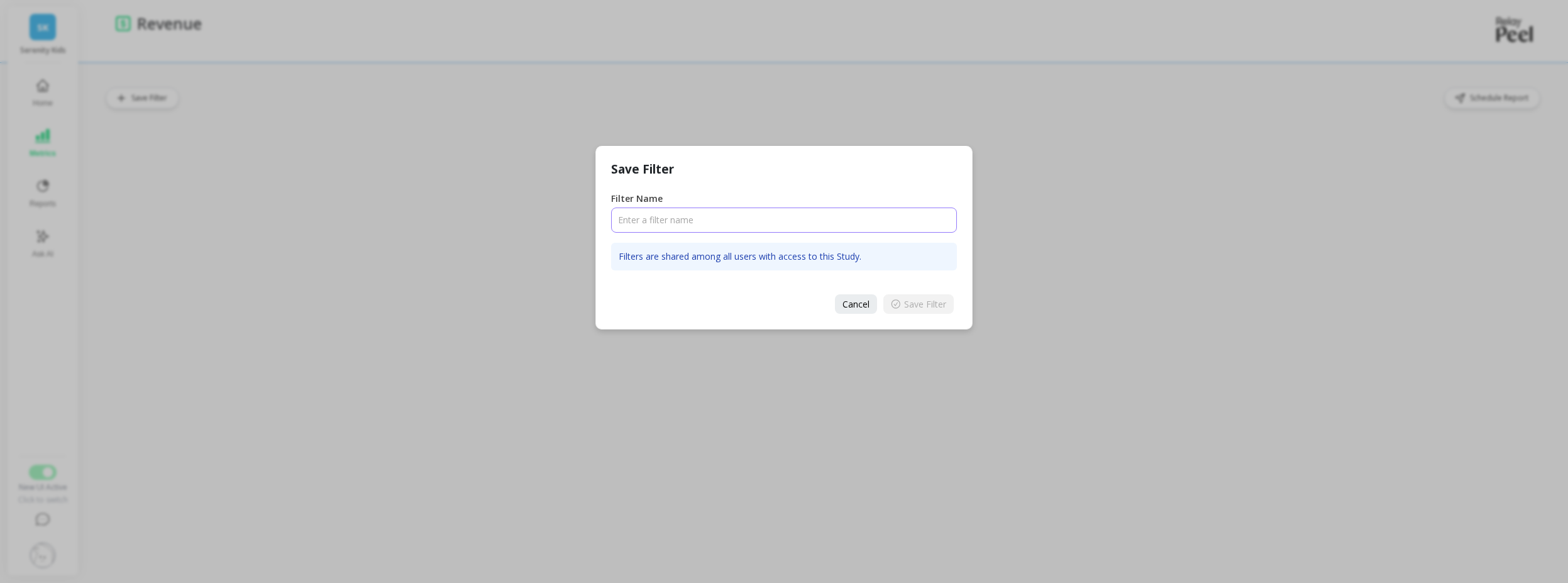
click at [701, 217] on input "Filter Name" at bounding box center [784, 219] width 346 height 25
type input "ae\szdxfcgvfcyfrvguvgtu"
click at [929, 308] on span "Save Filter" at bounding box center [925, 303] width 43 height 12
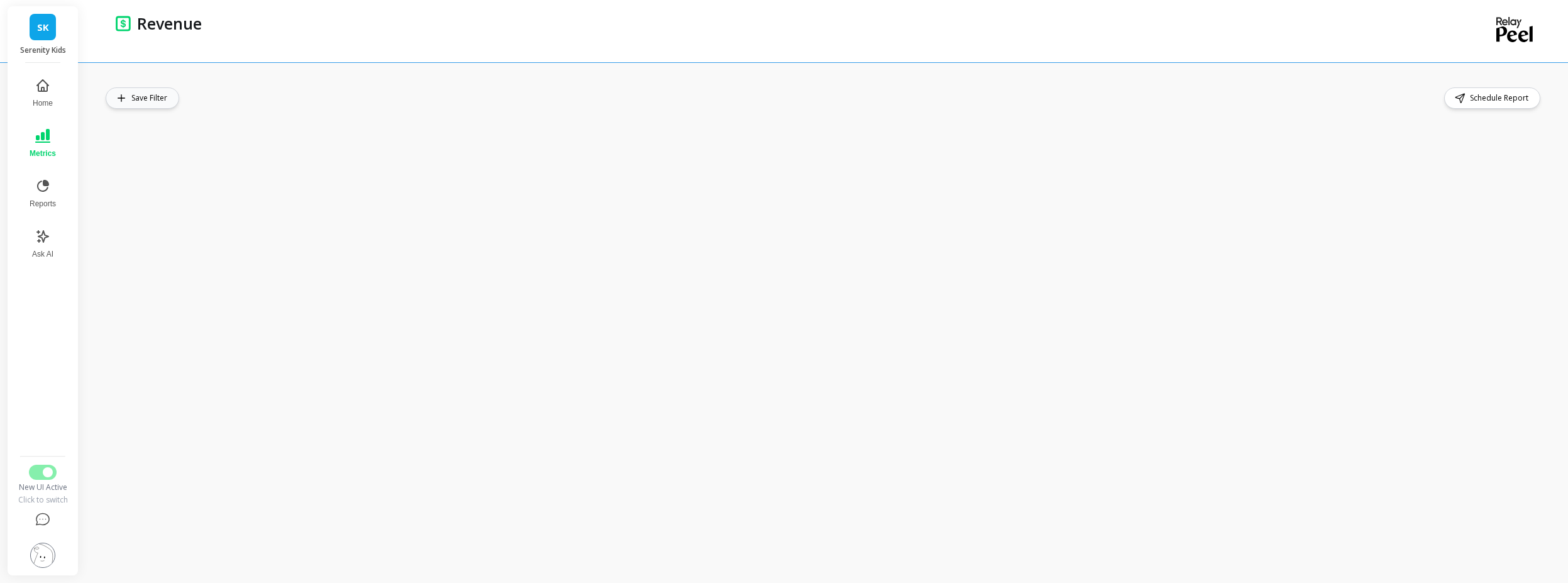
click at [148, 98] on span "Save Filter" at bounding box center [151, 98] width 40 height 13
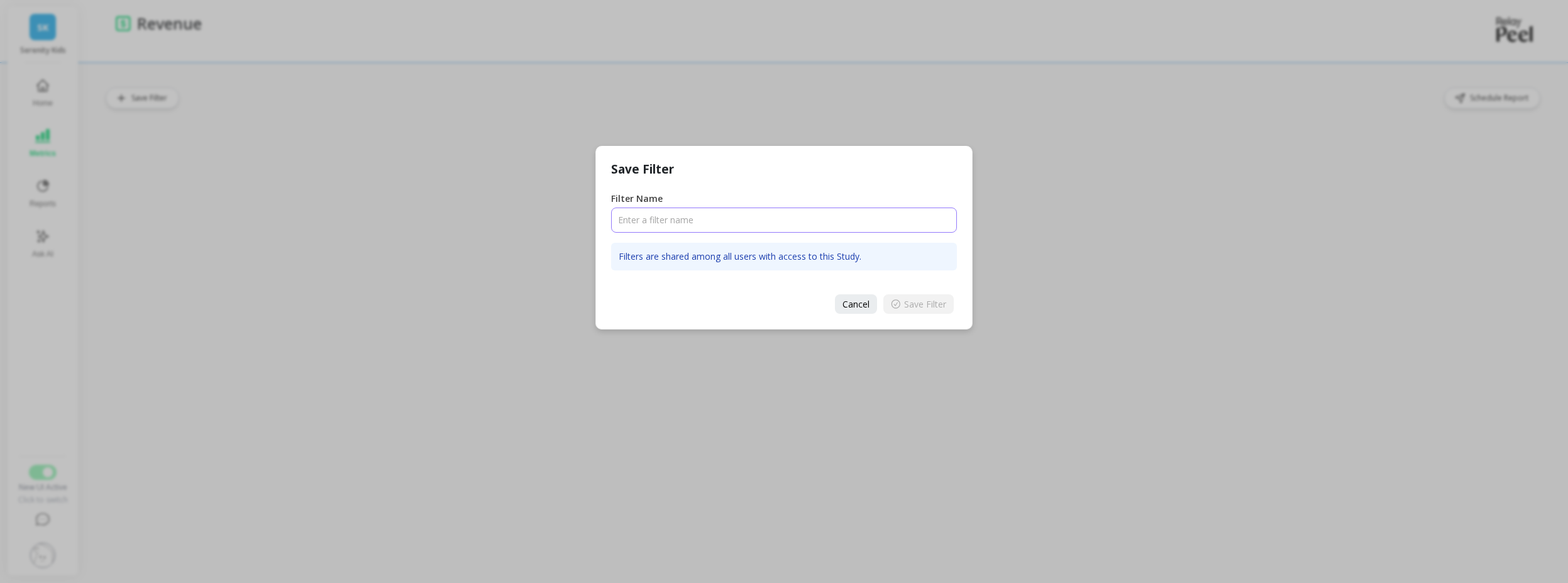
click at [735, 220] on input "Filter Name" at bounding box center [784, 219] width 346 height 25
type input "345678574657457457"
click at [913, 298] on span "Save Filter" at bounding box center [925, 303] width 43 height 12
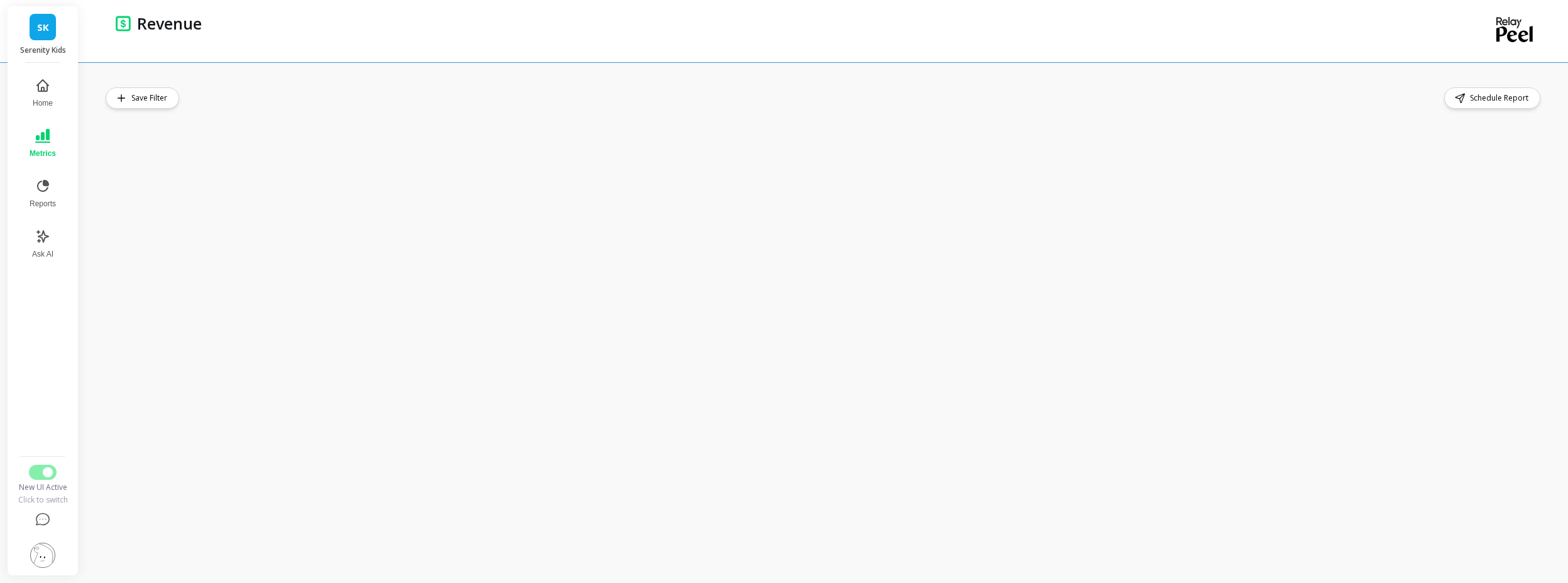
click at [732, 87] on div "Save Filter Schedule Report" at bounding box center [827, 322] width 1482 height 520
click at [131, 95] on button "Save Filter" at bounding box center [142, 98] width 74 height 21
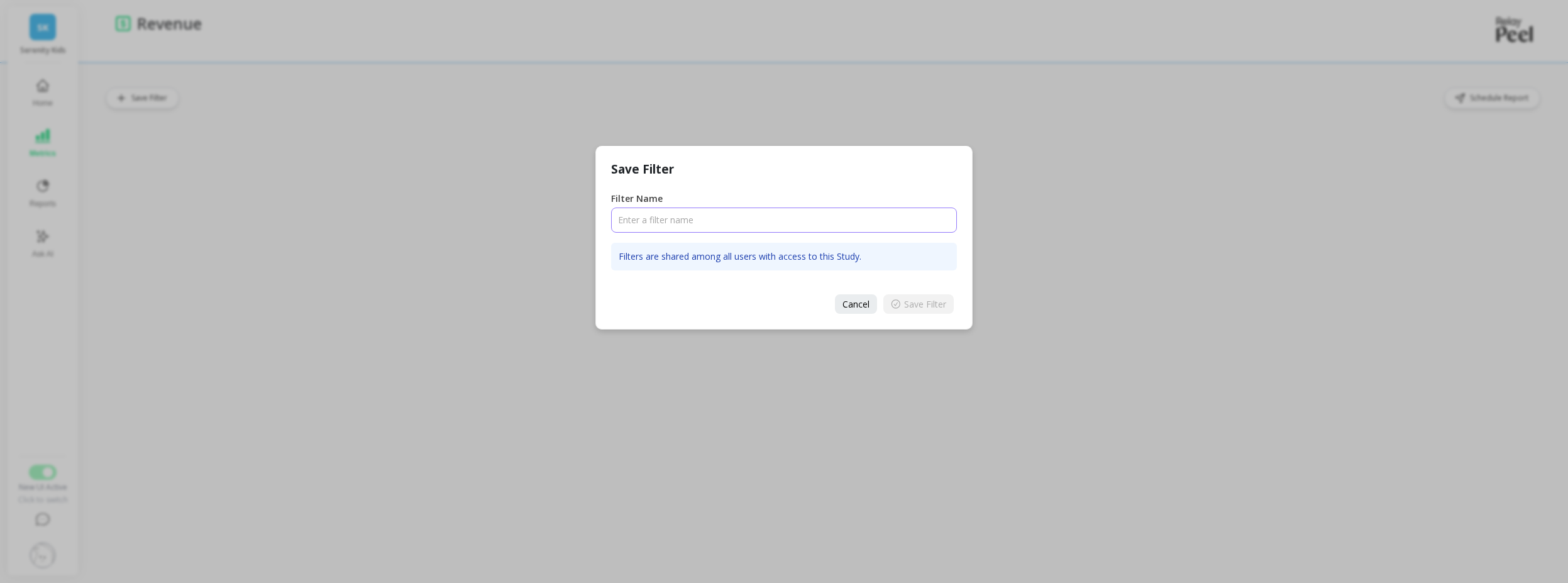
click at [764, 211] on input "Filter Name" at bounding box center [784, 219] width 346 height 25
type input "ggggg"
click at [897, 306] on icon at bounding box center [895, 304] width 9 height 9
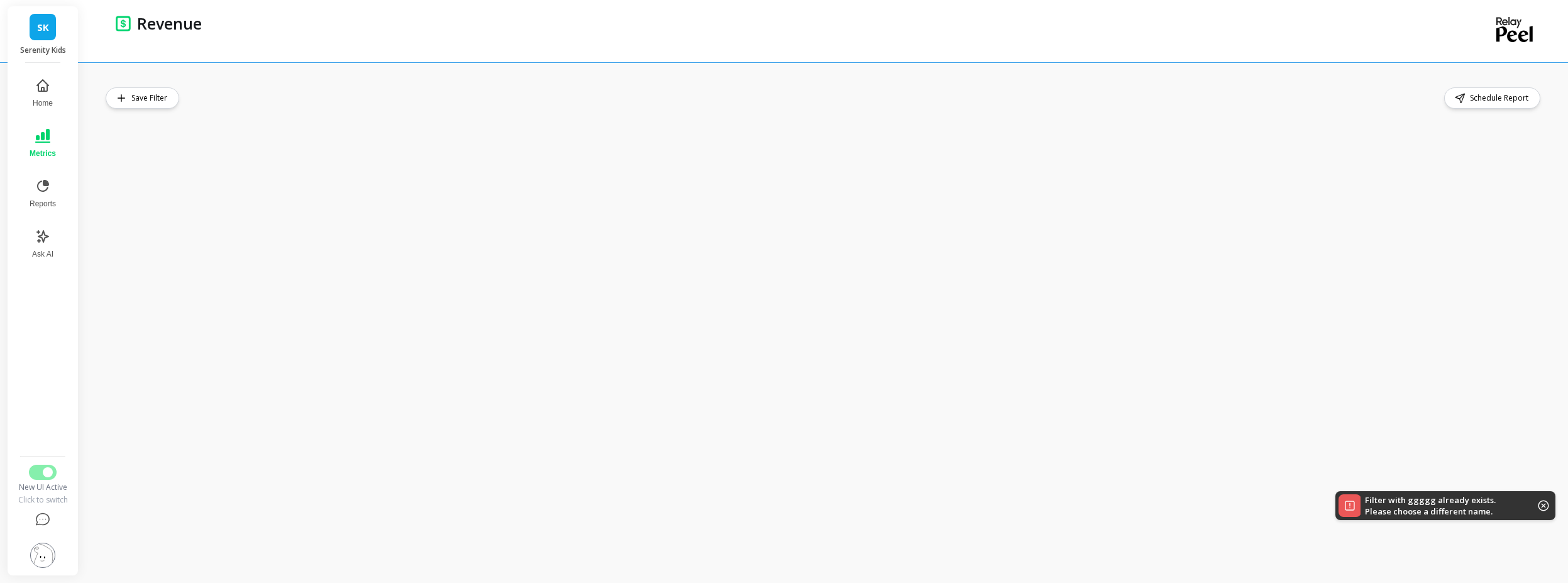
click at [1542, 508] on icon at bounding box center [1543, 505] width 11 height 11
click at [555, 94] on div "Save Filter Schedule Report" at bounding box center [823, 98] width 1437 height 21
click at [166, 94] on span "Save Filter" at bounding box center [151, 98] width 40 height 13
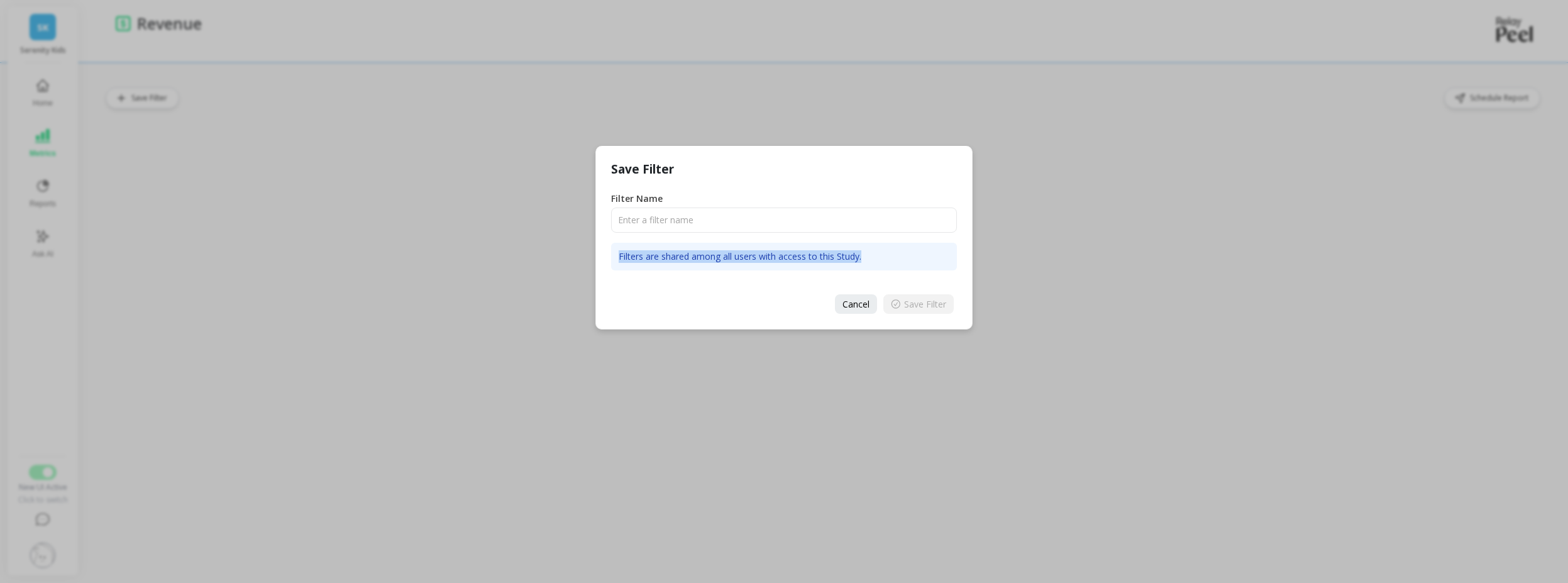
drag, startPoint x: 617, startPoint y: 255, endPoint x: 862, endPoint y: 255, distance: 245.0
click at [862, 255] on p "Filters are shared among all users with access to this Study." at bounding box center [784, 257] width 346 height 28
drag, startPoint x: 866, startPoint y: 256, endPoint x: 820, endPoint y: 253, distance: 46.1
click at [820, 253] on p "Filters are shared among all users with access to this Study." at bounding box center [784, 257] width 346 height 28
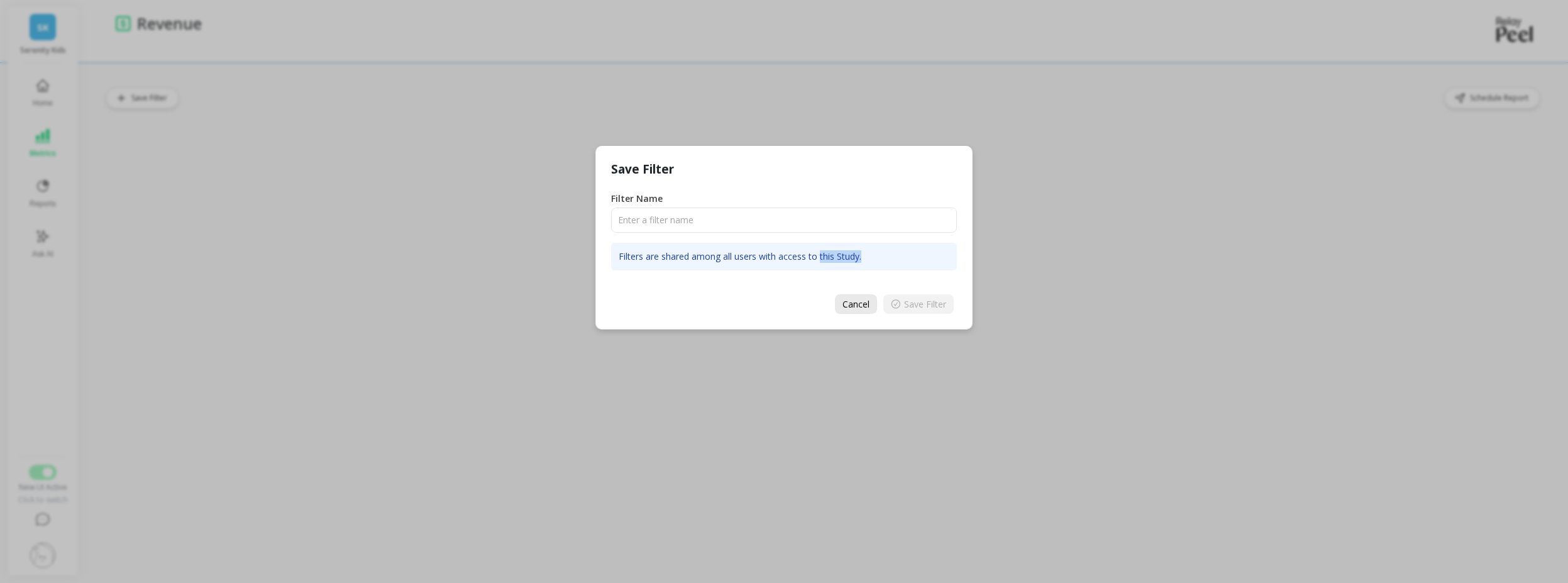
click at [846, 294] on button "Cancel" at bounding box center [856, 303] width 43 height 19
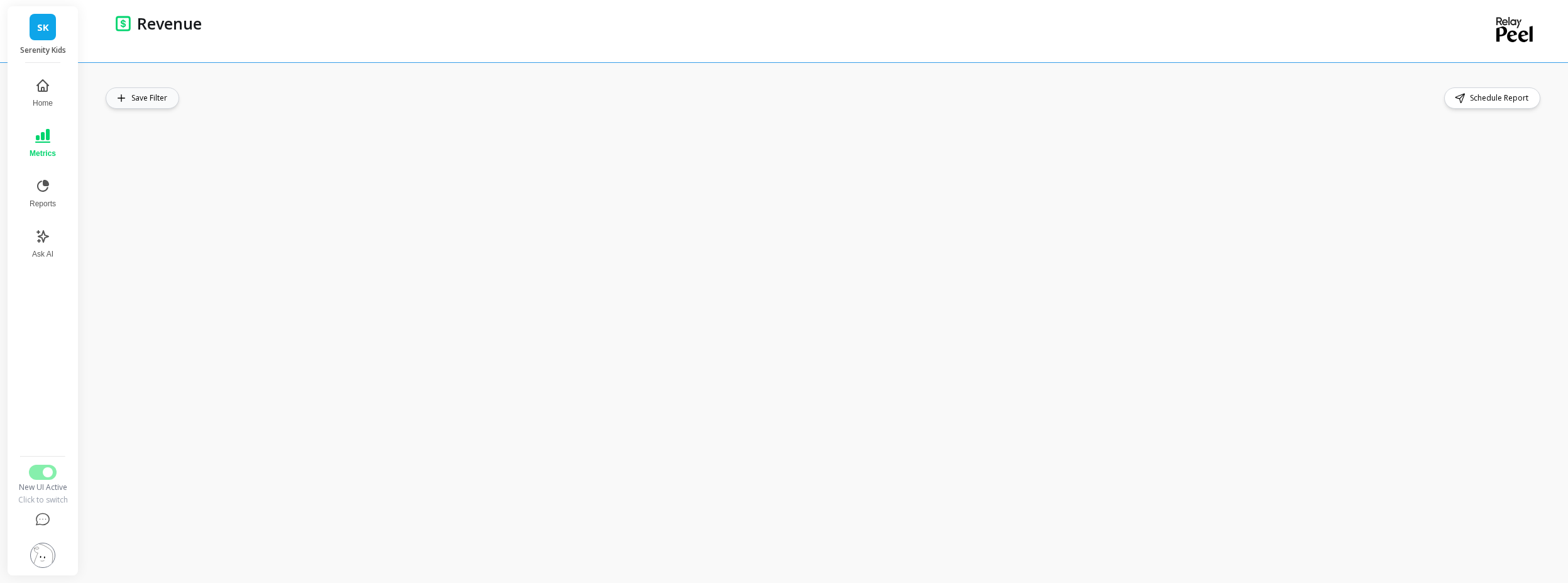
click at [137, 100] on span "Save Filter" at bounding box center [151, 98] width 40 height 13
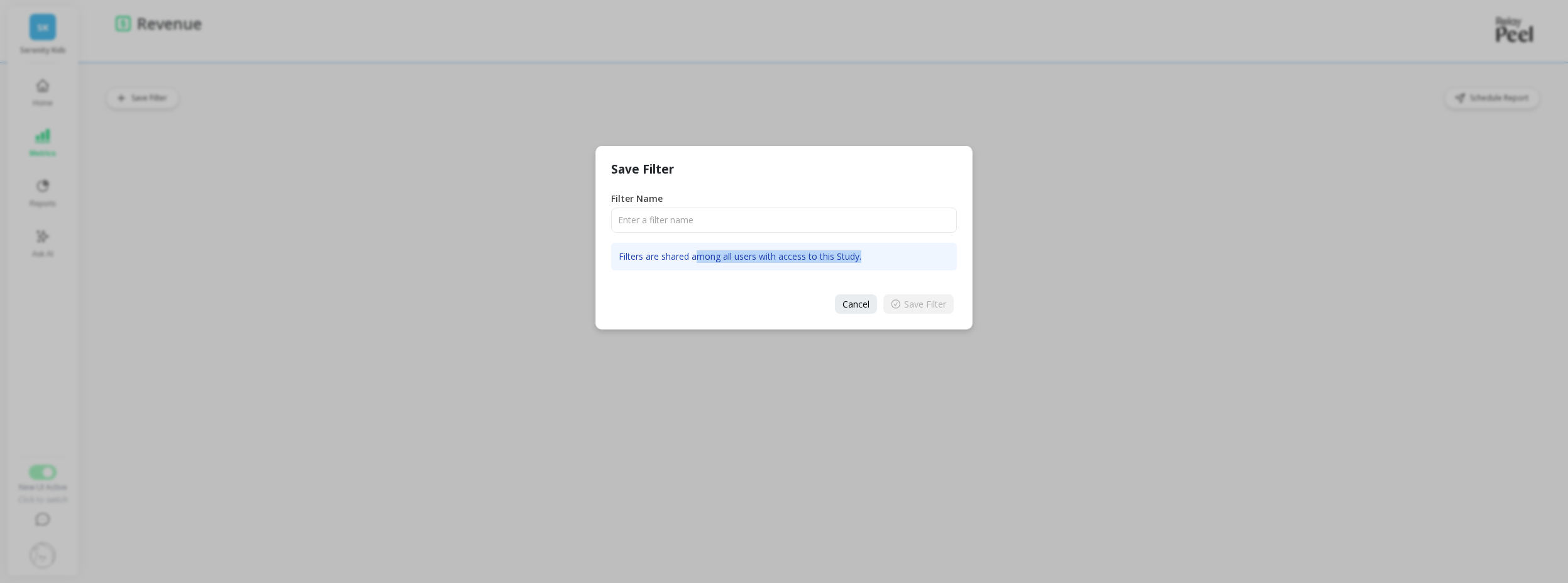
drag, startPoint x: 697, startPoint y: 259, endPoint x: 836, endPoint y: 270, distance: 139.4
click at [836, 270] on p "Filters are shared among all users with access to this Study." at bounding box center [784, 257] width 346 height 28
click at [824, 261] on p "Filters are shared among all users with access to this Study." at bounding box center [784, 257] width 346 height 28
click at [759, 252] on p "Filters are shared among all users with access to this Study." at bounding box center [784, 257] width 346 height 28
drag, startPoint x: 691, startPoint y: 259, endPoint x: 794, endPoint y: 271, distance: 103.7
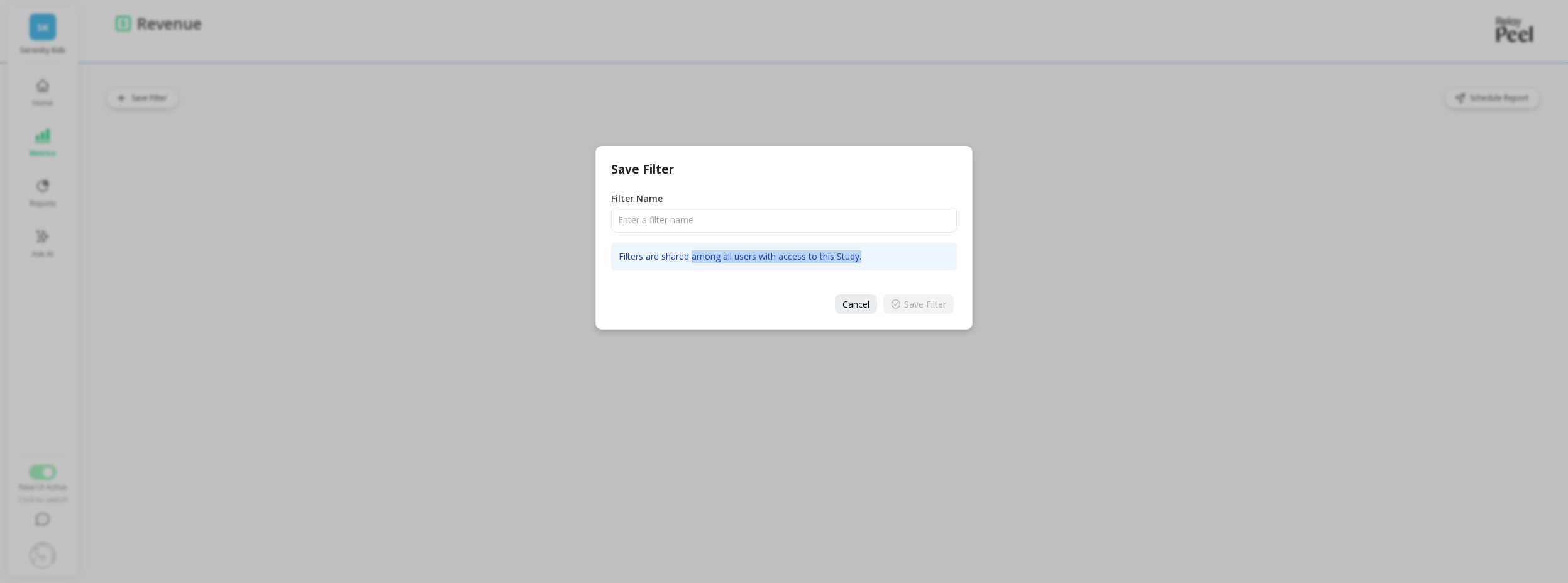
click at [794, 271] on div "Filters are shared among all users with access to this Study." at bounding box center [784, 256] width 346 height 46
click at [771, 261] on p "Filters are shared among all users with access to this Study." at bounding box center [784, 257] width 346 height 28
click at [848, 306] on span "Cancel" at bounding box center [856, 303] width 27 height 12
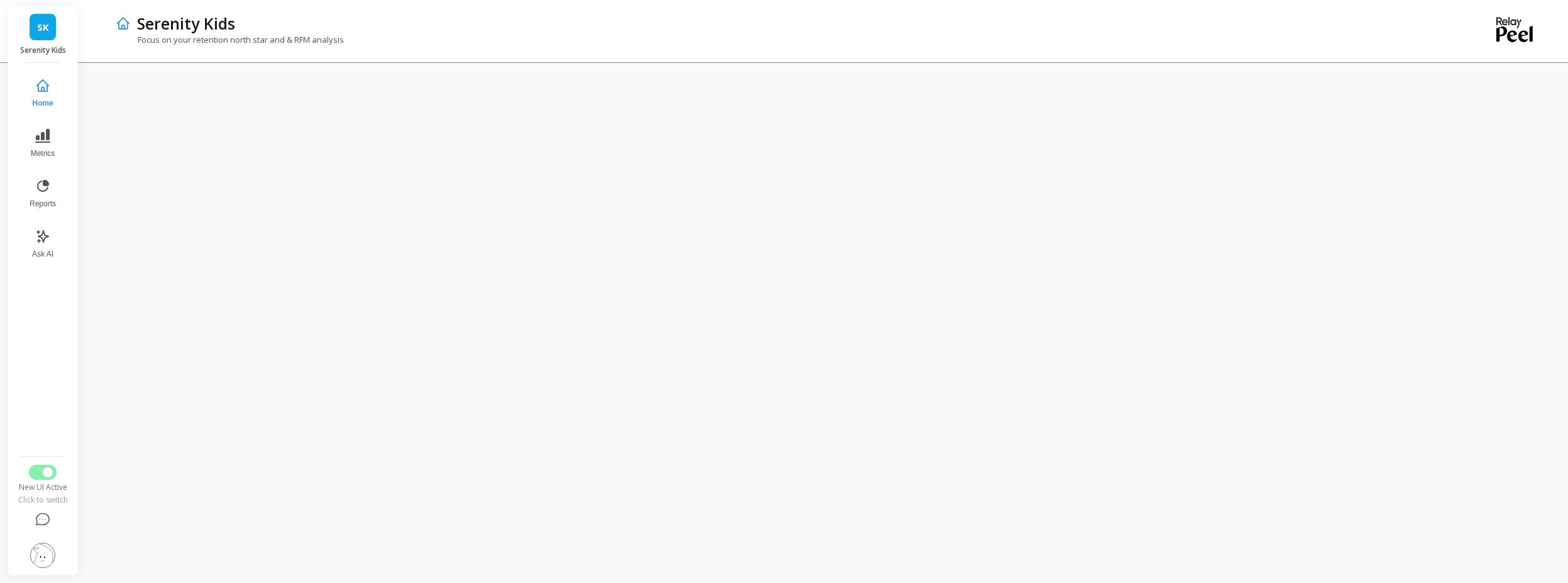
click at [52, 459] on div "Home Metrics Reports Ask AI New UI Active Click to switch" at bounding box center [43, 319] width 52 height 512
click at [45, 466] on button "Switch to Legacy UI" at bounding box center [43, 472] width 28 height 15
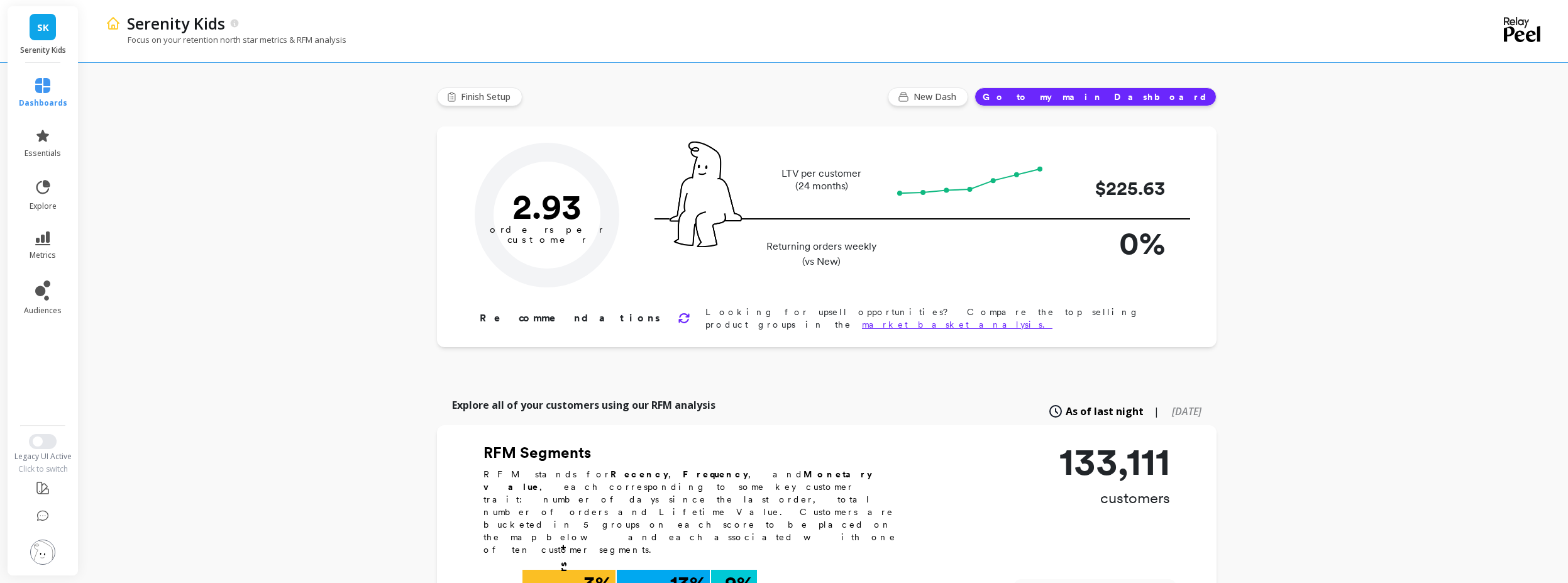
type input "Champions"
type input "11836"
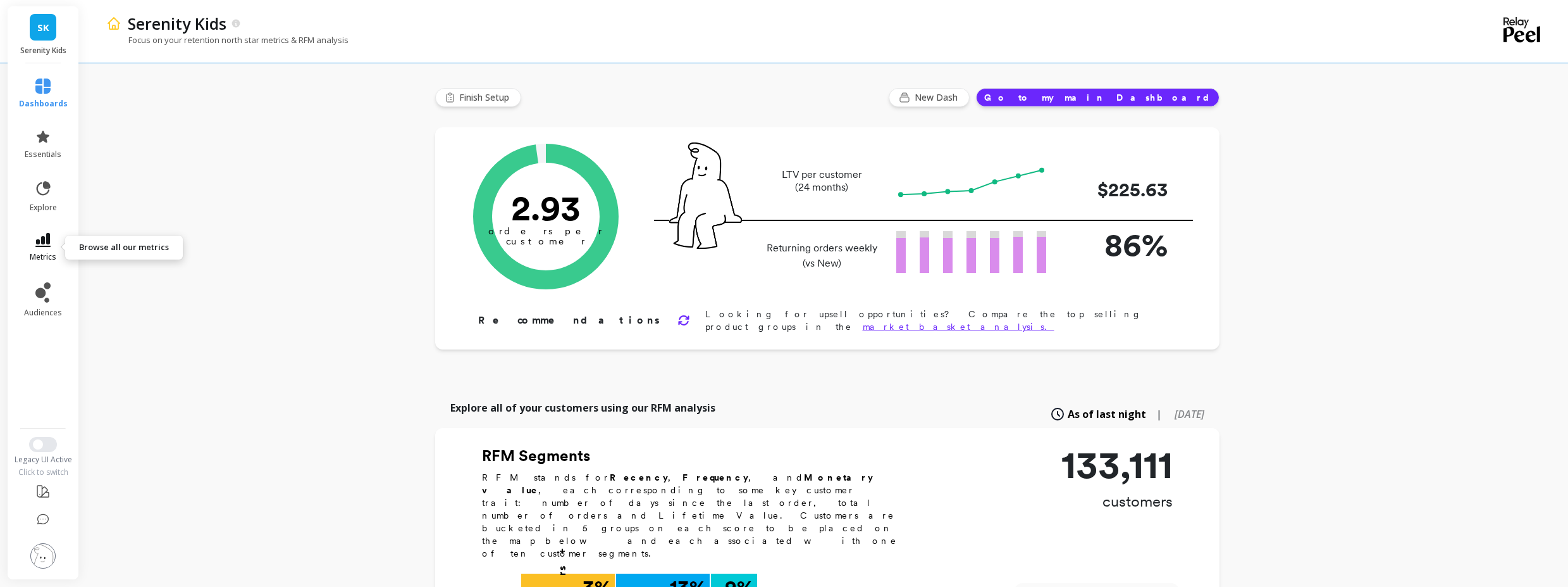
click at [38, 243] on icon at bounding box center [43, 239] width 15 height 14
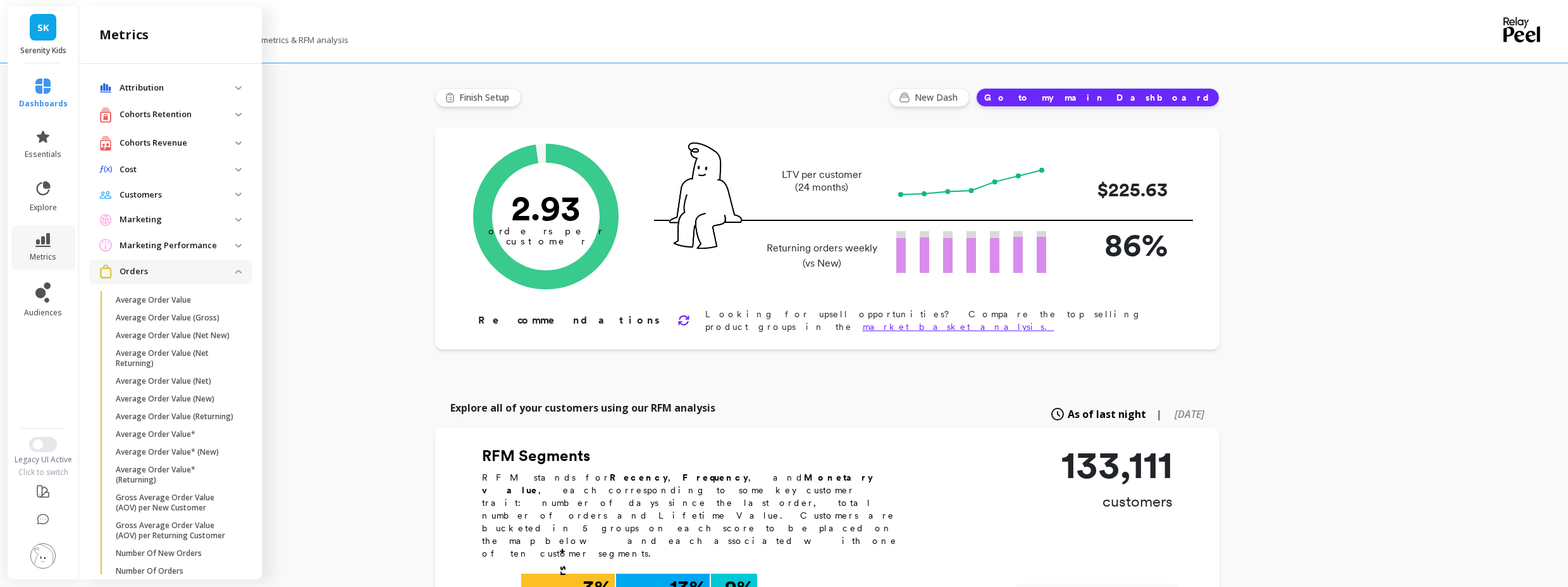
click at [181, 262] on span "Orders" at bounding box center [170, 271] width 163 height 23
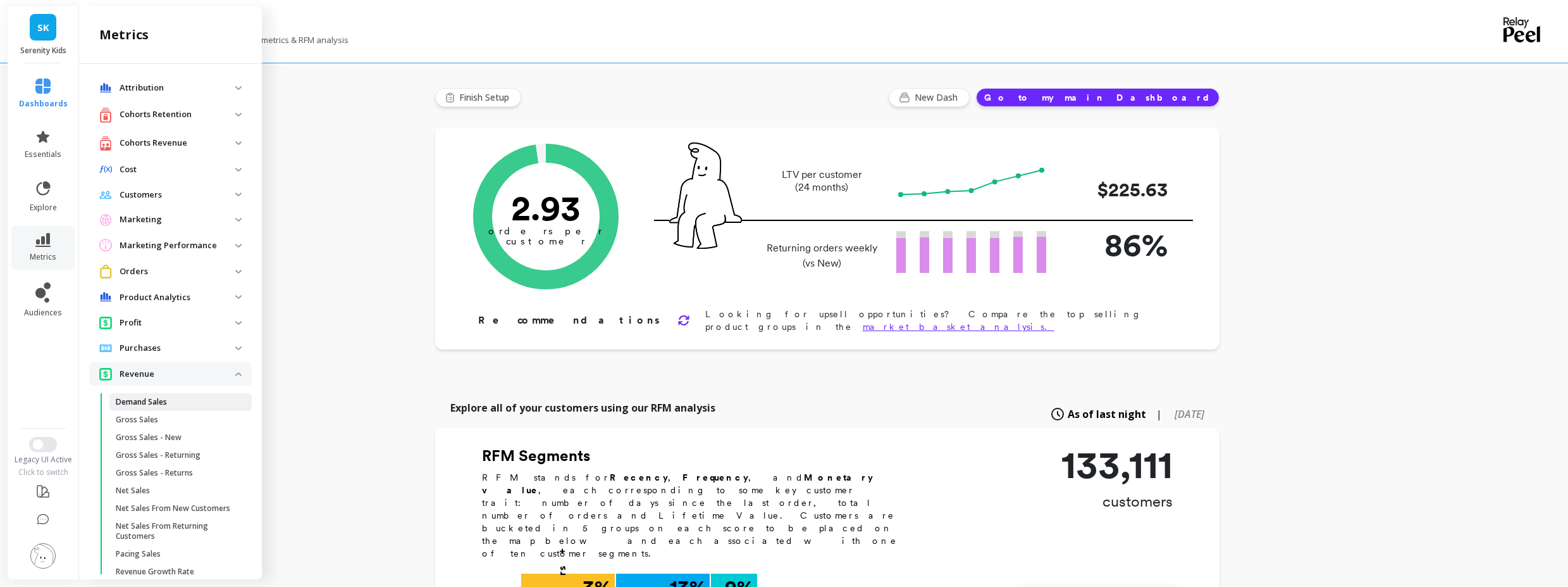
click at [157, 407] on p "Demand Sales" at bounding box center [140, 402] width 51 height 10
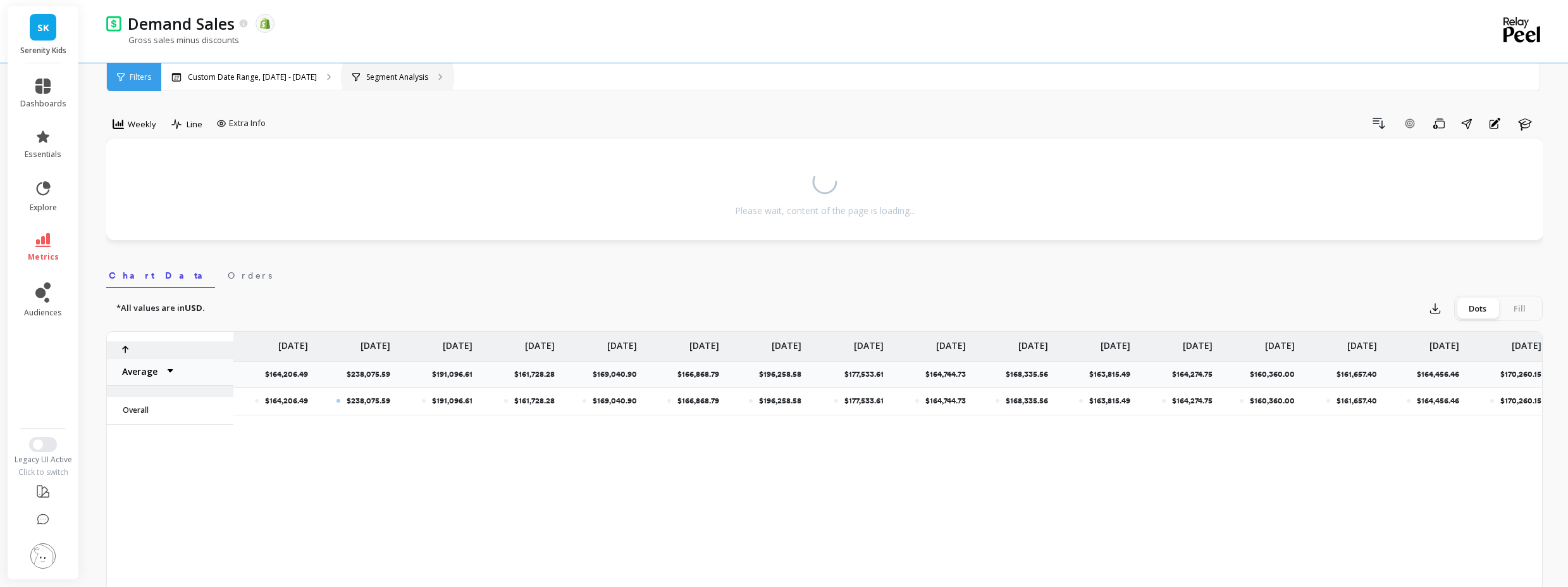
click at [363, 83] on div "Segment Analysis" at bounding box center [397, 77] width 111 height 28
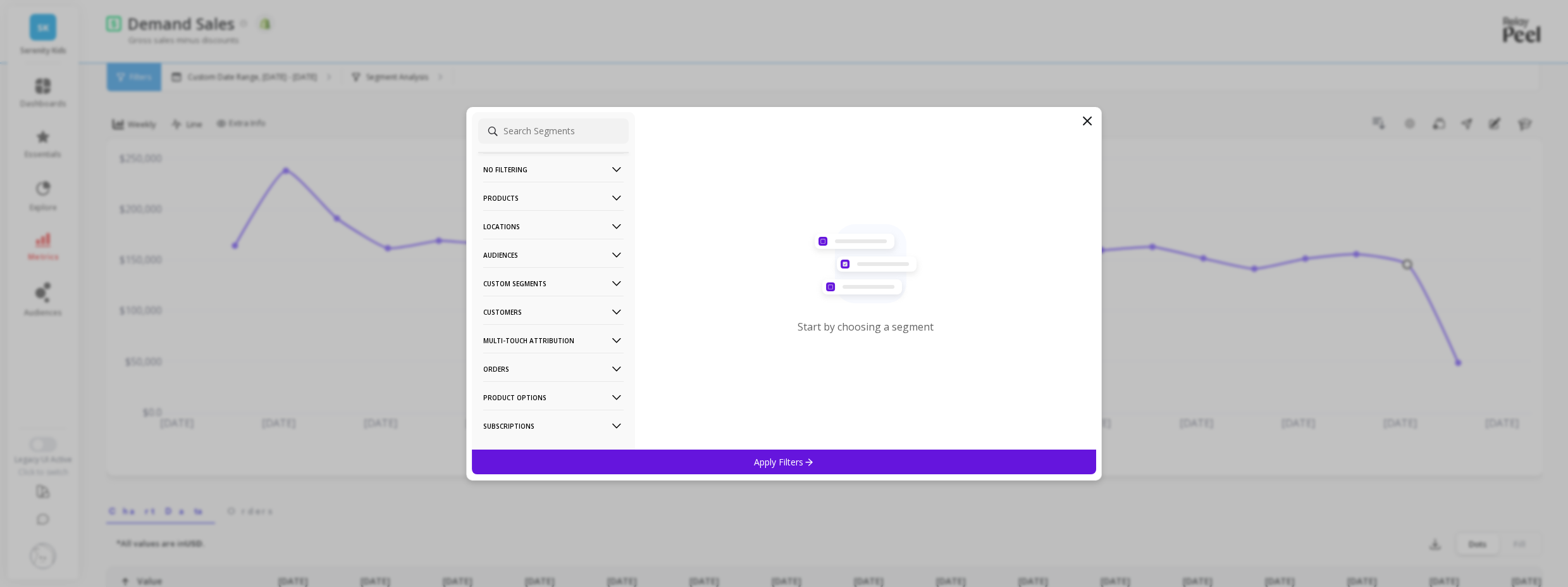
click at [559, 288] on p "Custom Segments" at bounding box center [553, 283] width 140 height 33
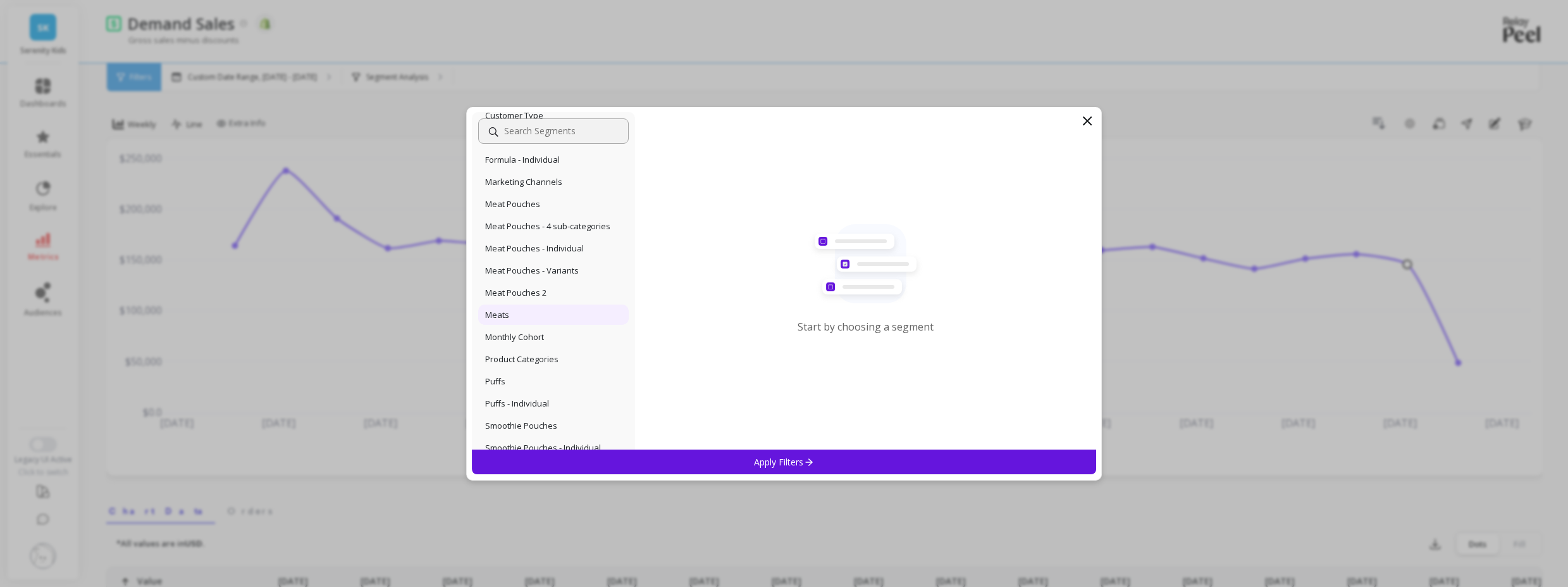
click at [592, 308] on div "Meats" at bounding box center [553, 314] width 151 height 20
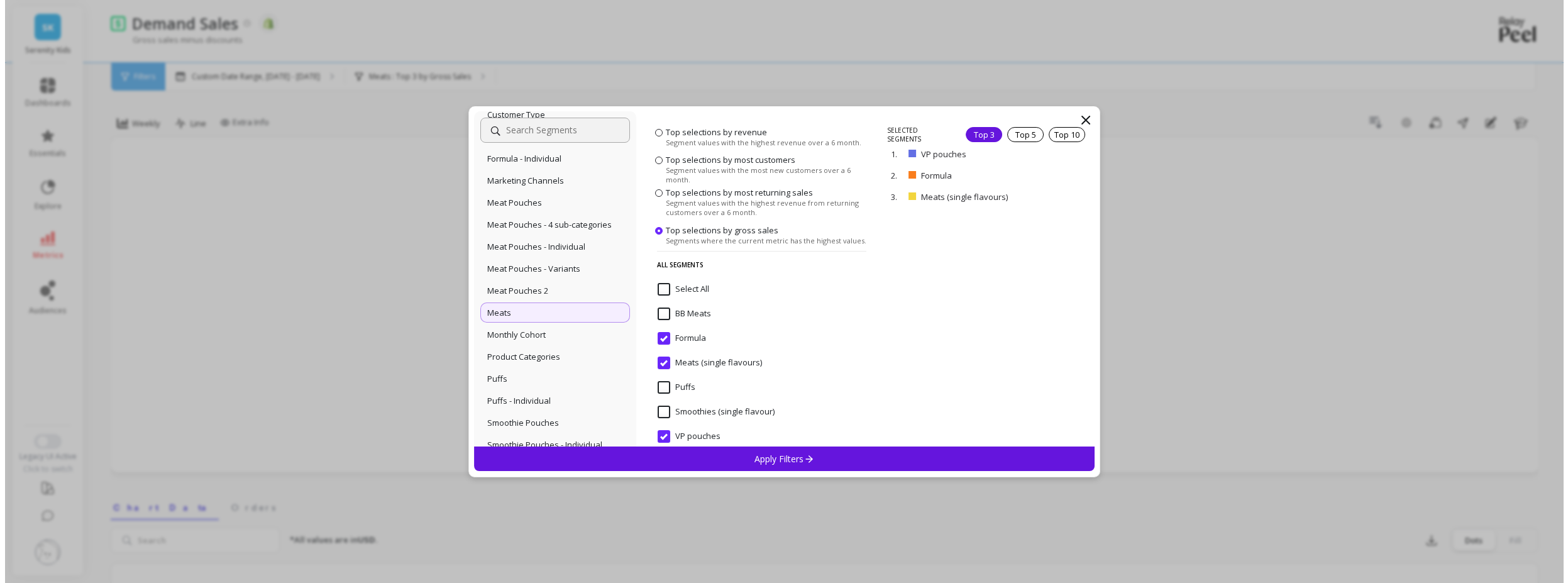
scroll to position [64, 0]
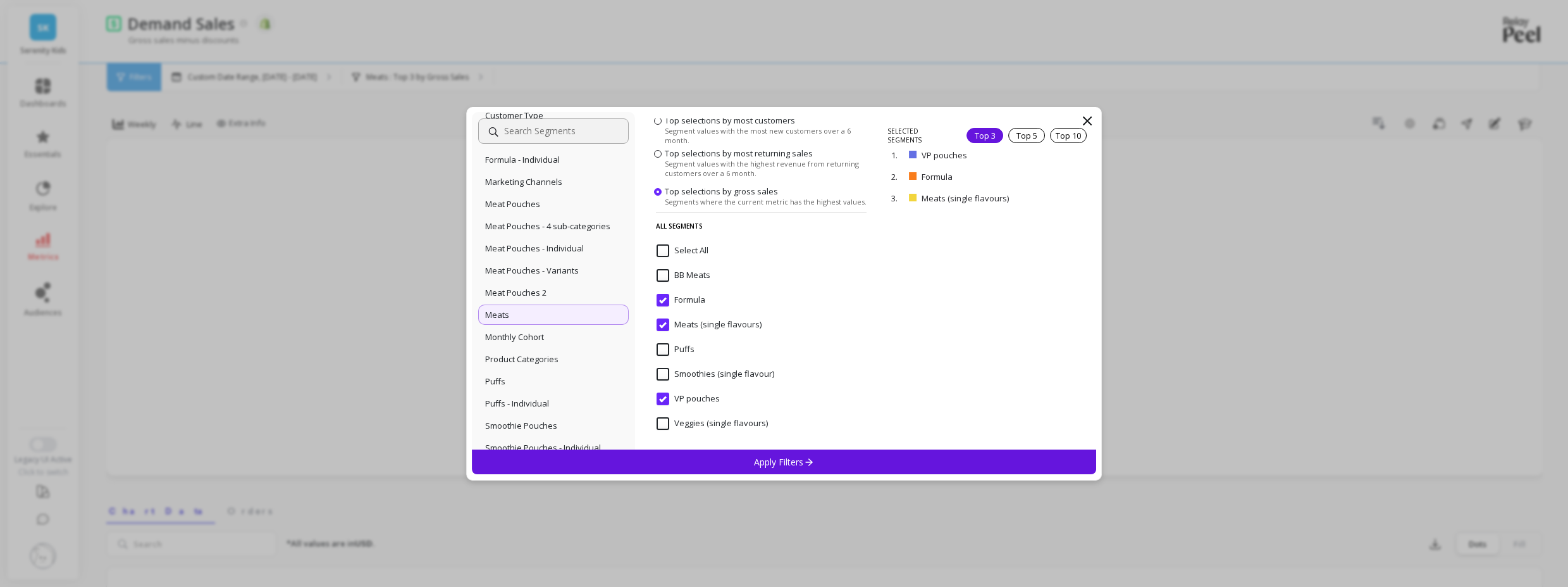
click at [1086, 118] on icon at bounding box center [1087, 121] width 7 height 7
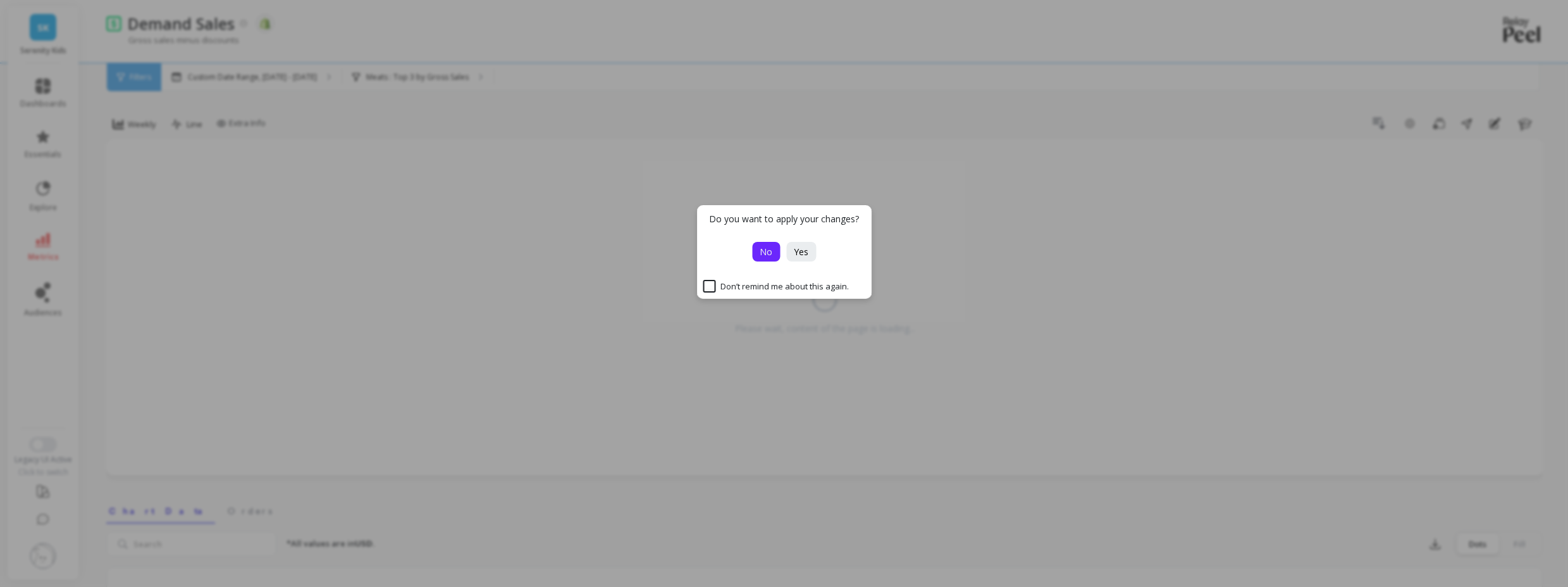
click at [773, 254] on button "No" at bounding box center [766, 251] width 28 height 20
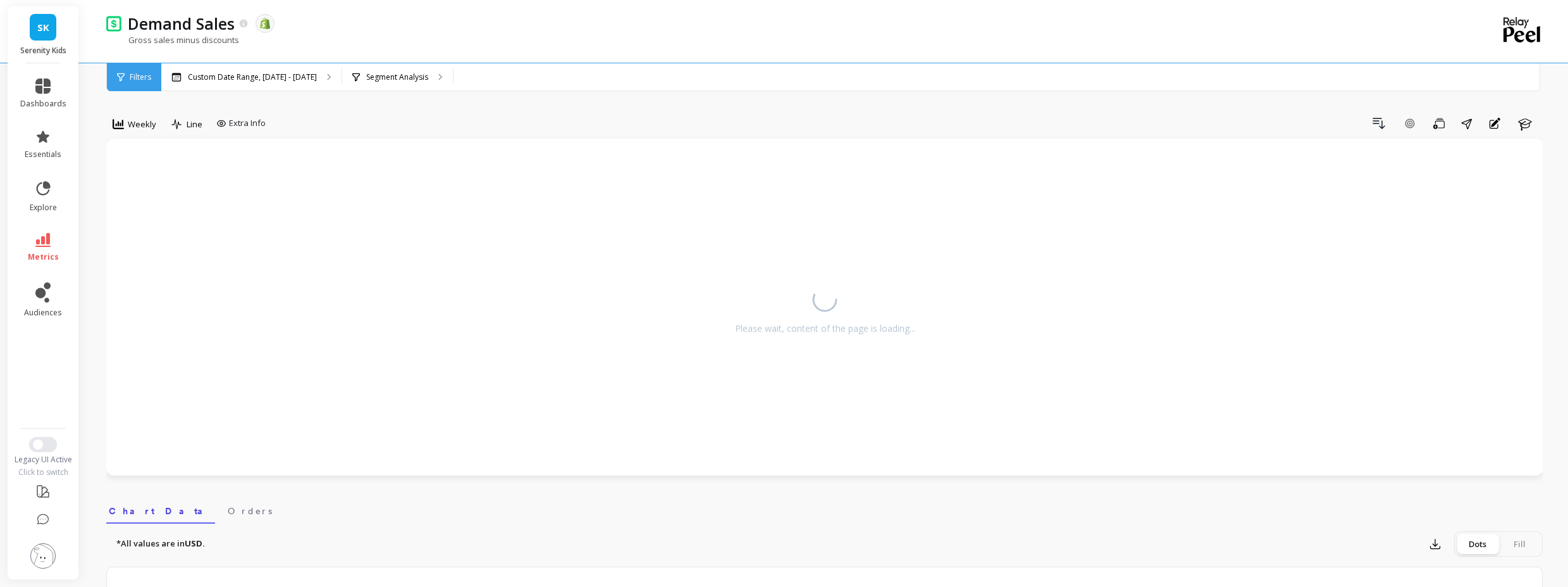
click at [56, 563] on li at bounding box center [43, 556] width 72 height 45
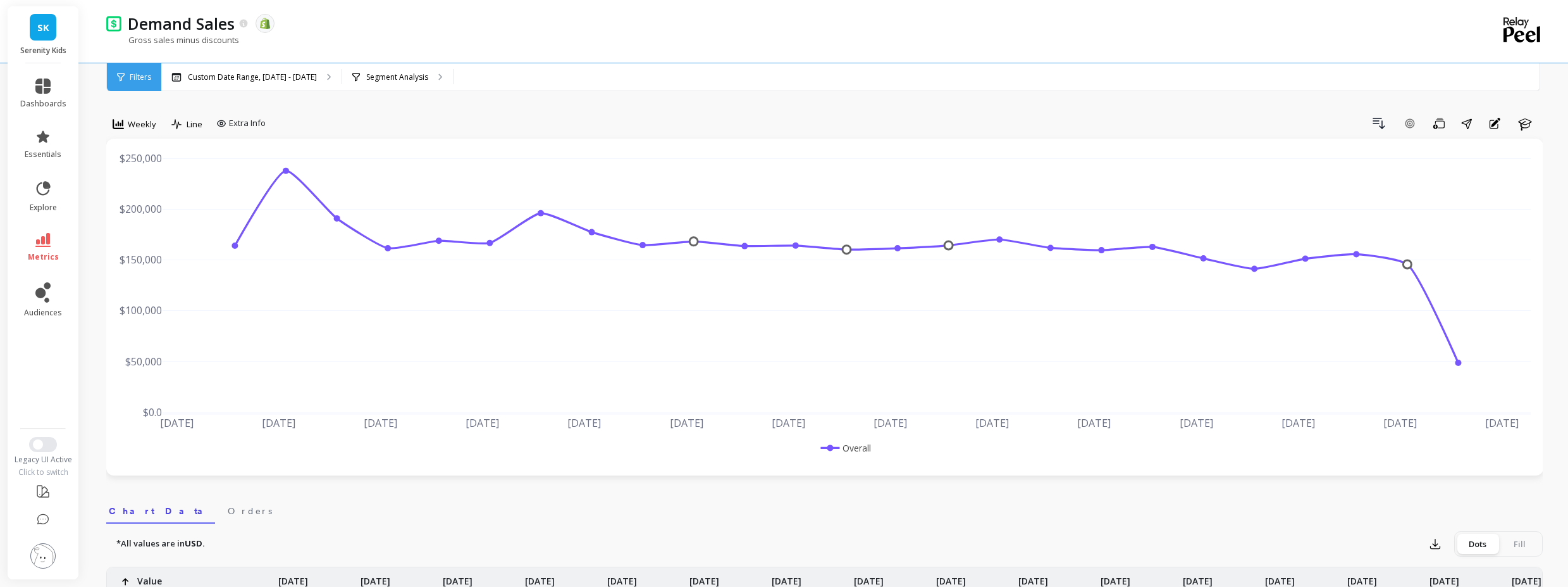
click at [52, 558] on img at bounding box center [43, 555] width 25 height 25
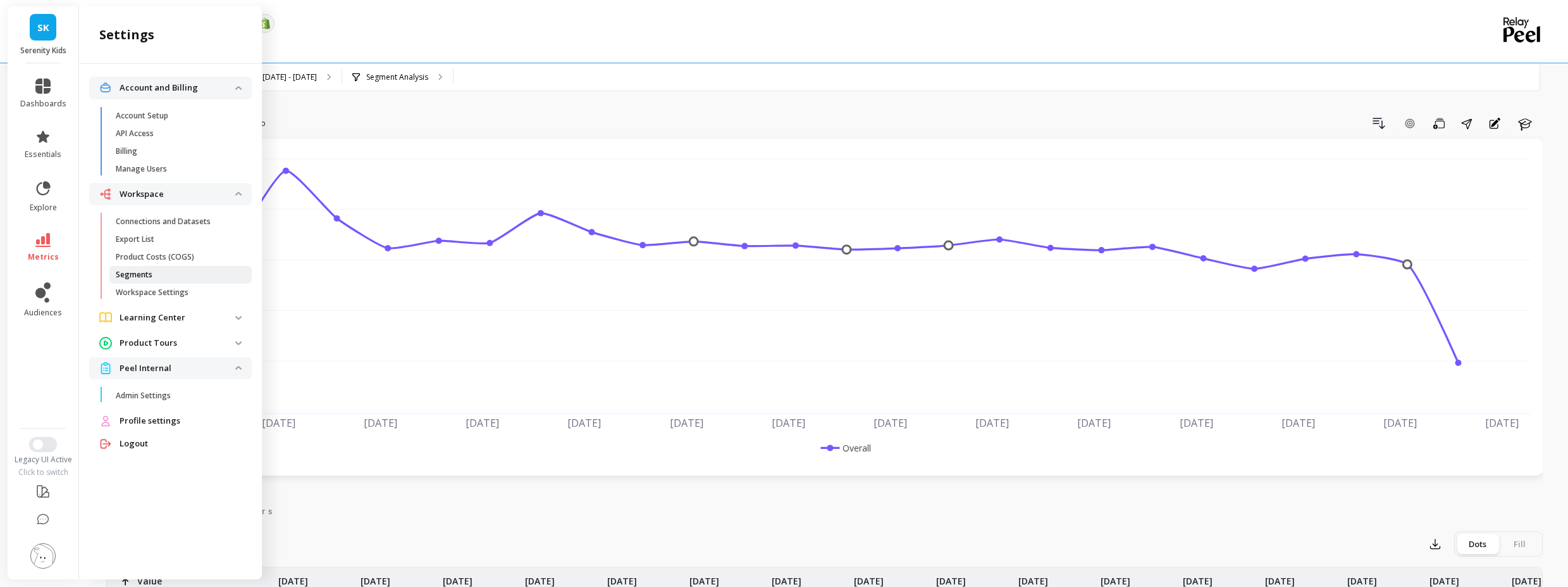
click at [146, 269] on link "Segments" at bounding box center [180, 274] width 142 height 18
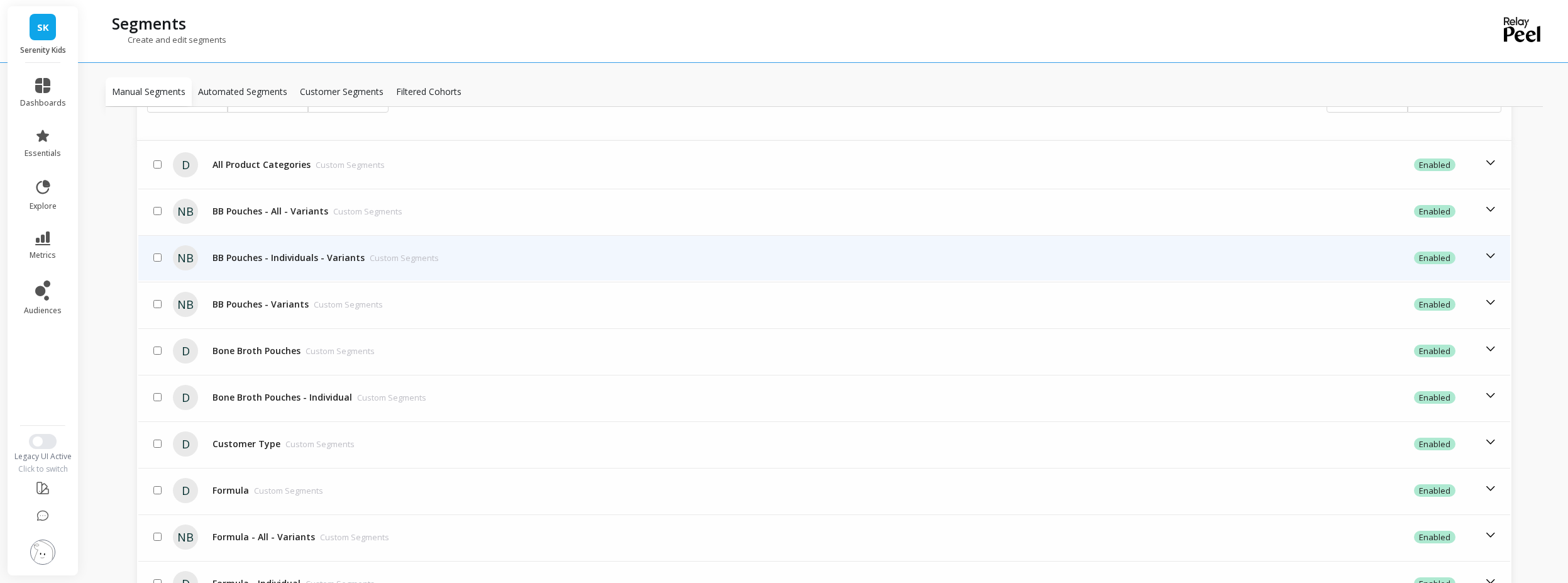
scroll to position [431, 0]
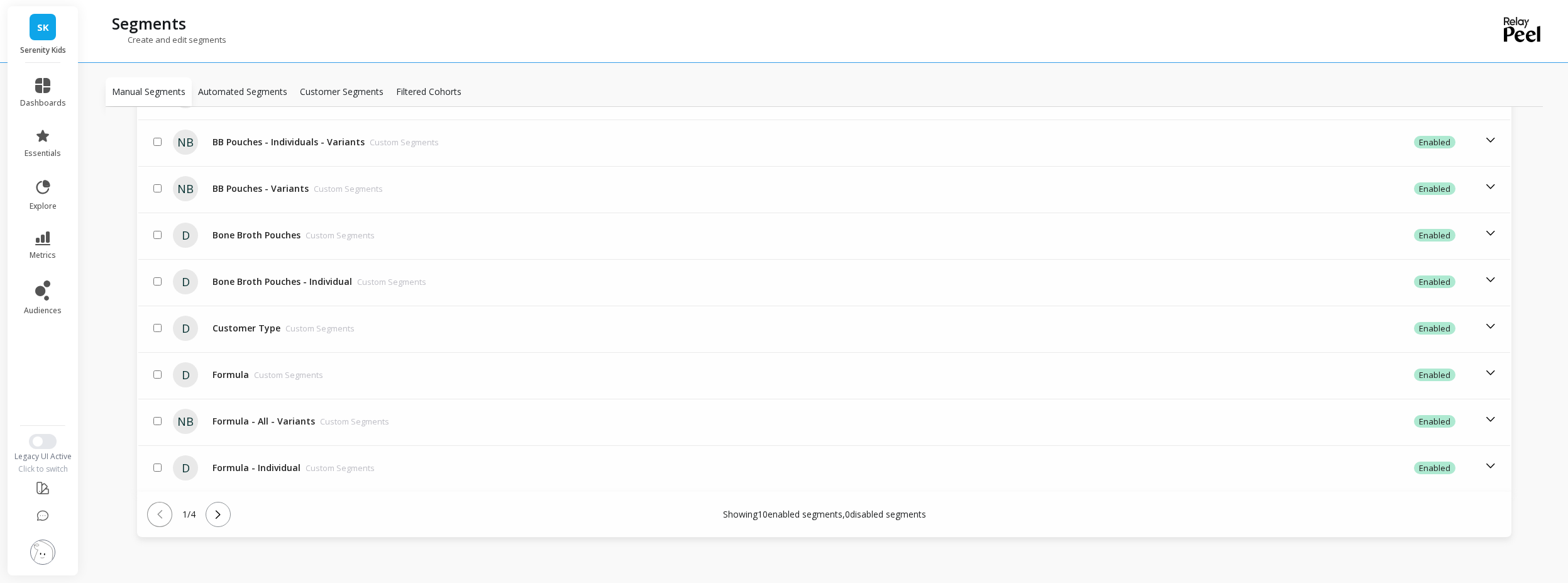
click at [225, 523] on button at bounding box center [217, 514] width 25 height 25
click at [218, 520] on icon at bounding box center [218, 514] width 14 height 14
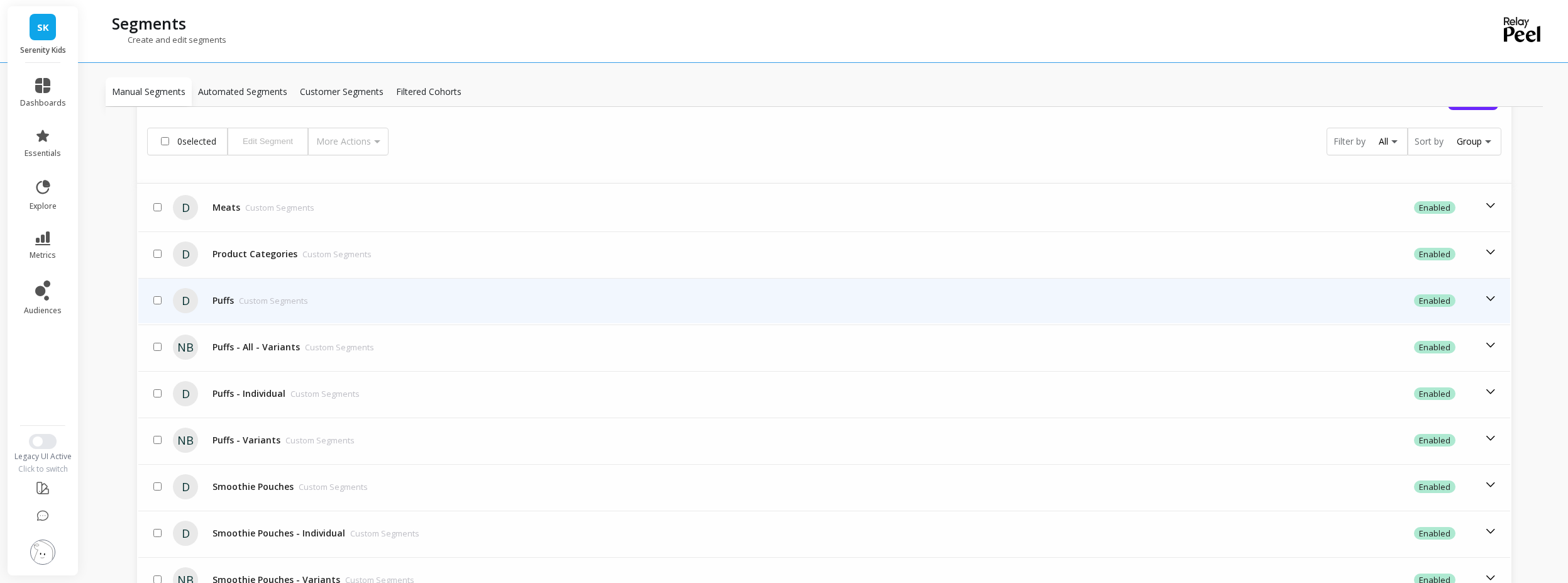
scroll to position [204, 0]
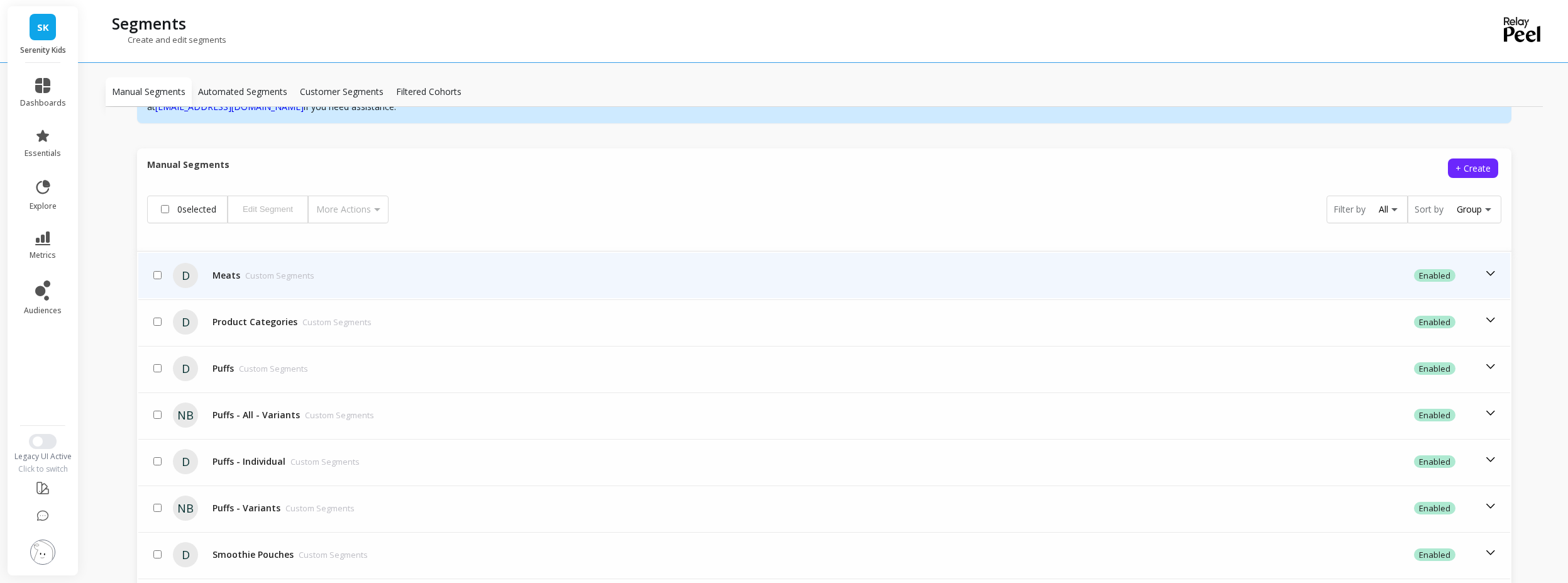
click at [1484, 271] on icon at bounding box center [1490, 273] width 14 height 14
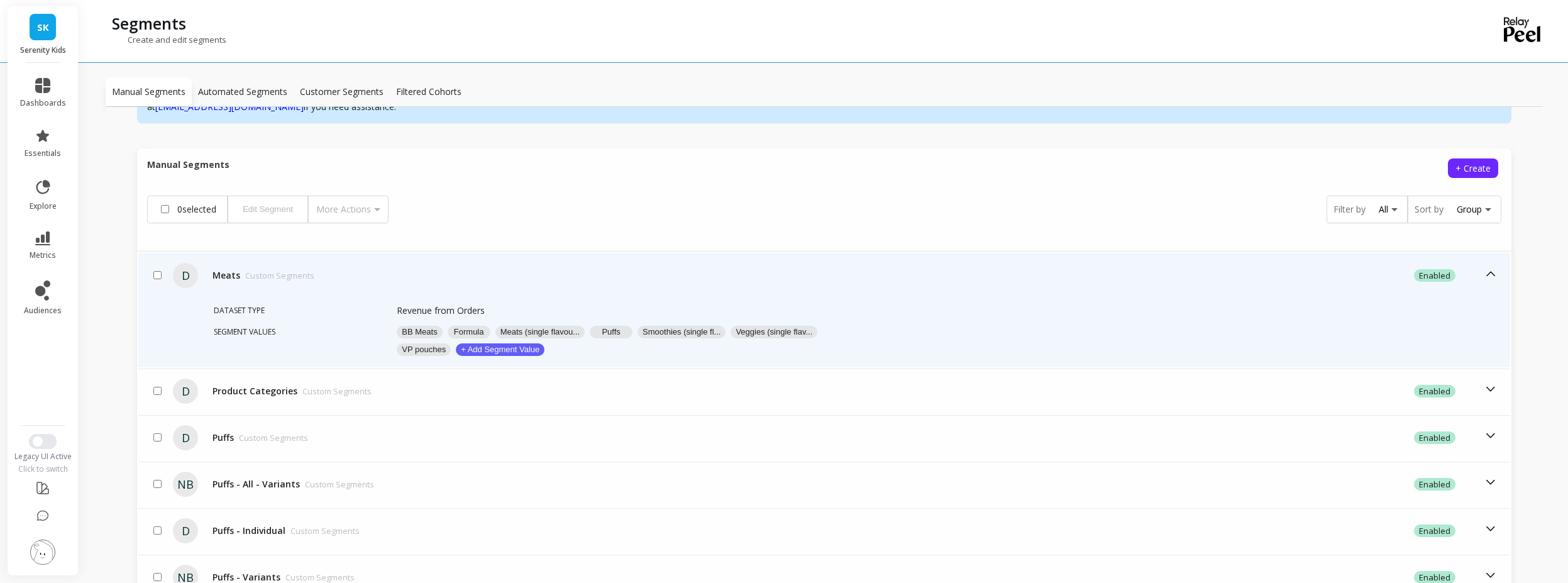
click at [428, 333] on button "BB Meats" at bounding box center [419, 332] width 45 height 13
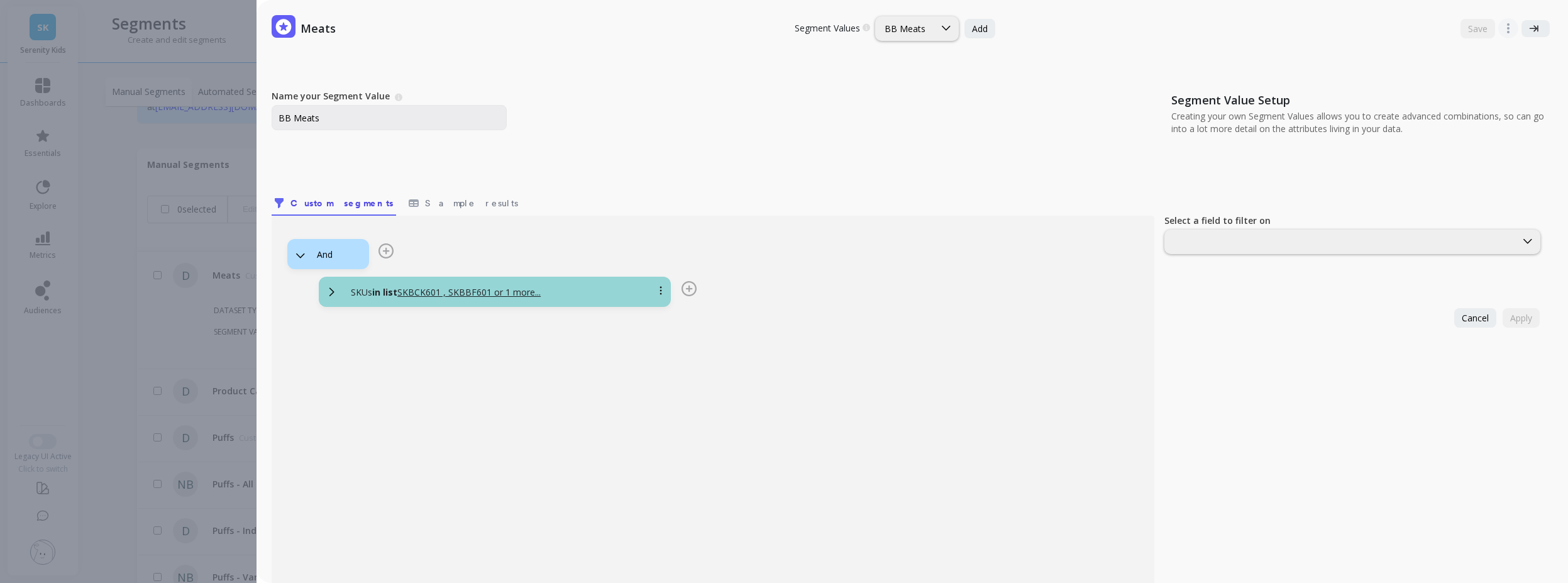
scroll to position [76, 0]
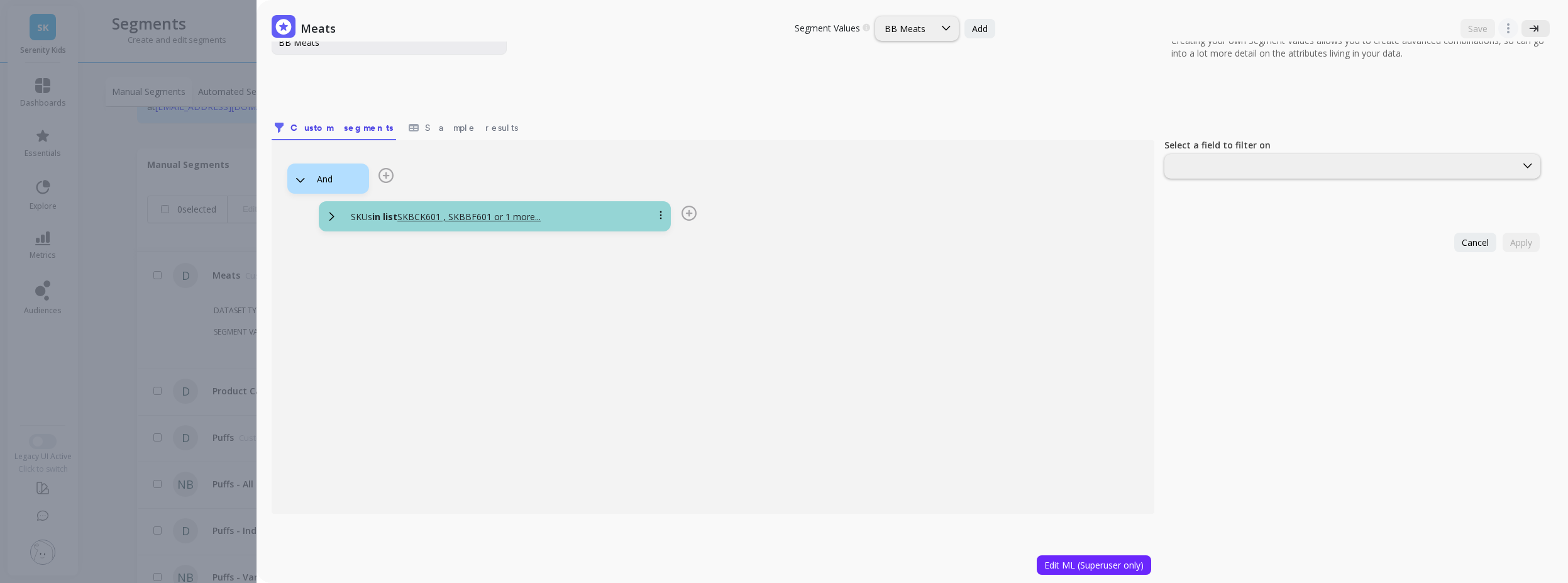
click at [1532, 32] on span at bounding box center [1535, 29] width 13 height 9
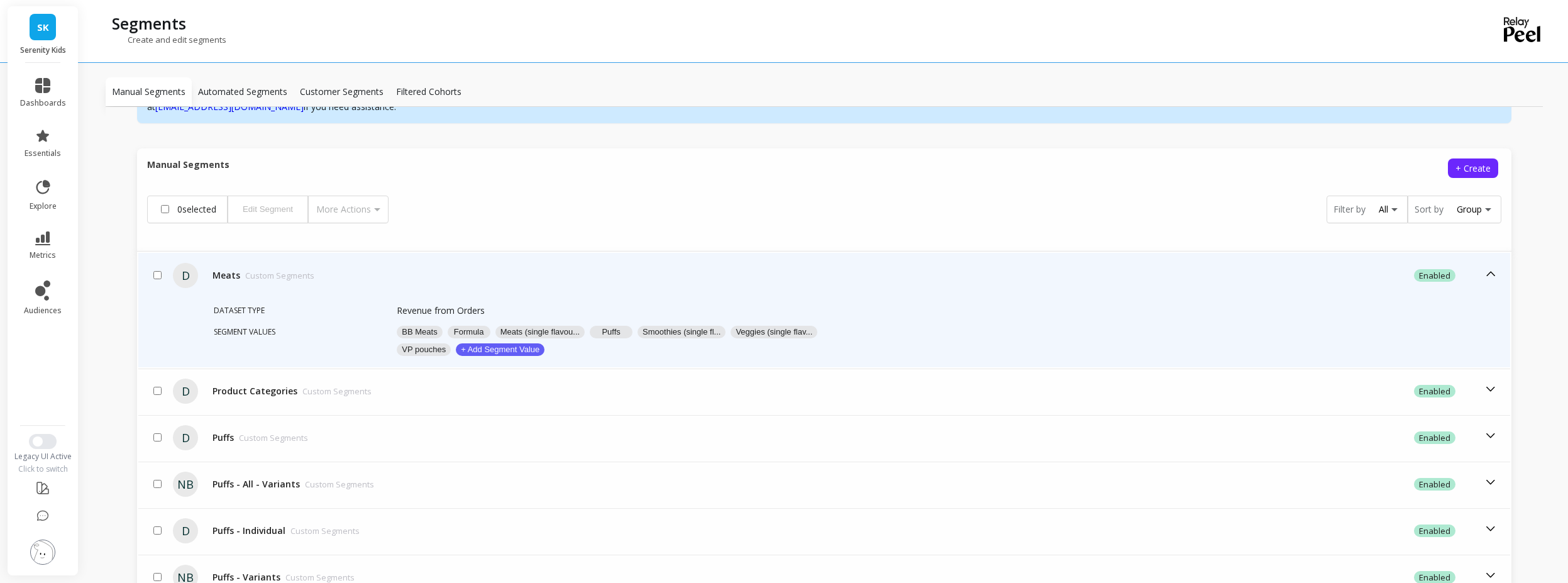
click at [478, 335] on button "Formula" at bounding box center [468, 332] width 43 height 13
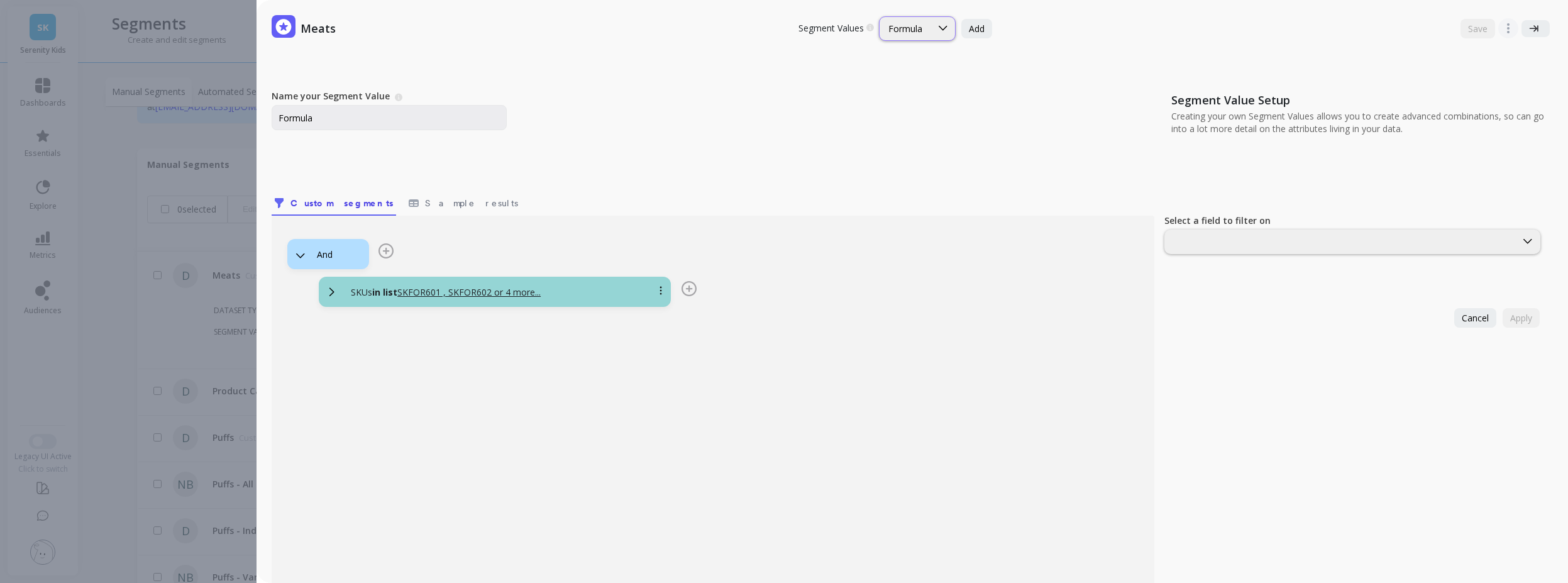
click at [918, 35] on div "Formula" at bounding box center [917, 29] width 77 height 25
click at [913, 105] on div "Meats (single flavours)" at bounding box center [926, 114] width 78 height 24
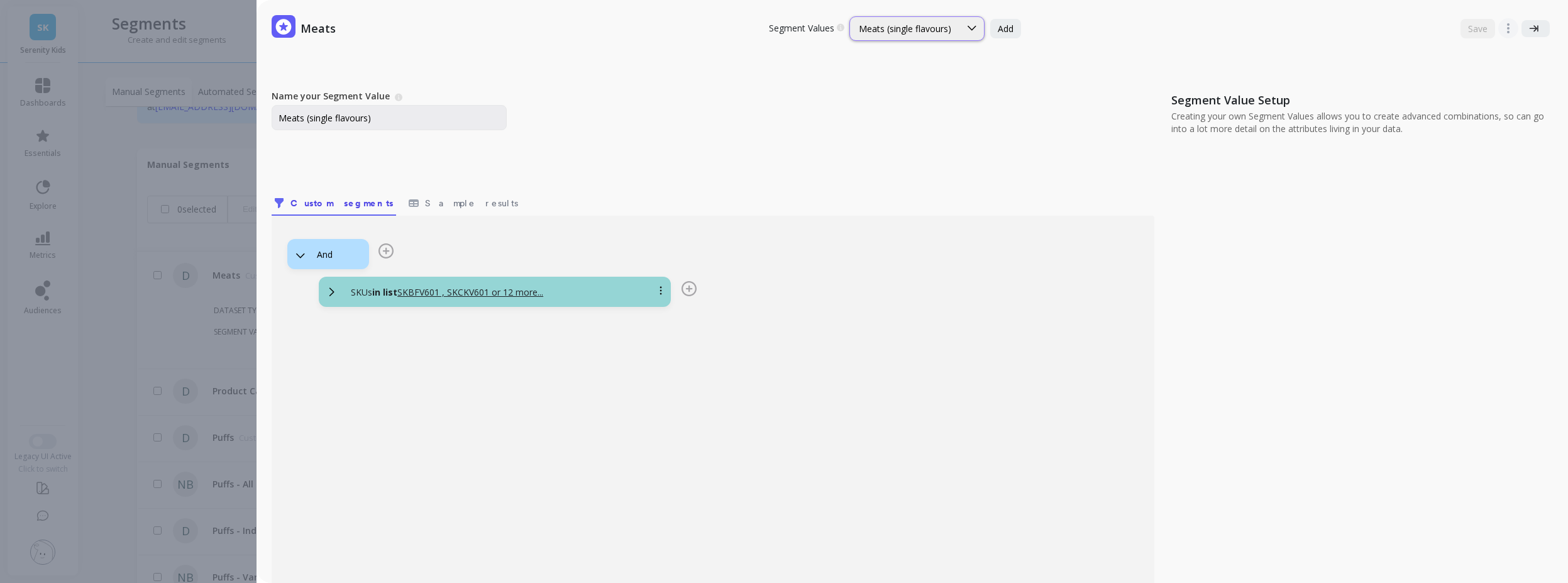
click at [933, 29] on div "Meats (single flavours)" at bounding box center [905, 28] width 92 height 12
click at [928, 126] on div "Puffs" at bounding box center [917, 130] width 119 height 12
click at [931, 36] on div at bounding box center [936, 28] width 24 height 23
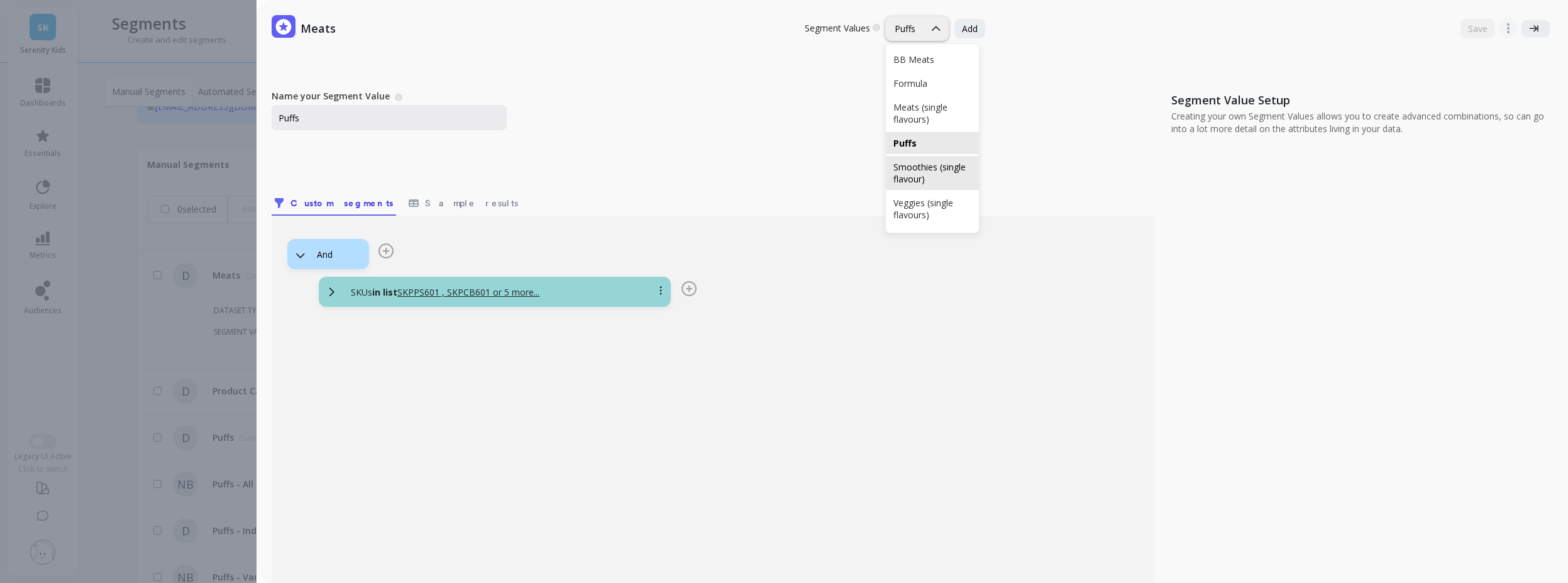
click at [910, 172] on div "Smoothies (single flavour)" at bounding box center [932, 173] width 78 height 24
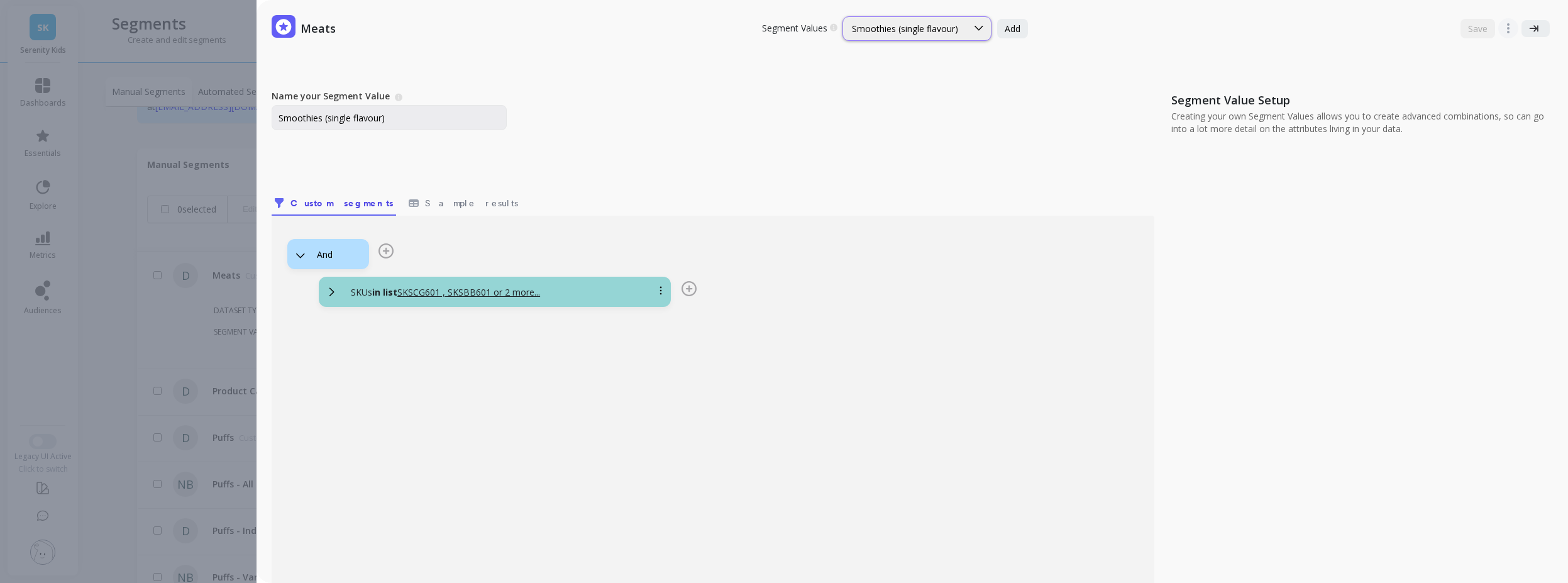
click at [934, 26] on div "Smoothies (single flavour)" at bounding box center [905, 28] width 106 height 12
click at [929, 176] on div "Veggies (single flavours)" at bounding box center [917, 178] width 133 height 12
click at [928, 30] on div "Veggies (single flavours)" at bounding box center [906, 28] width 98 height 12
click at [900, 194] on div "VP pouches" at bounding box center [917, 202] width 140 height 22
type input "VP pouches"
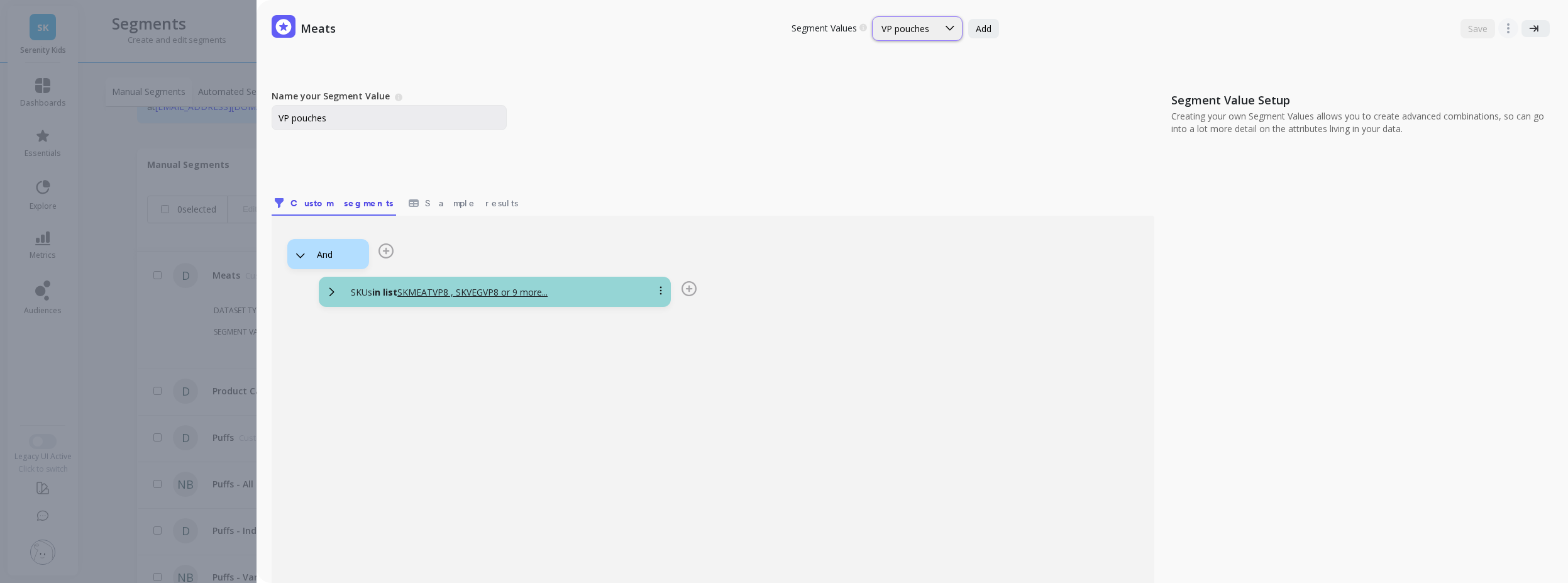
click at [931, 30] on div "VP pouches" at bounding box center [905, 28] width 66 height 12
click at [998, 50] on div "Meats Segment Values Choose a segment value you would like to edit option VP po…" at bounding box center [912, 291] width 1311 height 583
click at [917, 30] on div "VP pouches" at bounding box center [906, 28] width 48 height 12
click at [817, 88] on div "Meats Segment Values Choose a segment value you would like to edit option VP po…" at bounding box center [912, 291] width 1311 height 583
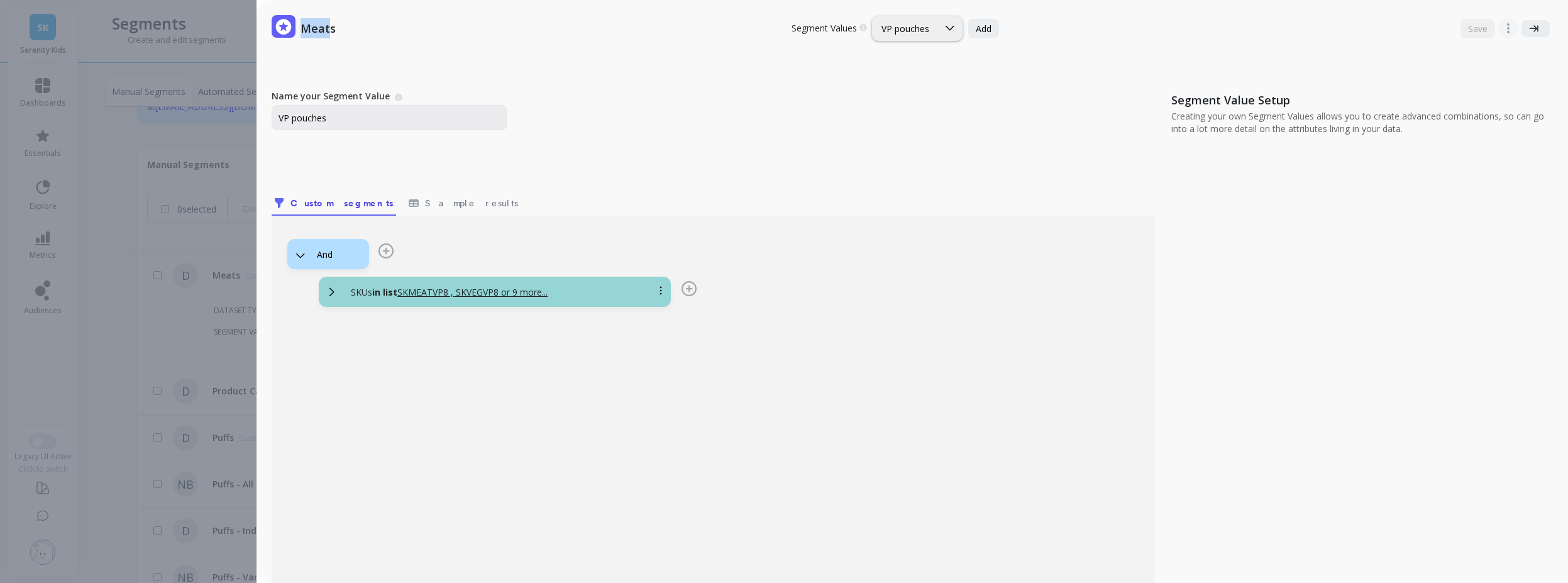
drag, startPoint x: 302, startPoint y: 23, endPoint x: 898, endPoint y: 27, distance: 596.0
click at [331, 21] on p "Meats" at bounding box center [318, 29] width 35 height 20
click at [911, 29] on div "VP pouches" at bounding box center [906, 28] width 48 height 12
click at [833, 80] on div "Meats Segment Values Choose a segment value you would like to edit option VP po…" at bounding box center [912, 291] width 1311 height 583
click at [913, 30] on div "VP pouches" at bounding box center [906, 28] width 48 height 12
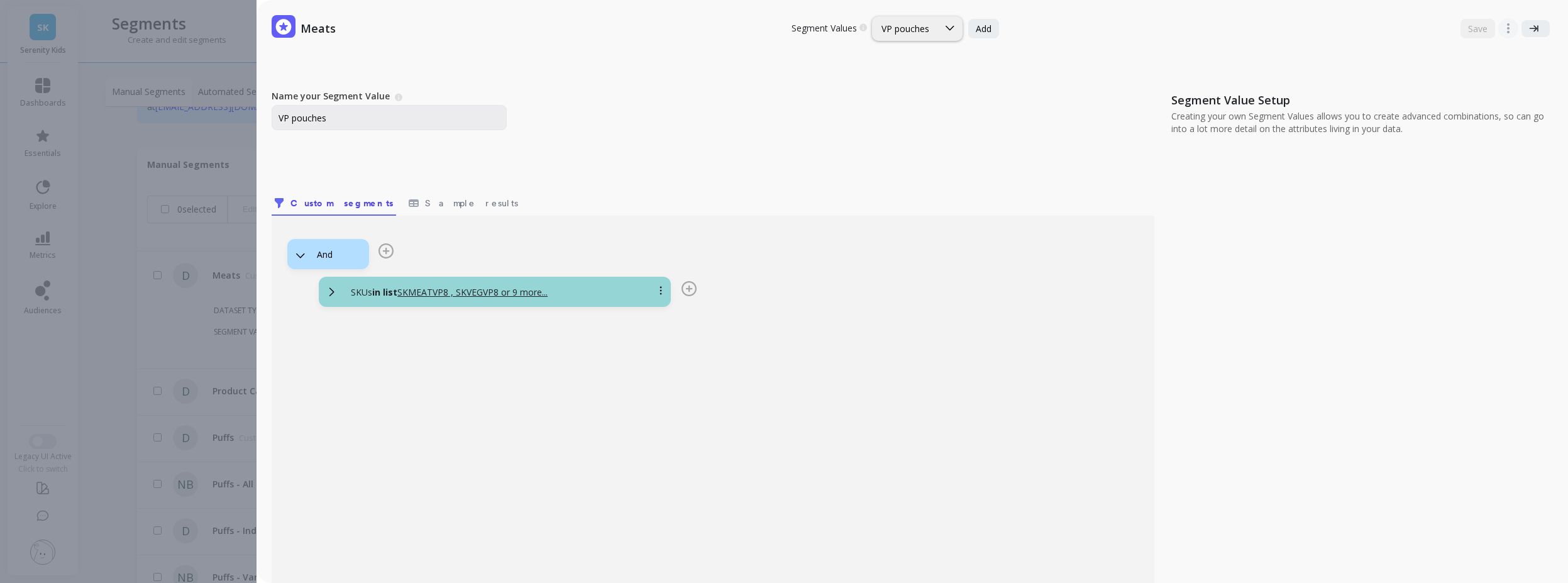
click at [689, 142] on div "Name your Segment Value A Segment Value describes the unique segment/filter you…" at bounding box center [716, 122] width 890 height 66
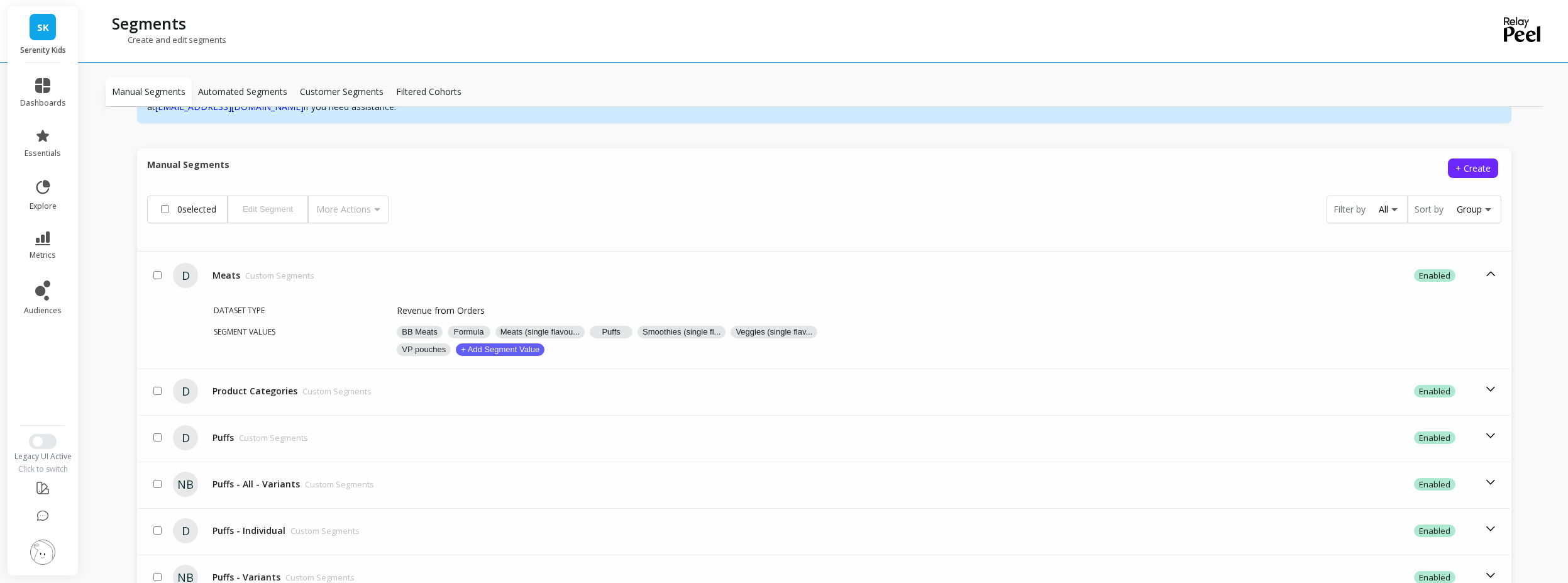
click at [215, 258] on div "Meats Segment Values Choose a segment value you would like to edit Untitled Add…" at bounding box center [784, 291] width 1568 height 583
click at [46, 251] on span "metrics" at bounding box center [43, 255] width 27 height 10
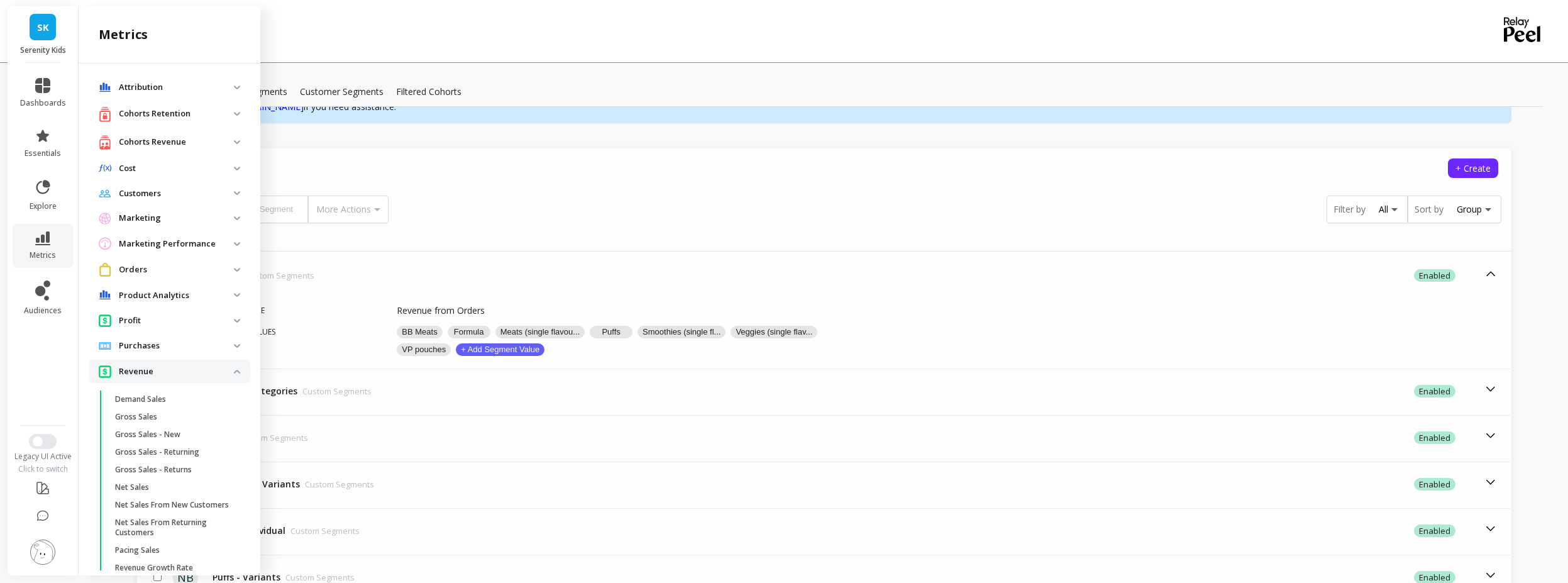
click at [174, 378] on div "Revenue" at bounding box center [166, 371] width 135 height 13
click at [164, 493] on p "Active Subscriptions" at bounding box center [151, 492] width 72 height 10
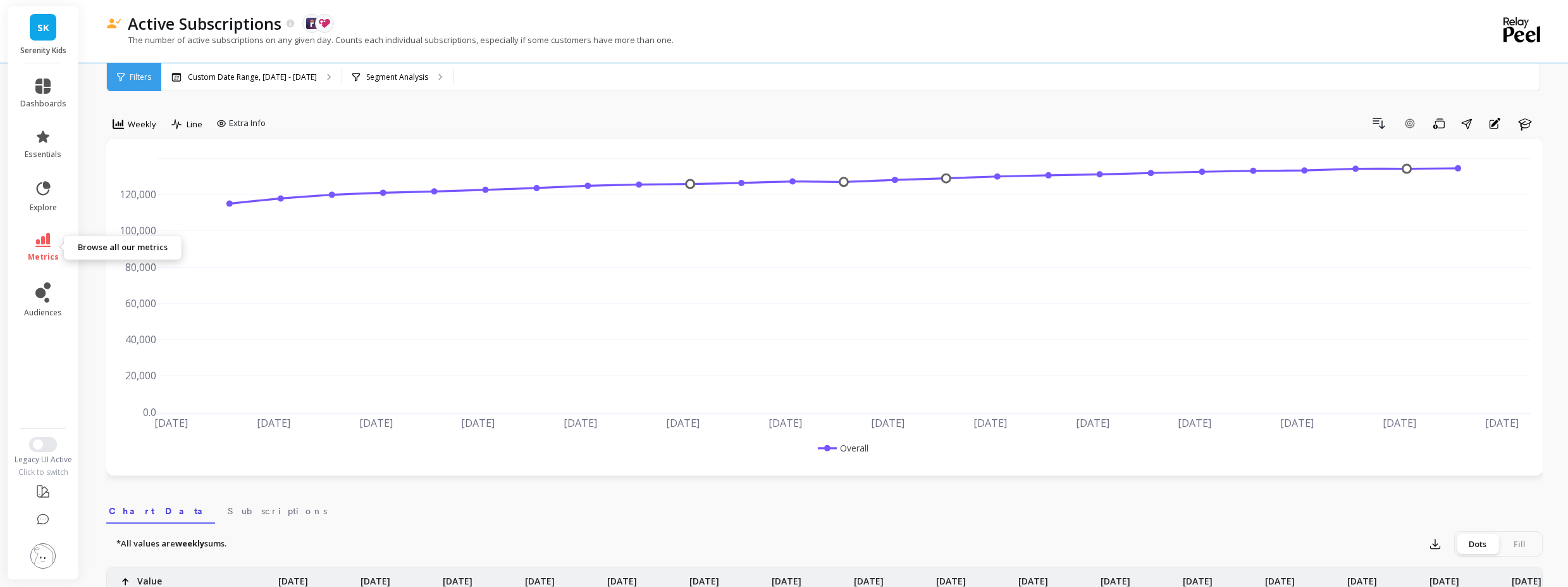
click at [47, 236] on icon at bounding box center [43, 239] width 15 height 14
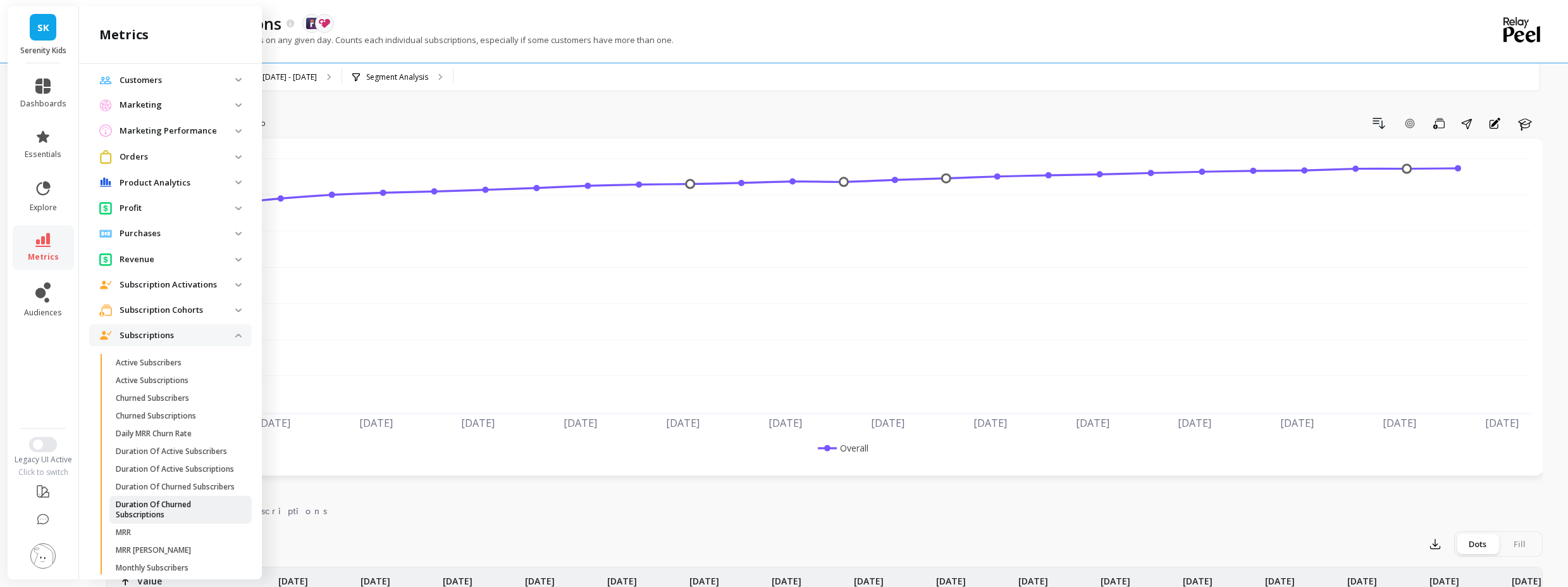
scroll to position [228, 0]
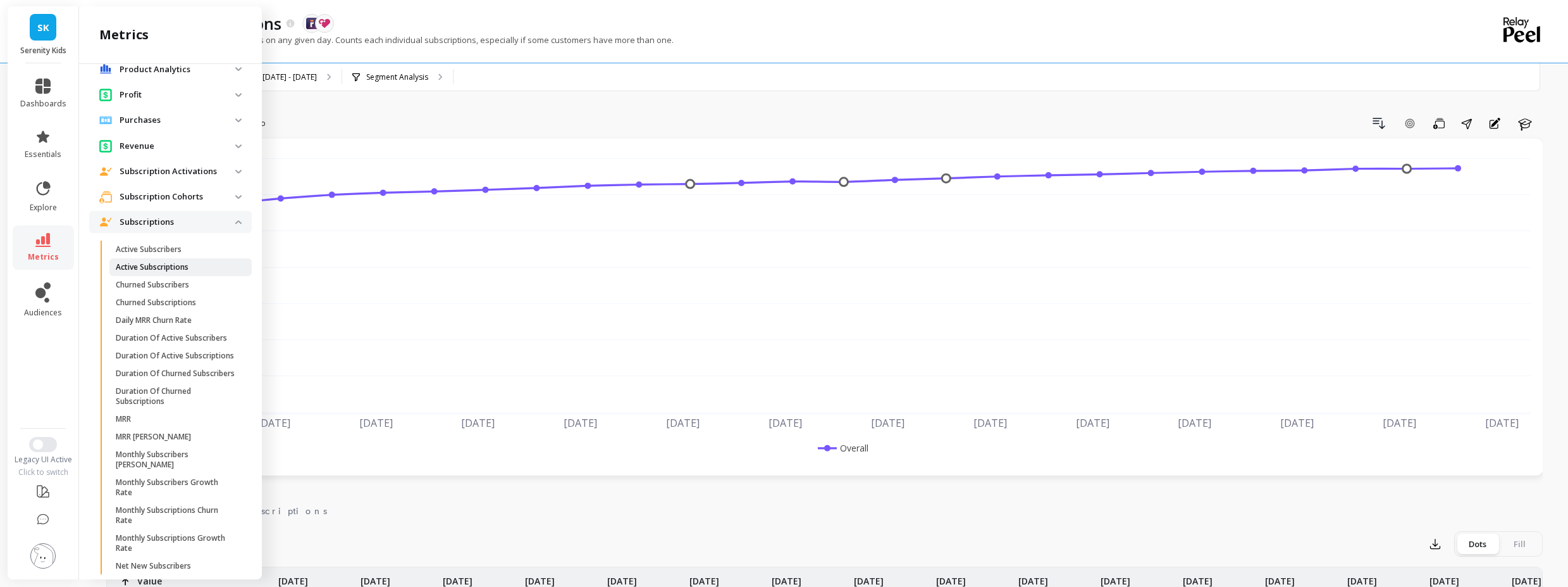
click at [166, 267] on p "Active Subscriptions" at bounding box center [152, 267] width 73 height 10
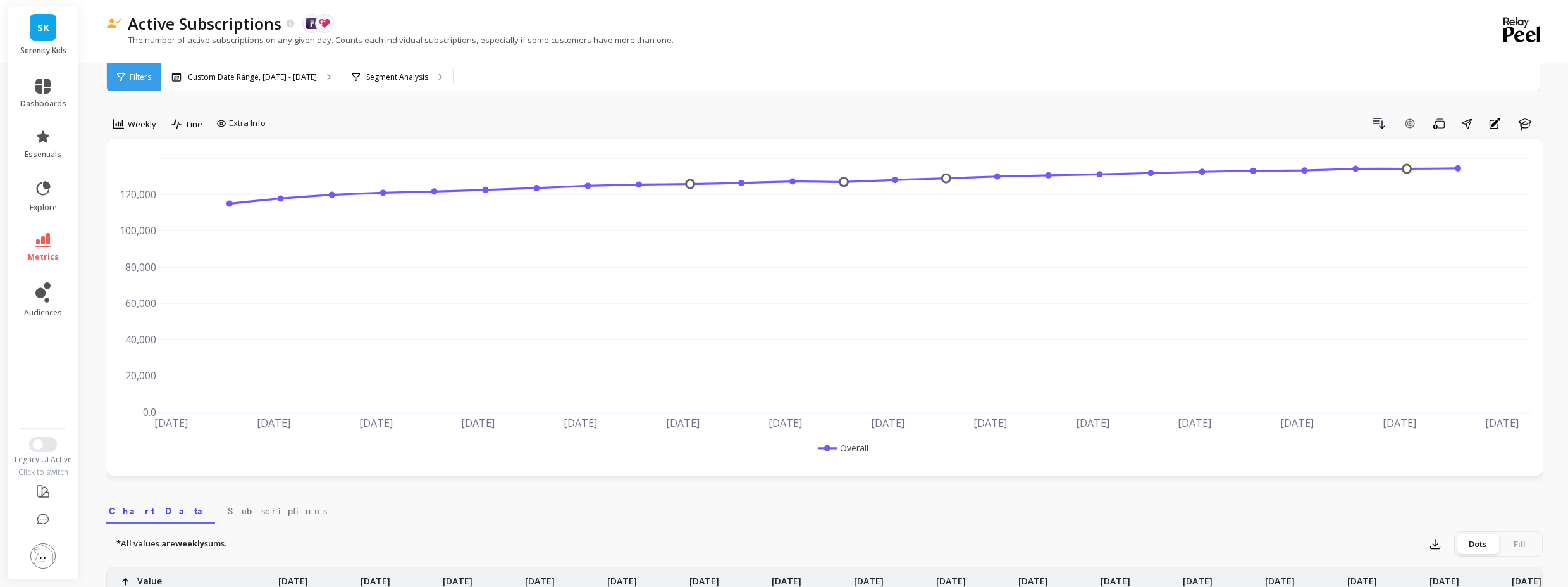
click at [365, 113] on div "Drill Down Add Goal Save Share Annotations Learn" at bounding box center [907, 124] width 1272 height 20
click at [369, 77] on p "Segment Analysis" at bounding box center [397, 77] width 62 height 10
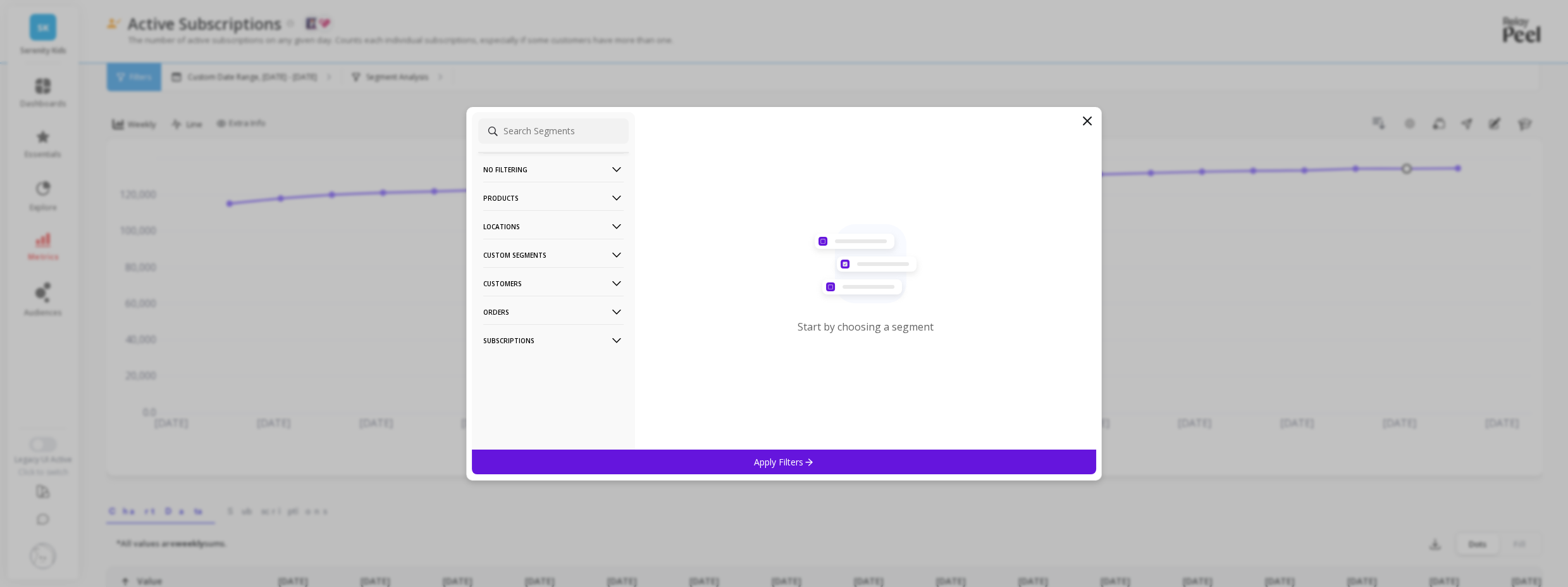
click at [535, 201] on p "Products" at bounding box center [553, 197] width 140 height 33
click at [519, 262] on div "SKUs" at bounding box center [553, 267] width 151 height 20
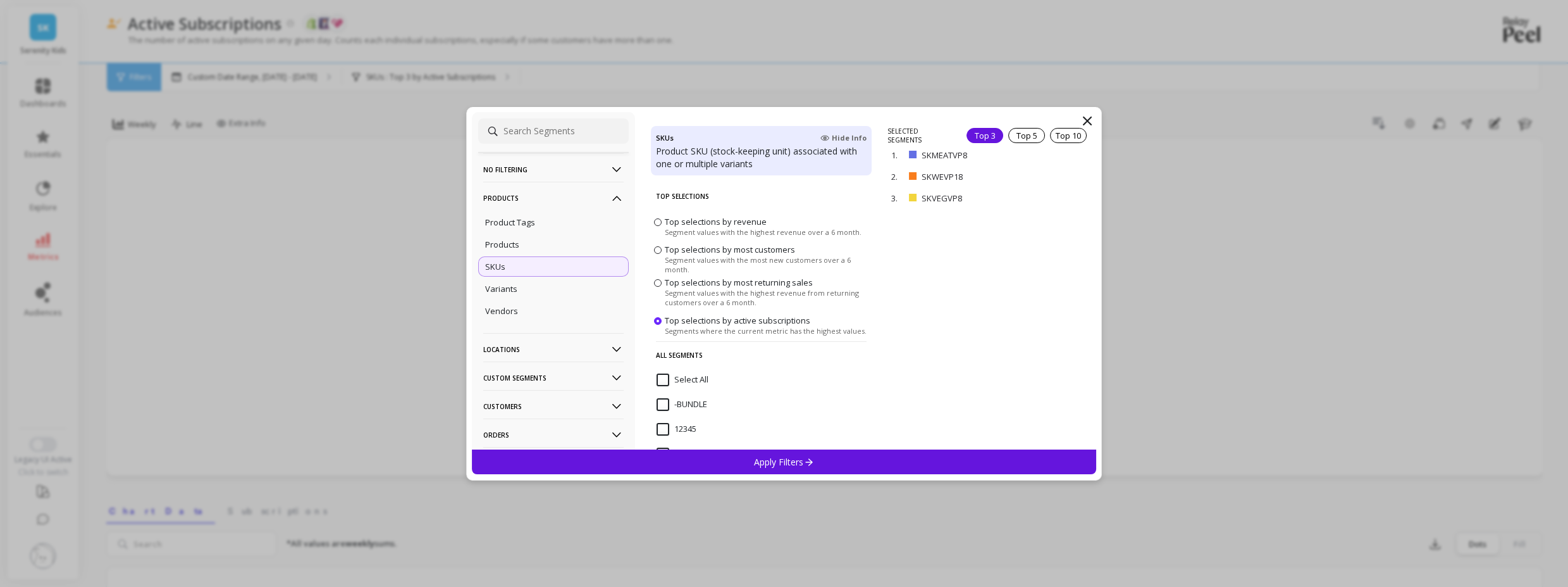
click at [758, 470] on div "Apply Filters" at bounding box center [785, 461] width 625 height 25
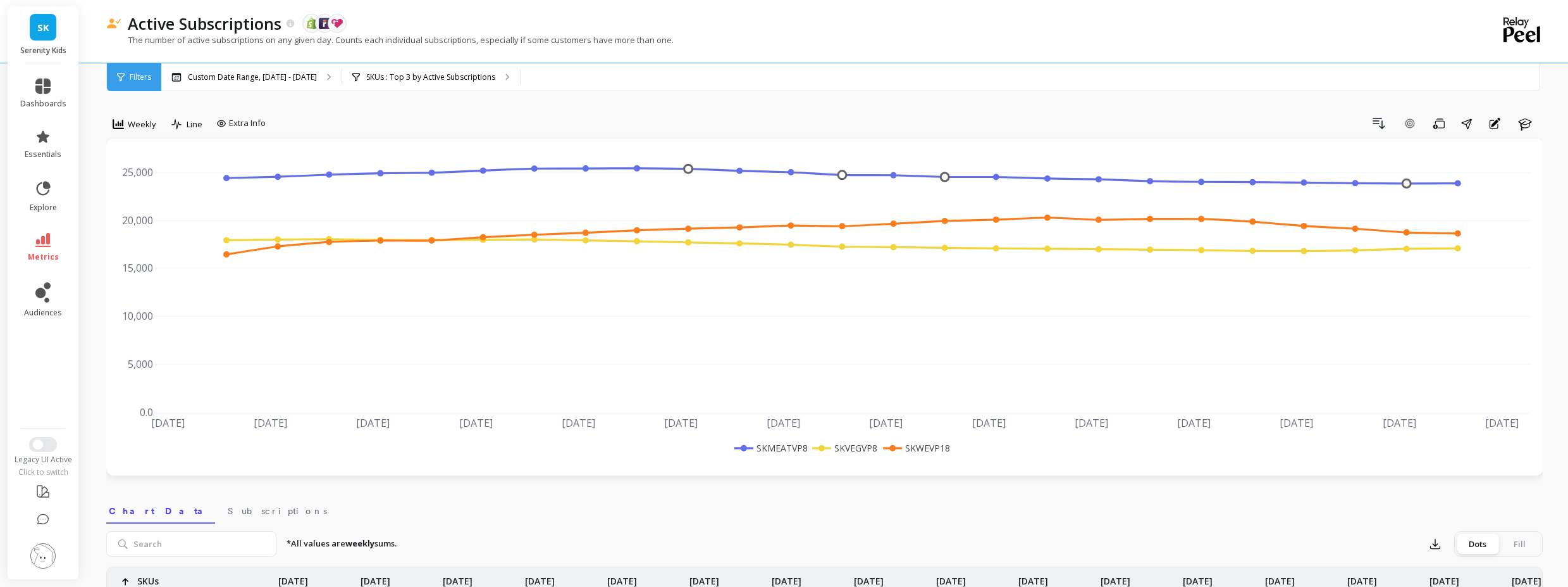
click at [708, 55] on div "The number of active subscriptions on any given day. Counts each individual sub…" at bounding box center [772, 47] width 1333 height 24
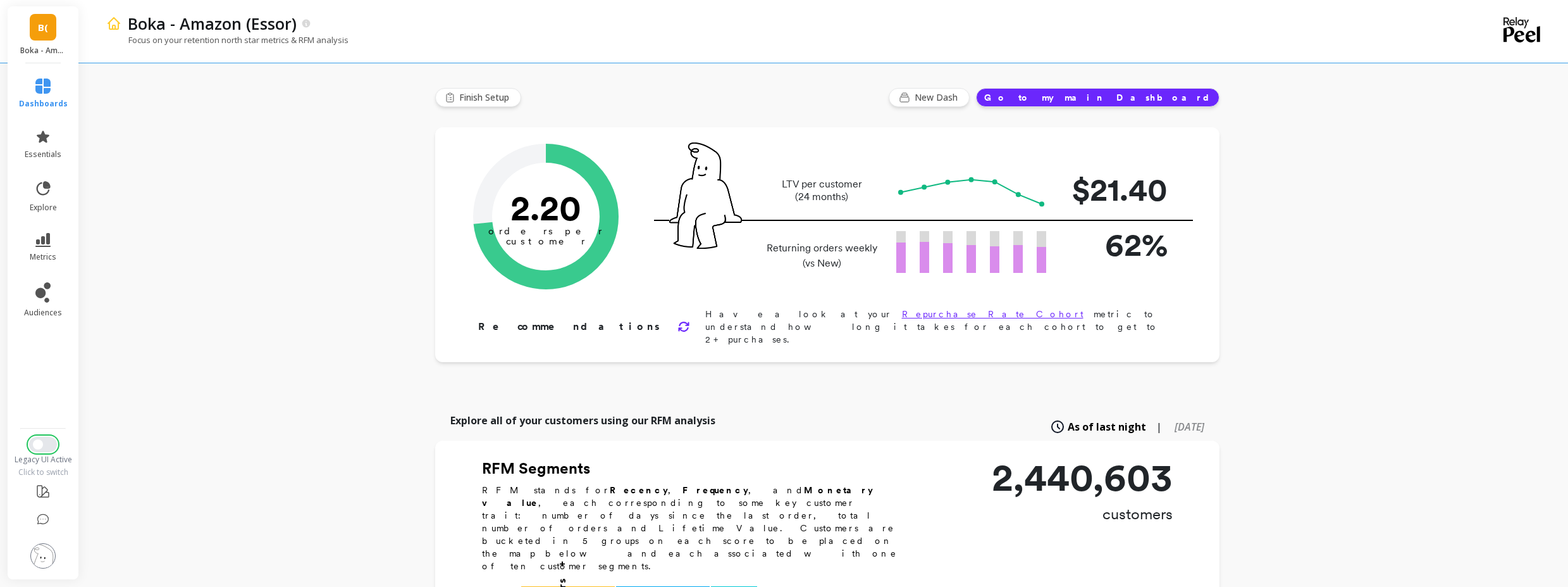
click at [50, 440] on button "Switch to New UI" at bounding box center [43, 444] width 28 height 15
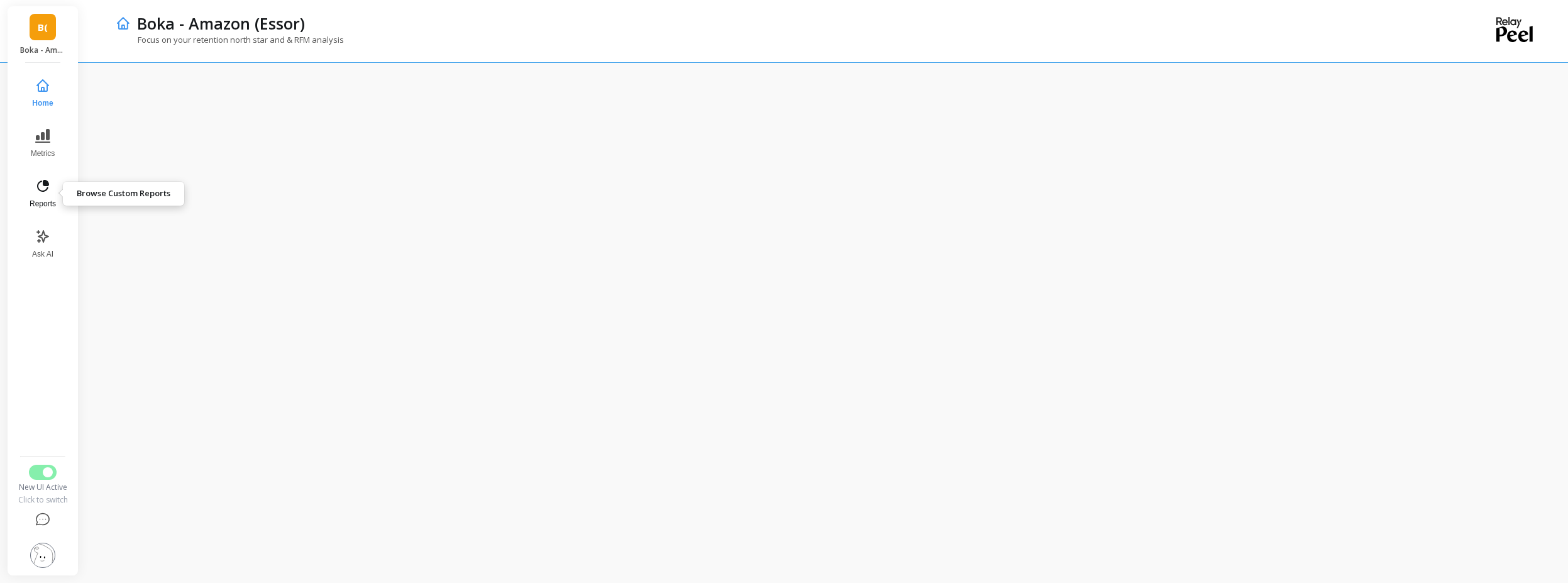
drag, startPoint x: 50, startPoint y: 152, endPoint x: 44, endPoint y: 198, distance: 46.4
click at [44, 198] on nav "Home Metrics Reports Ask AI" at bounding box center [43, 261] width 52 height 381
click at [44, 198] on button "Reports" at bounding box center [43, 193] width 42 height 45
